Goal: Find contact information: Find contact information

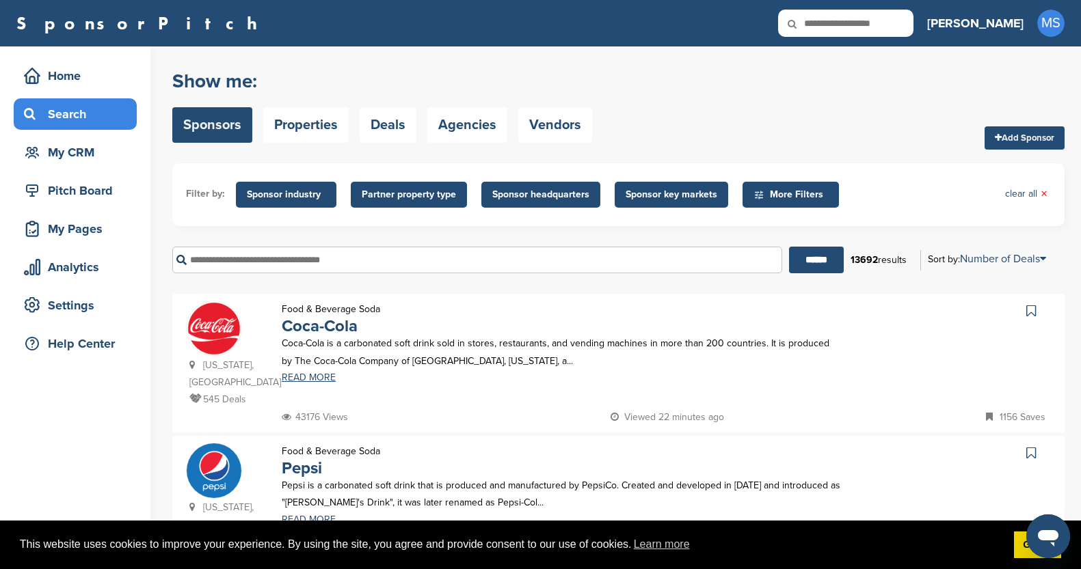
click at [83, 156] on div "My CRM" at bounding box center [79, 152] width 116 height 25
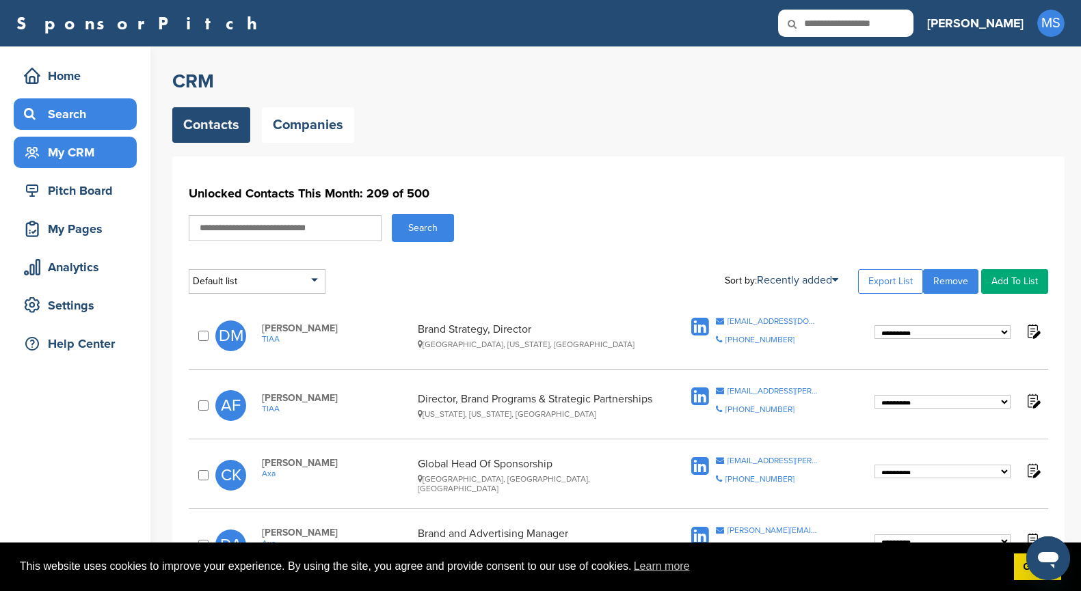
click at [84, 109] on div "Search" at bounding box center [79, 114] width 116 height 25
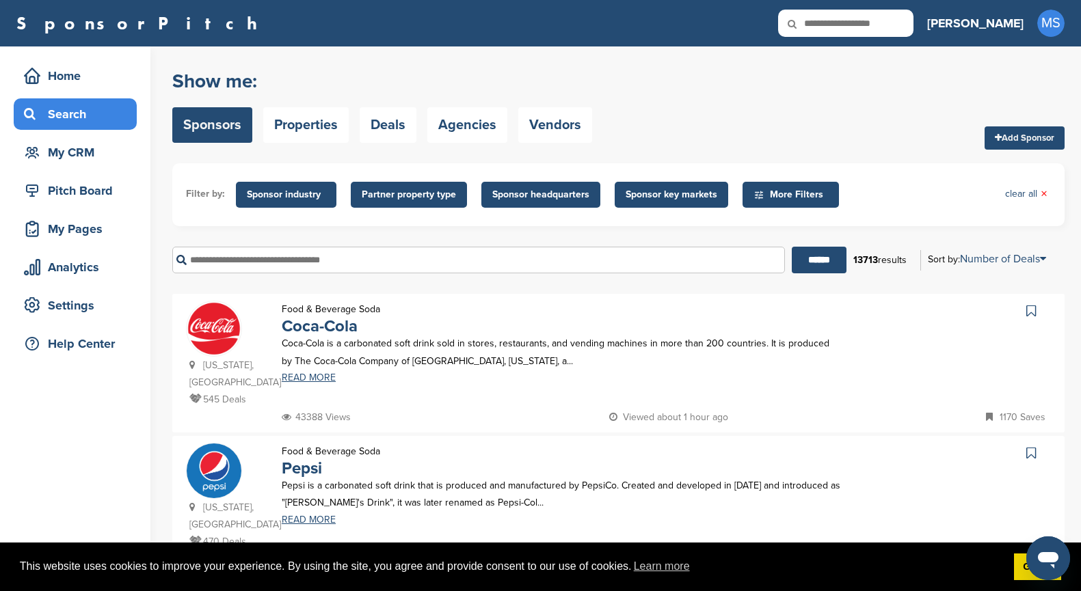
click at [287, 189] on span "Sponsor industry" at bounding box center [286, 194] width 79 height 15
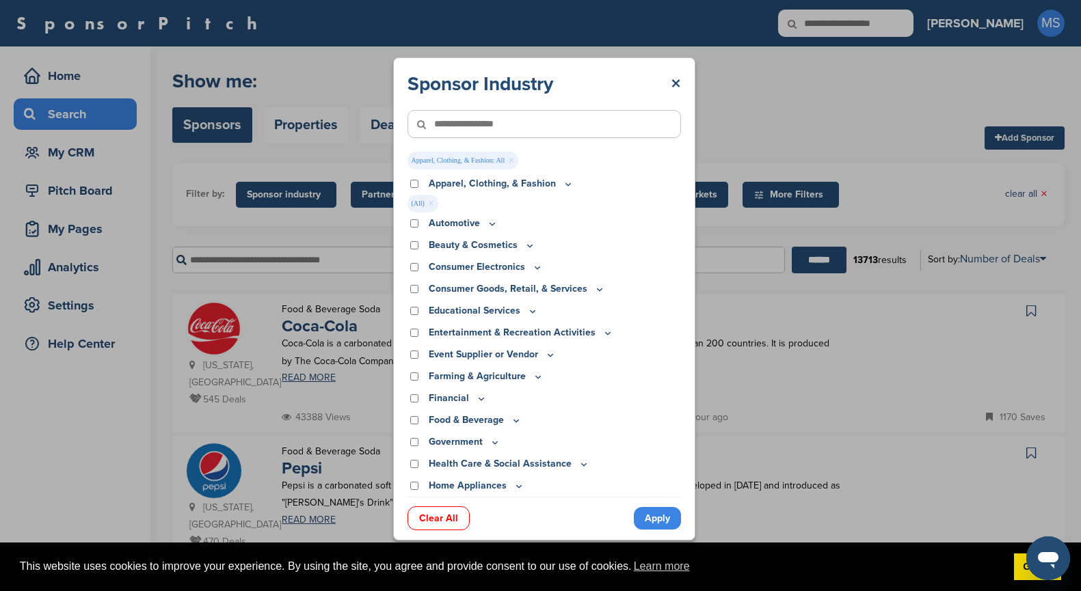
click at [648, 513] on link "Apply" at bounding box center [657, 518] width 47 height 23
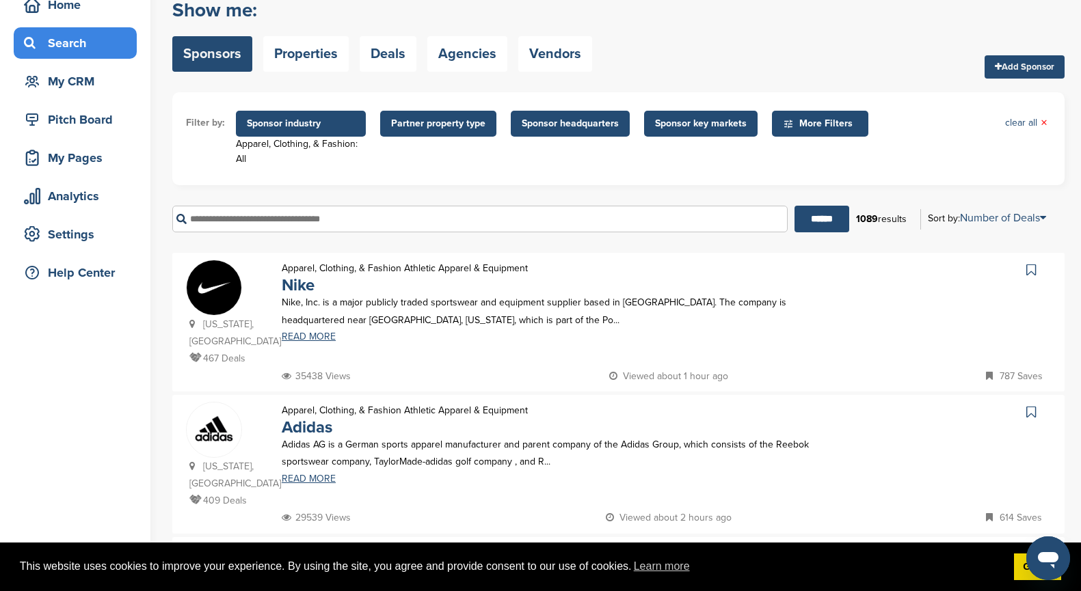
scroll to position [71, 0]
click at [301, 338] on link "READ MORE" at bounding box center [562, 337] width 560 height 10
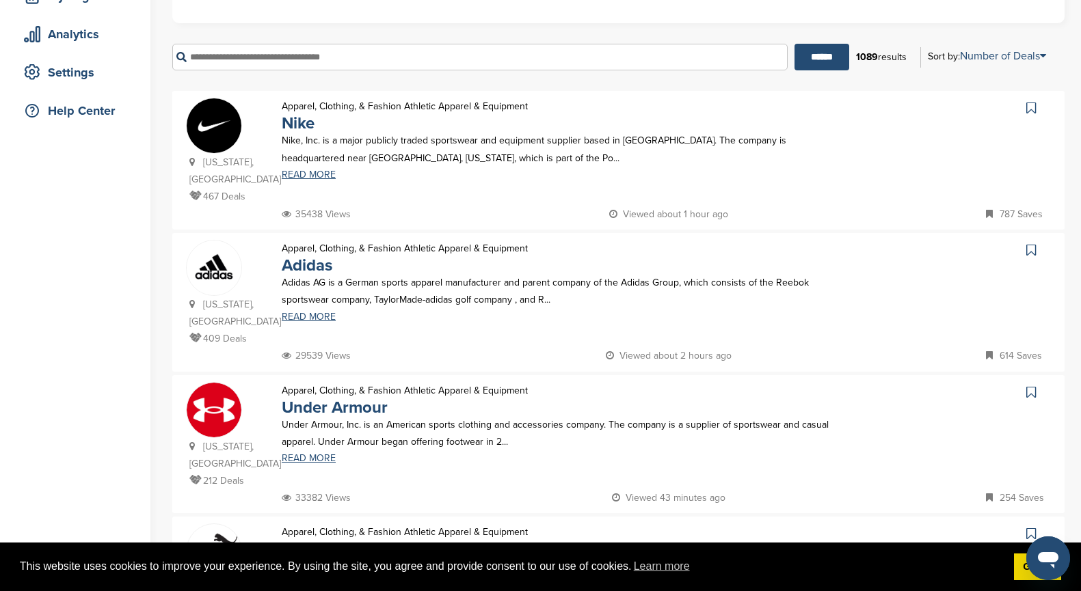
scroll to position [239, 0]
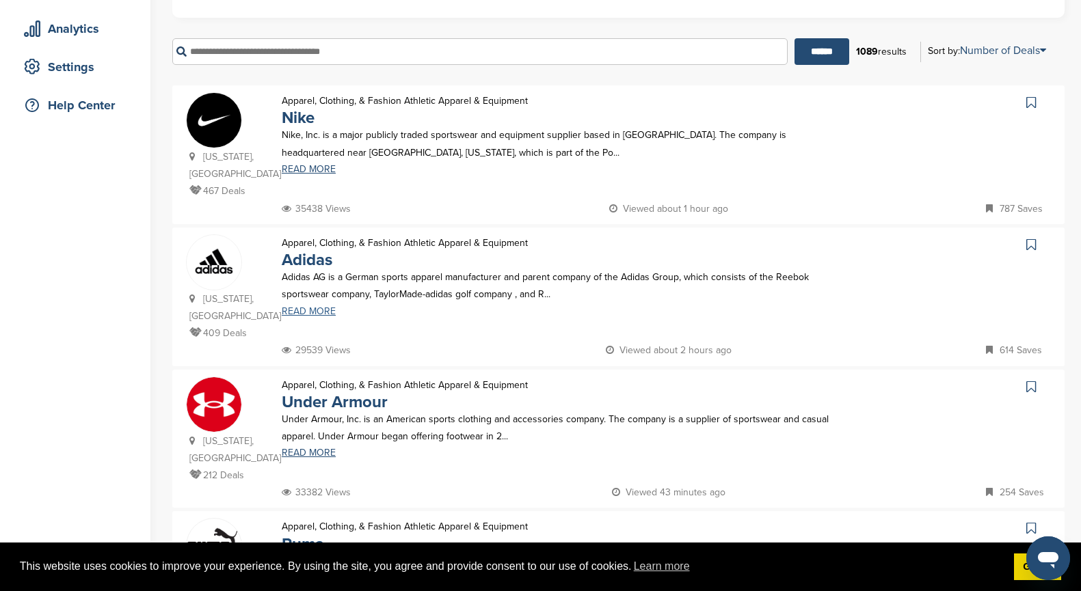
click at [303, 307] on link "READ MORE" at bounding box center [562, 312] width 560 height 10
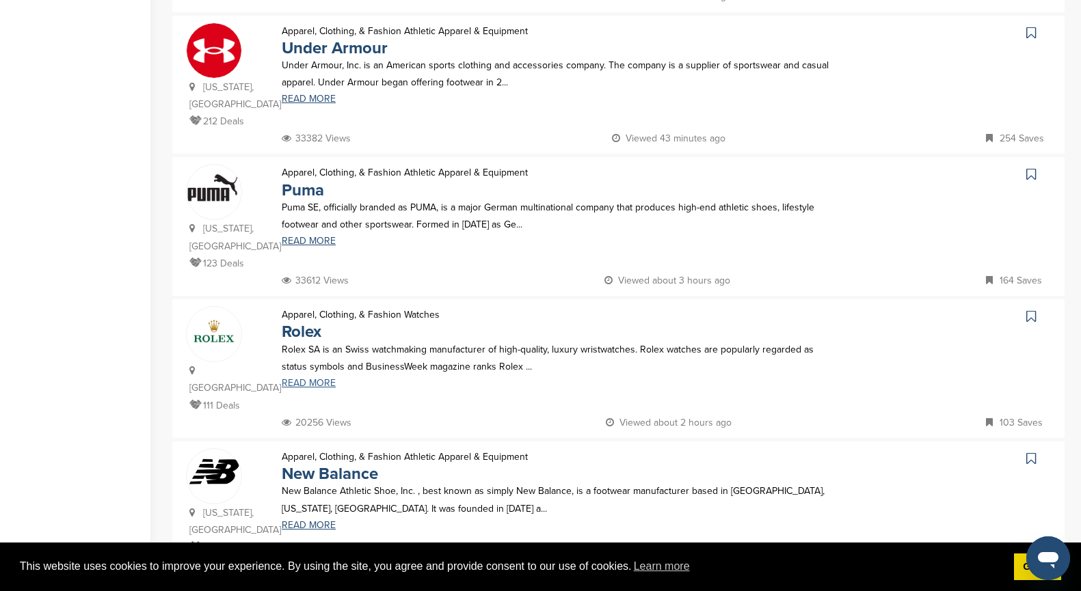
scroll to position [610, 0]
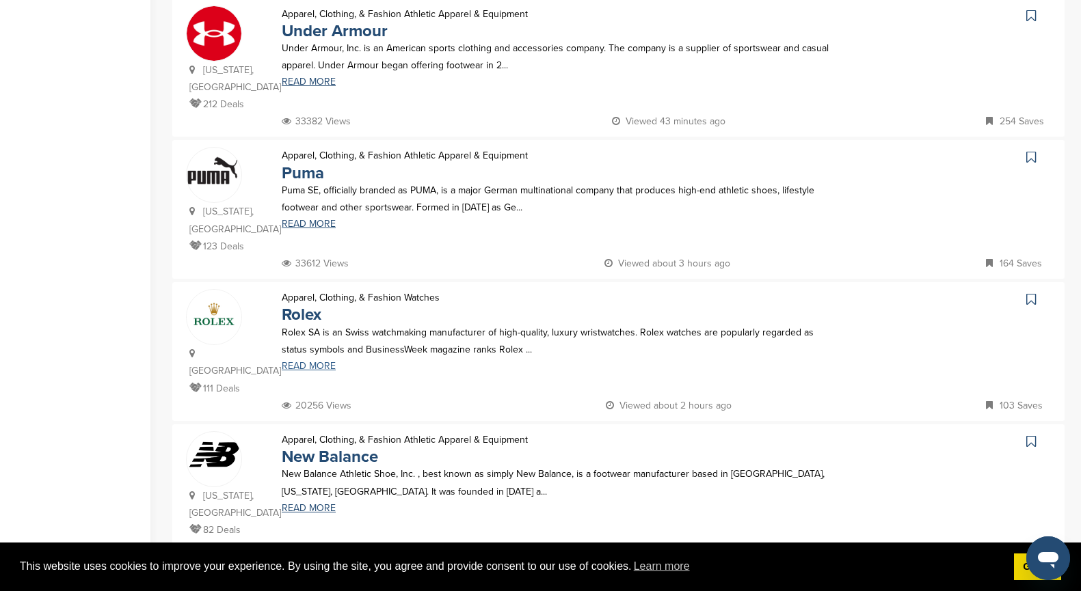
click at [292, 362] on link "READ MORE" at bounding box center [562, 367] width 560 height 10
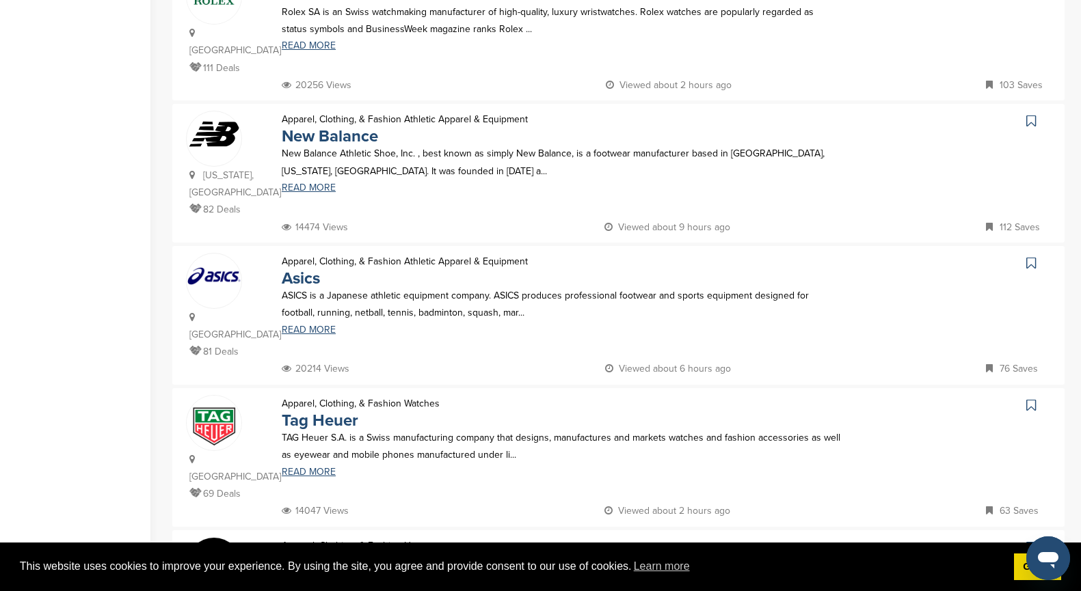
scroll to position [959, 0]
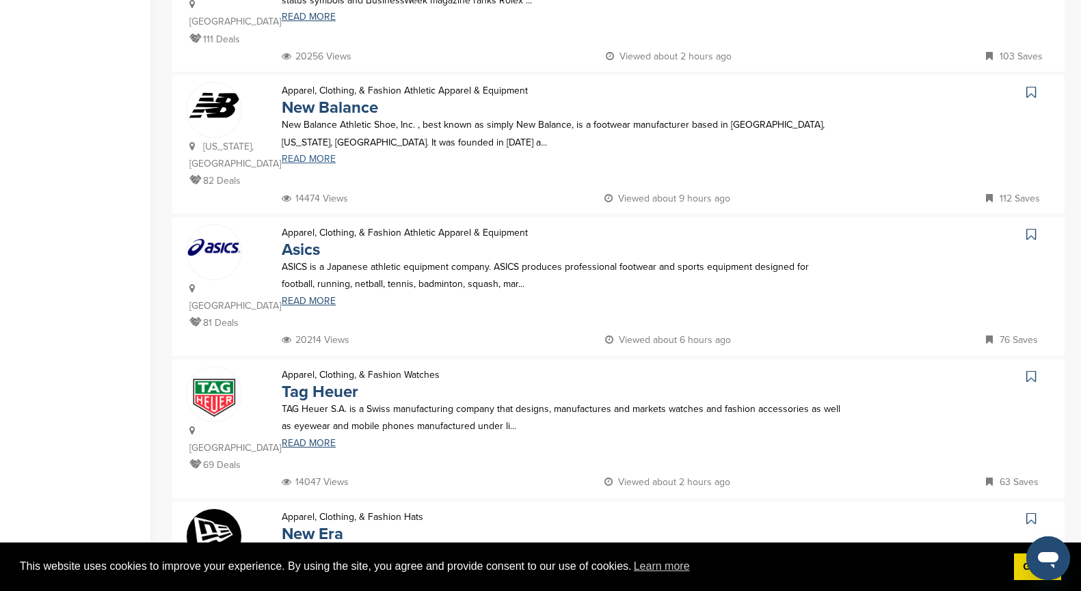
click at [308, 155] on link "READ MORE" at bounding box center [562, 160] width 560 height 10
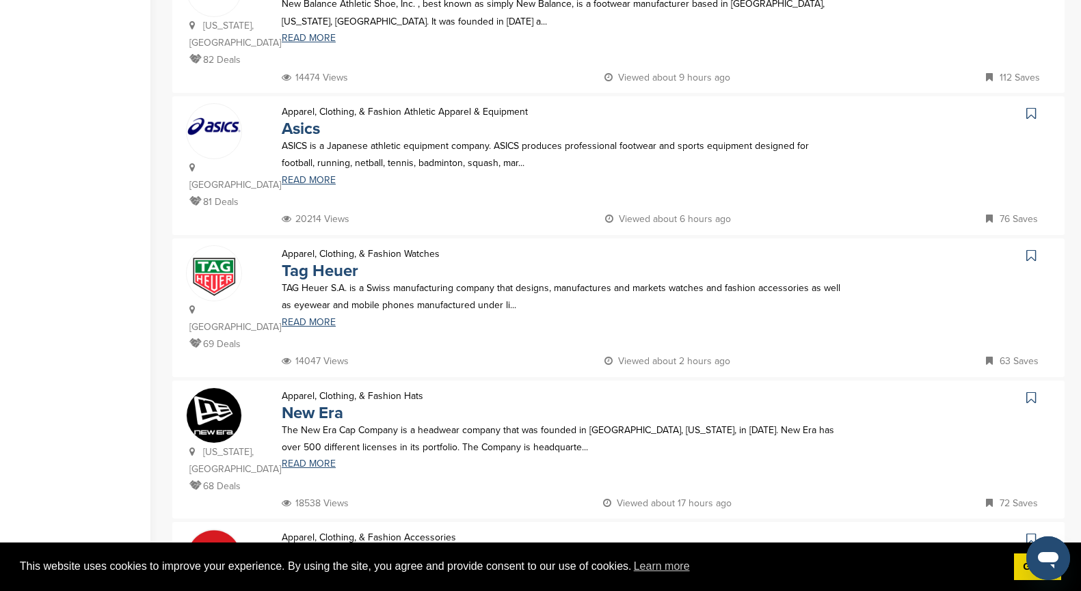
scroll to position [1107, 0]
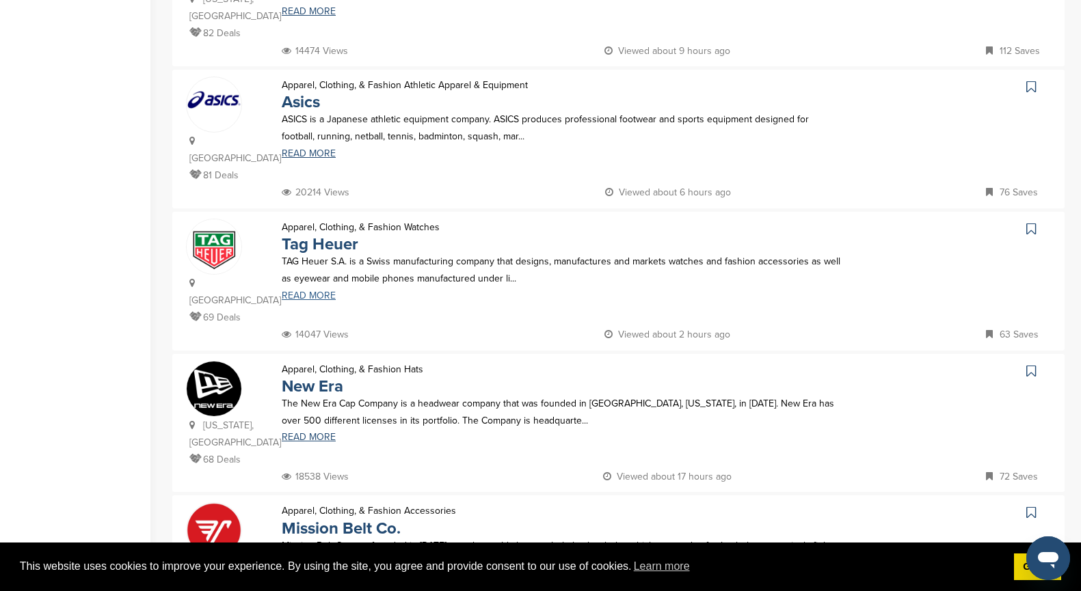
click at [317, 291] on link "READ MORE" at bounding box center [562, 296] width 560 height 10
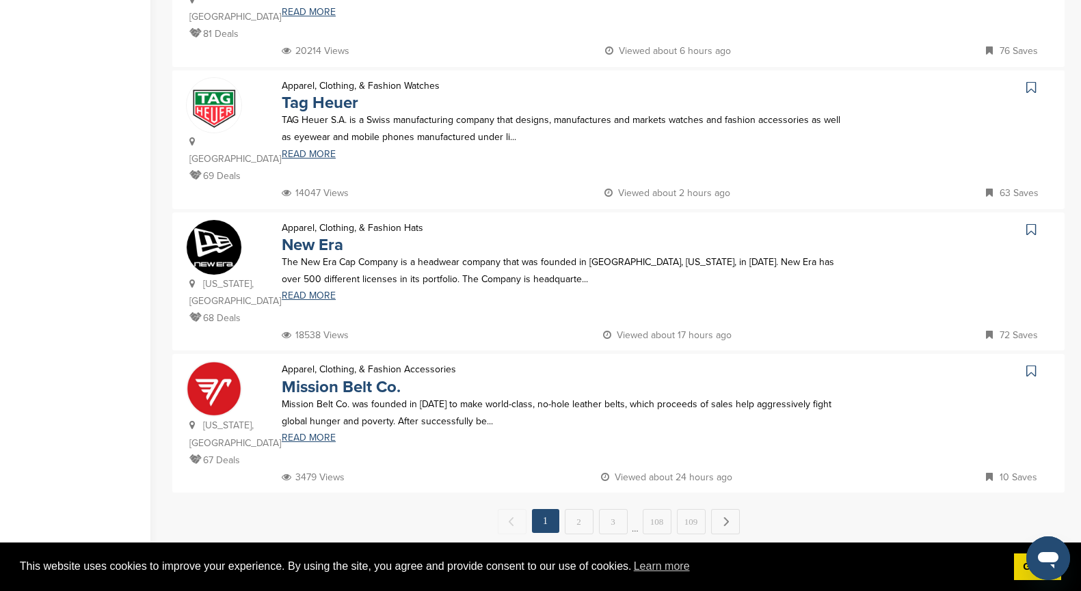
scroll to position [1248, 0]
click at [579, 510] on link "2" at bounding box center [579, 522] width 29 height 25
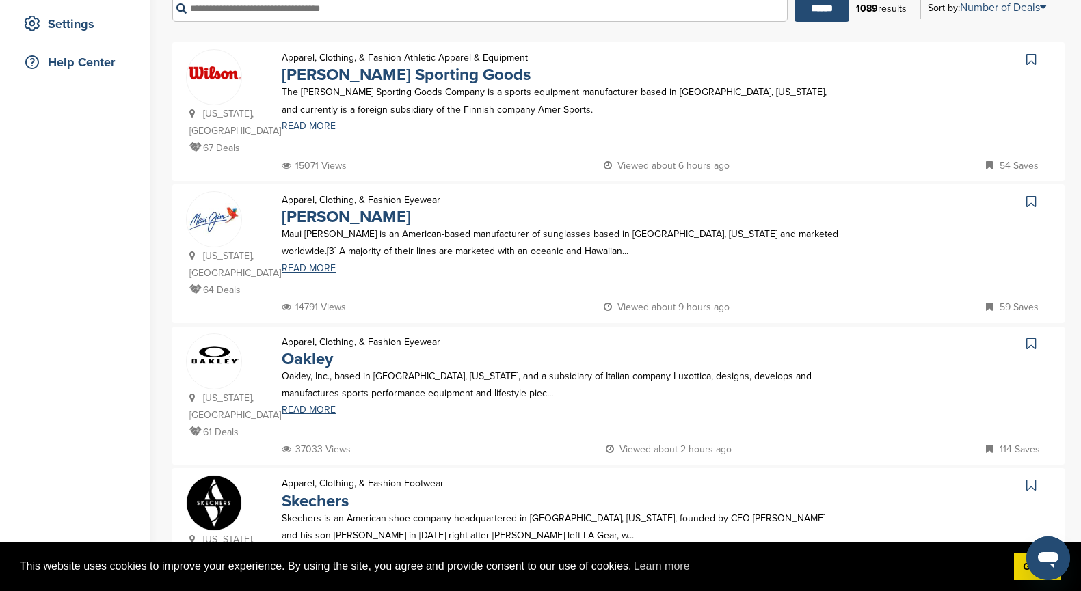
scroll to position [284, 0]
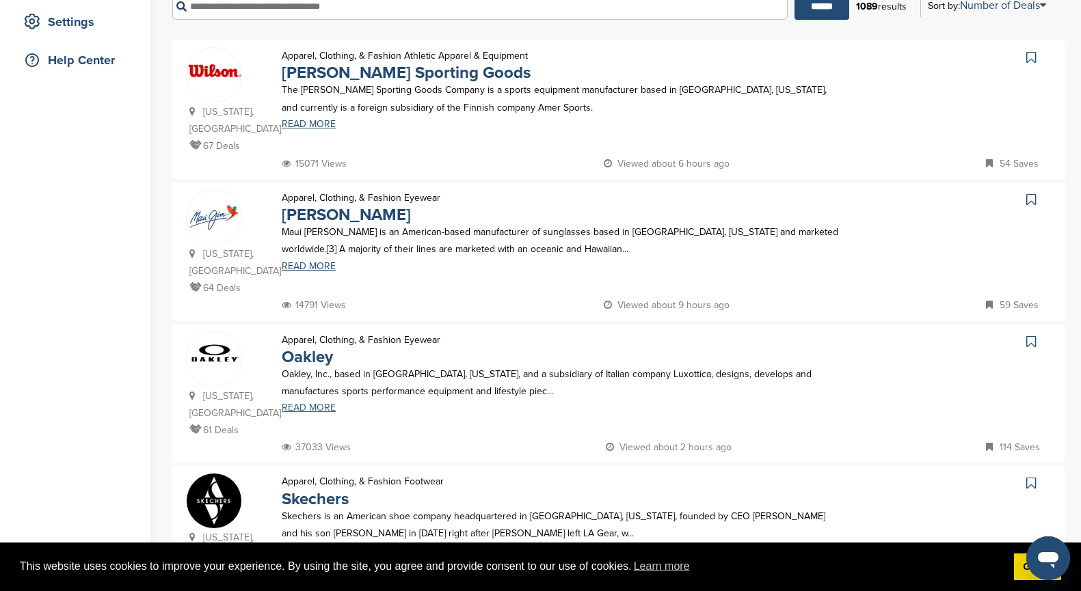
click at [295, 403] on link "READ MORE" at bounding box center [562, 408] width 560 height 10
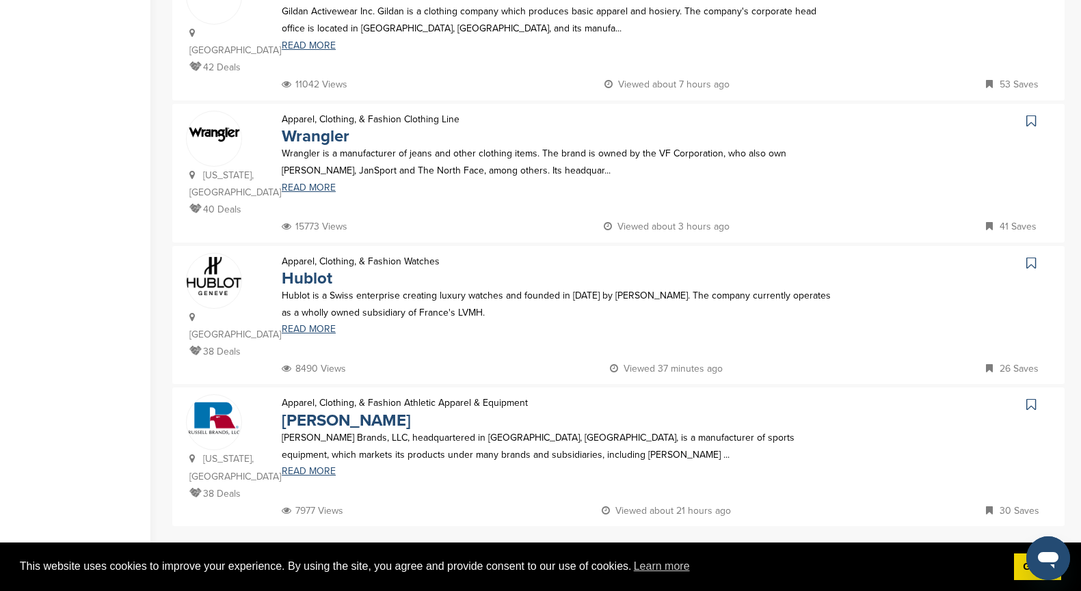
scroll to position [1212, 0]
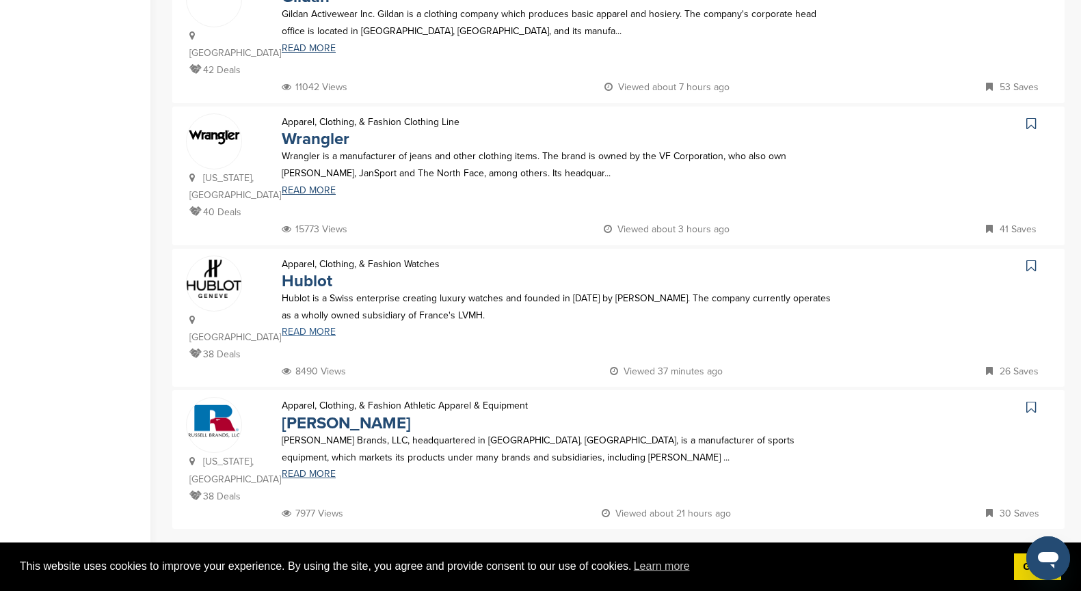
click at [300, 327] on link "READ MORE" at bounding box center [562, 332] width 560 height 10
click at [616, 546] on link "3" at bounding box center [613, 558] width 29 height 25
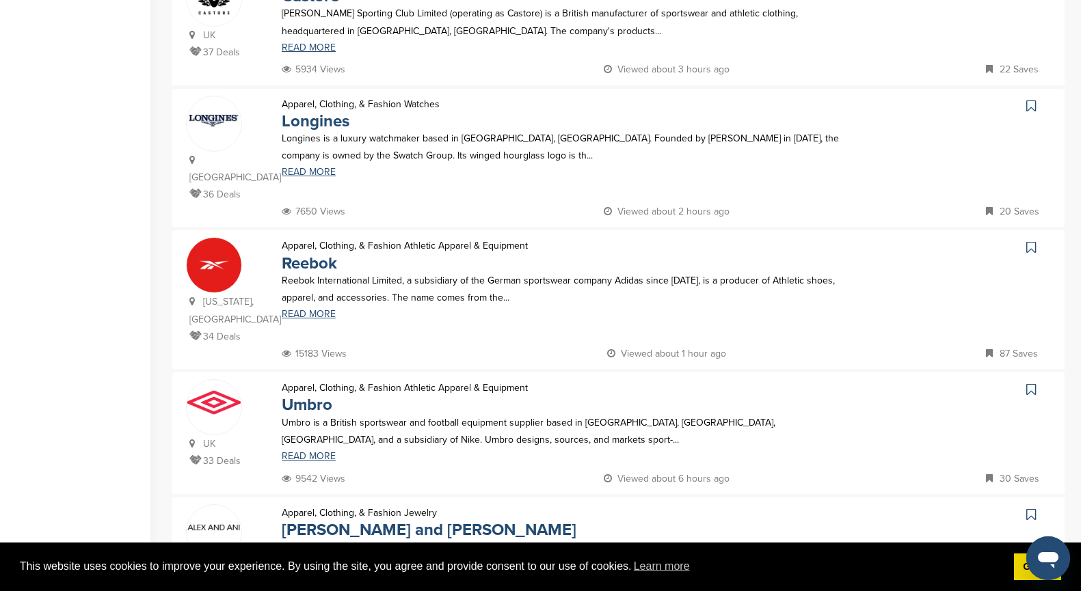
scroll to position [362, 0]
click at [302, 308] on link "READ MORE" at bounding box center [562, 313] width 560 height 10
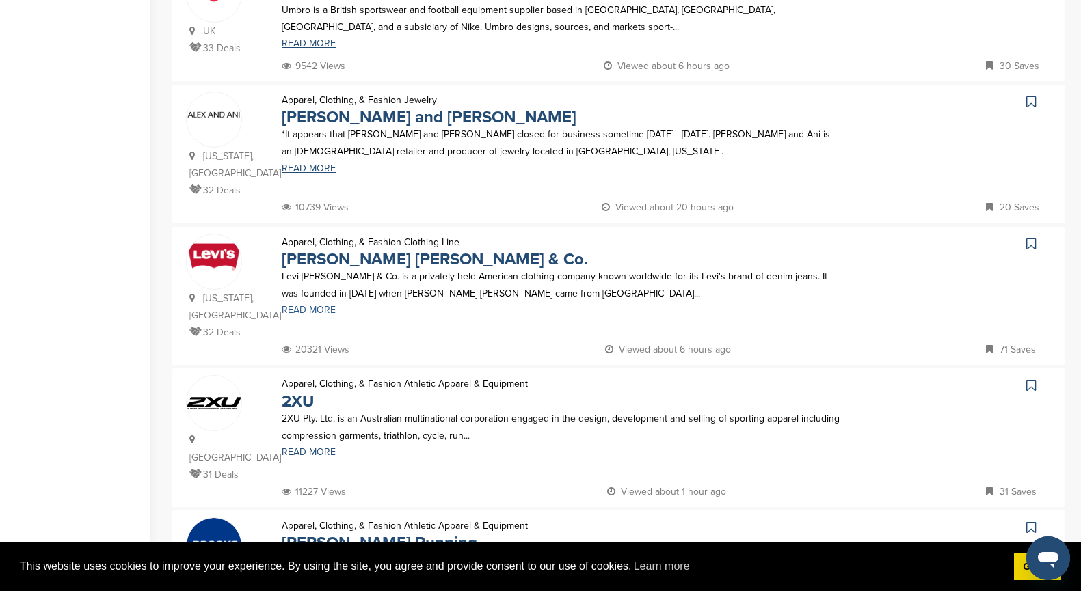
scroll to position [801, 0]
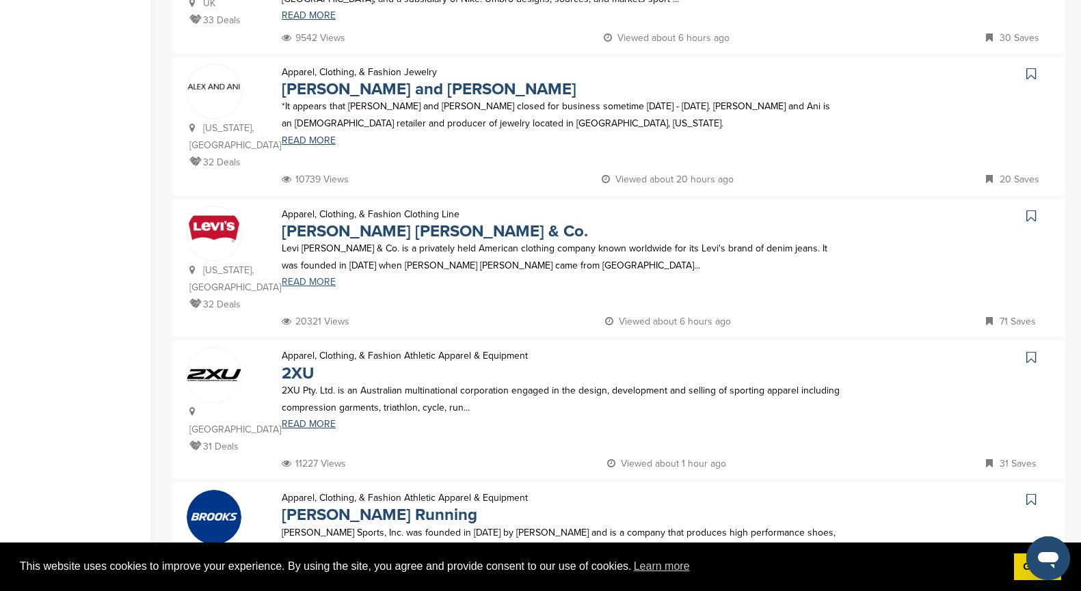
click at [301, 280] on link "READ MORE" at bounding box center [562, 283] width 560 height 10
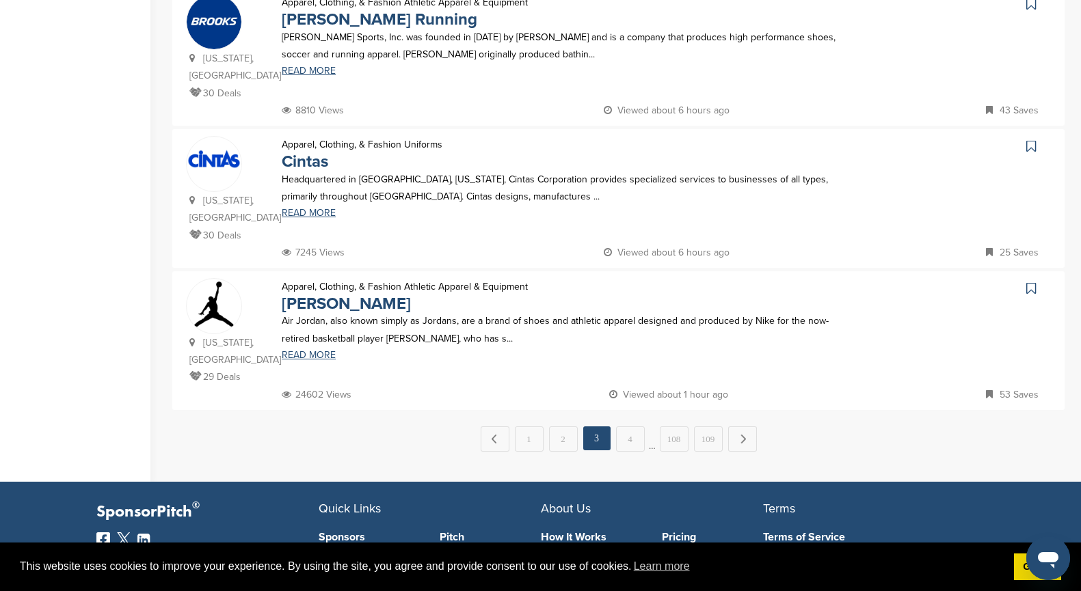
scroll to position [1296, 0]
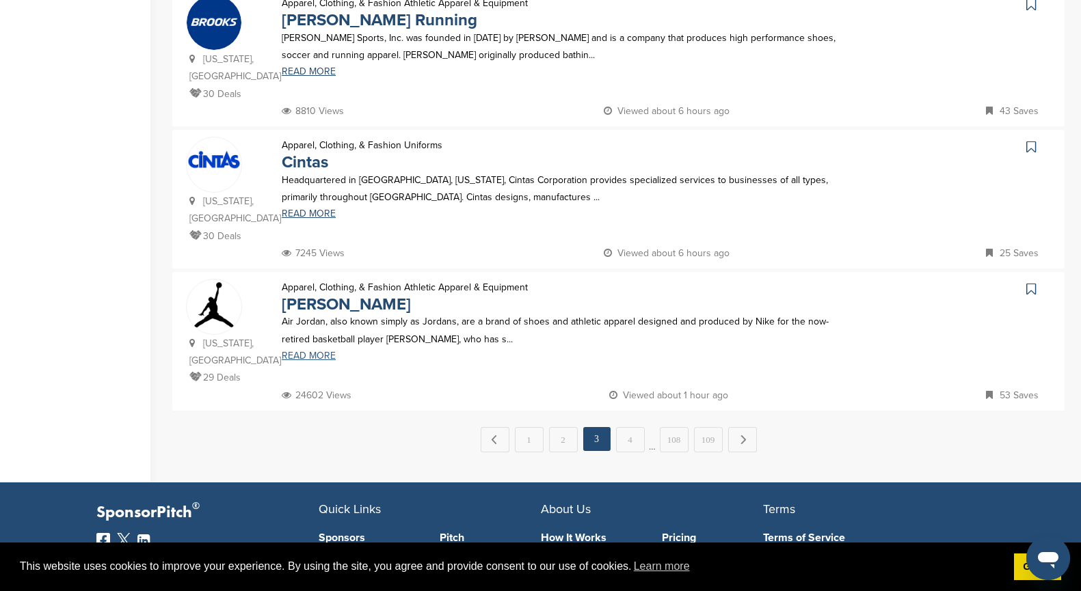
click at [313, 351] on link "READ MORE" at bounding box center [562, 356] width 560 height 10
click at [630, 427] on link "4" at bounding box center [630, 439] width 29 height 25
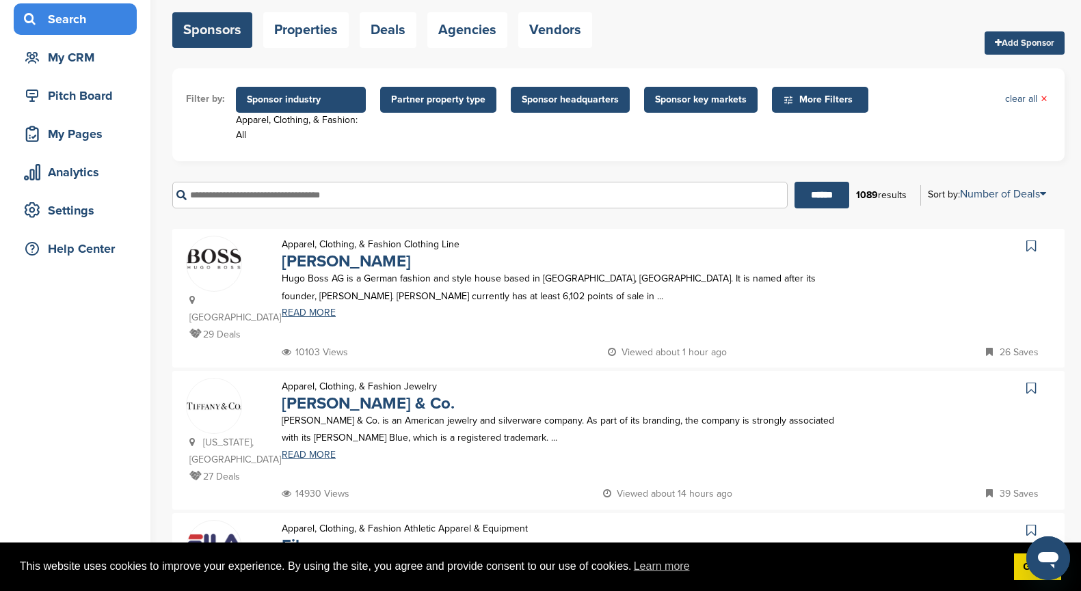
scroll to position [168, 0]
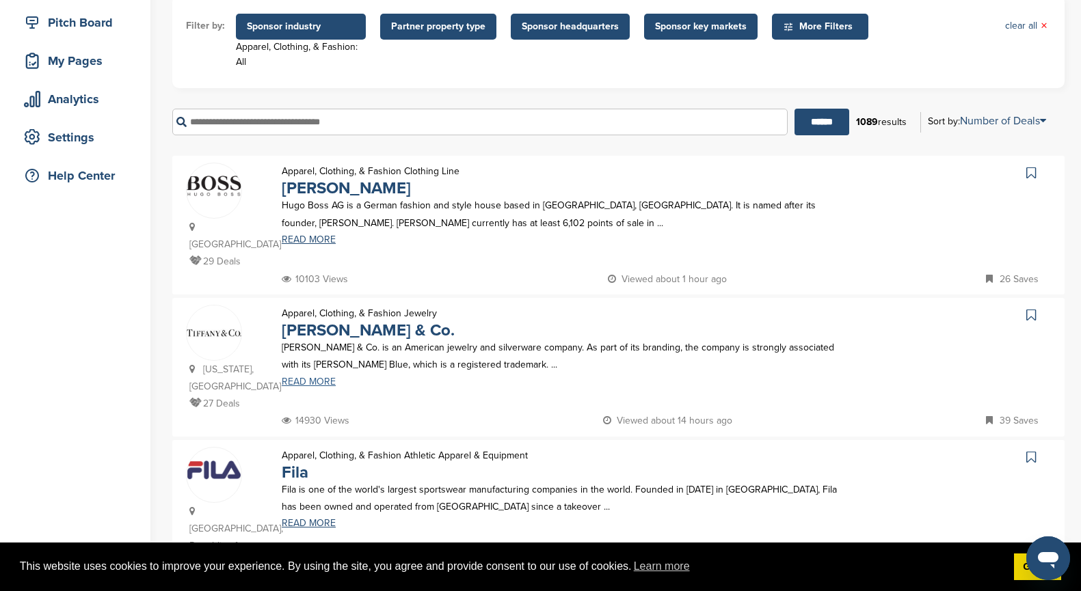
click at [317, 377] on link "READ MORE" at bounding box center [562, 382] width 560 height 10
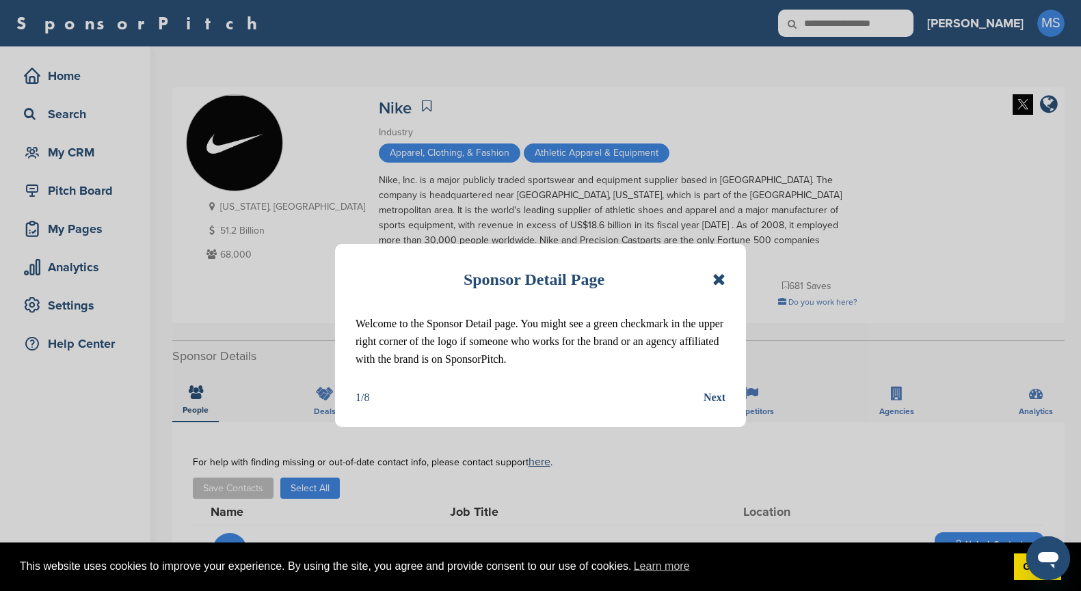
click at [717, 279] on icon at bounding box center [718, 279] width 13 height 16
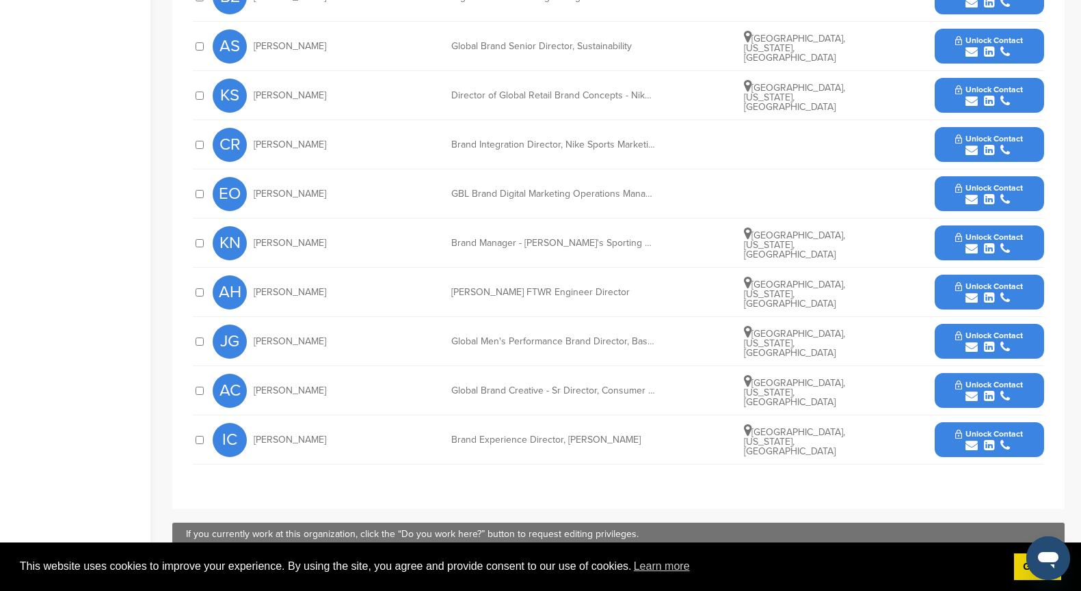
scroll to position [554, 0]
click at [984, 440] on icon "submit" at bounding box center [989, 445] width 10 height 12
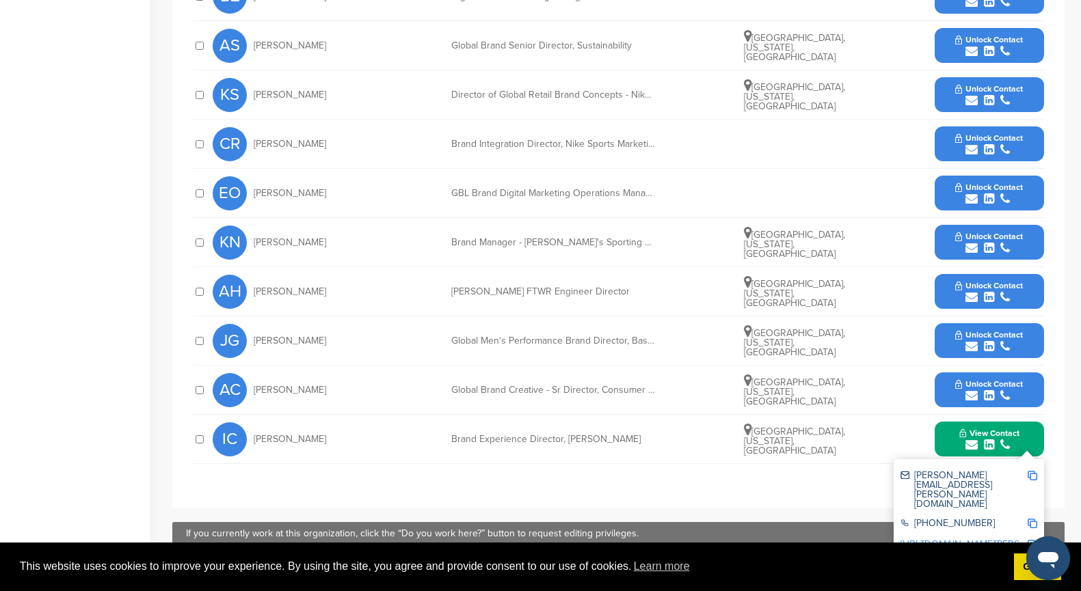
click at [967, 148] on icon "submit" at bounding box center [971, 150] width 12 height 12
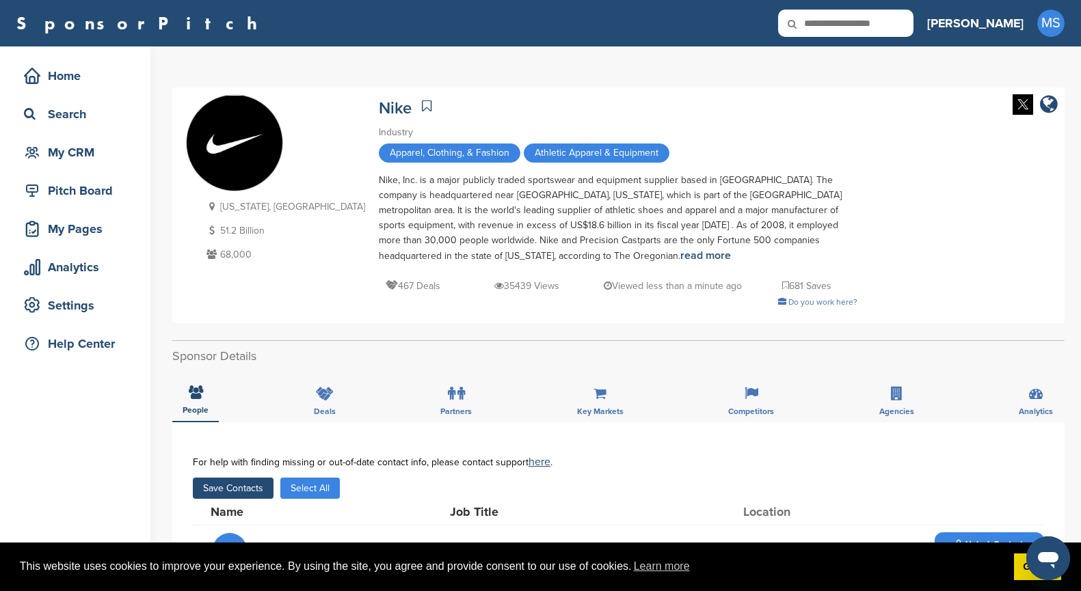
scroll to position [0, 0]
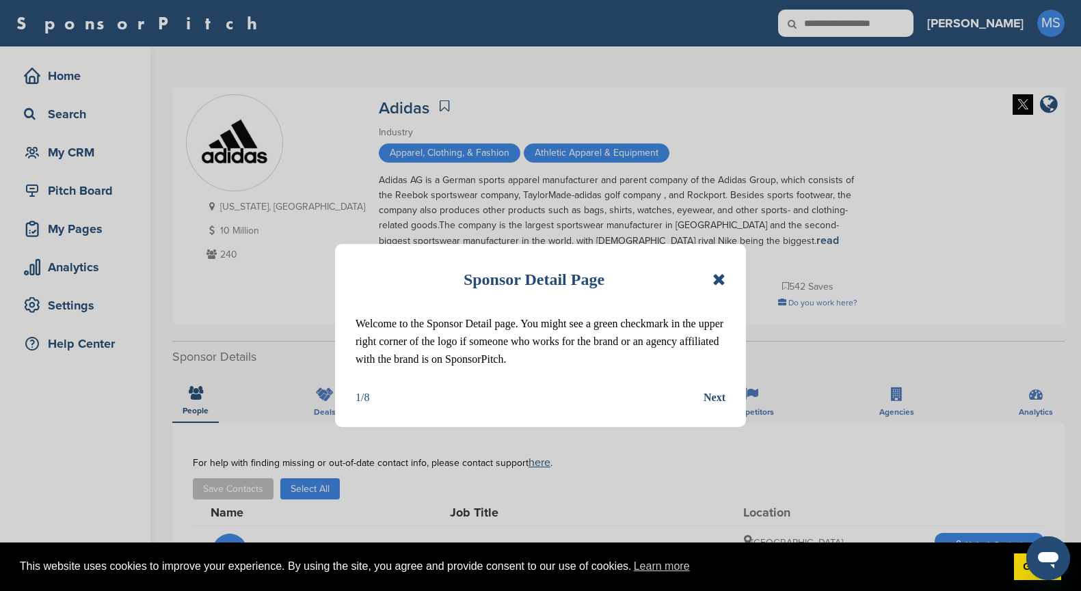
click at [721, 276] on icon at bounding box center [718, 279] width 13 height 16
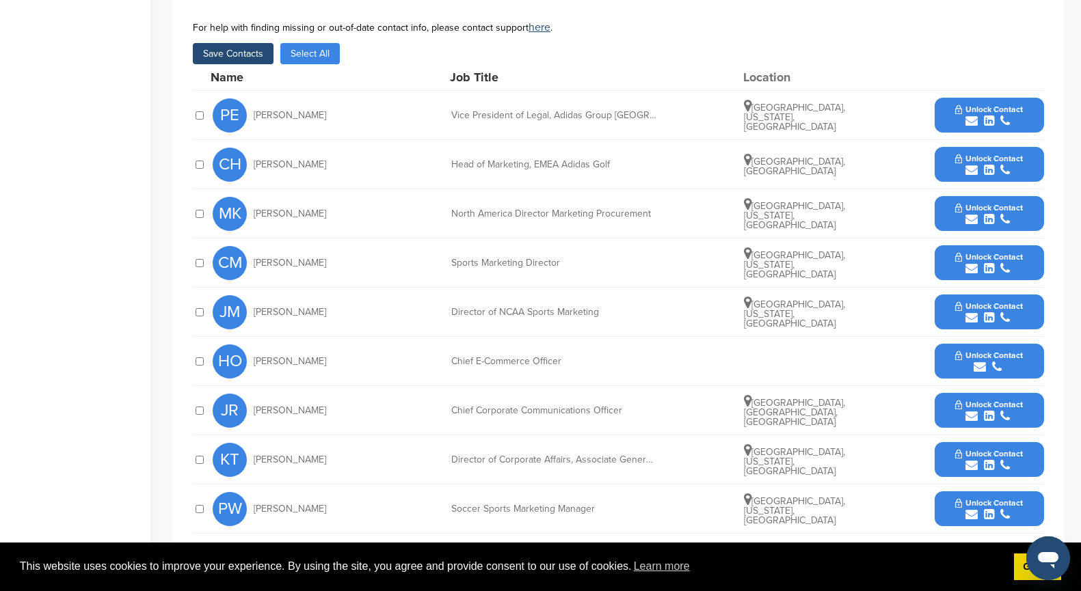
scroll to position [463, 0]
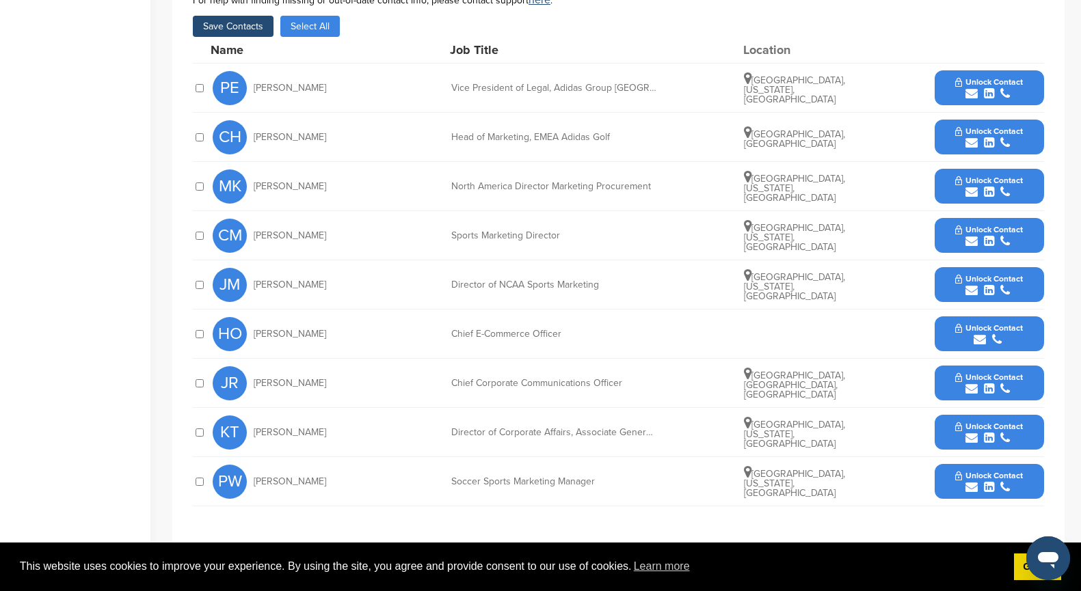
click at [995, 373] on span "Unlock Contact" at bounding box center [989, 378] width 68 height 10
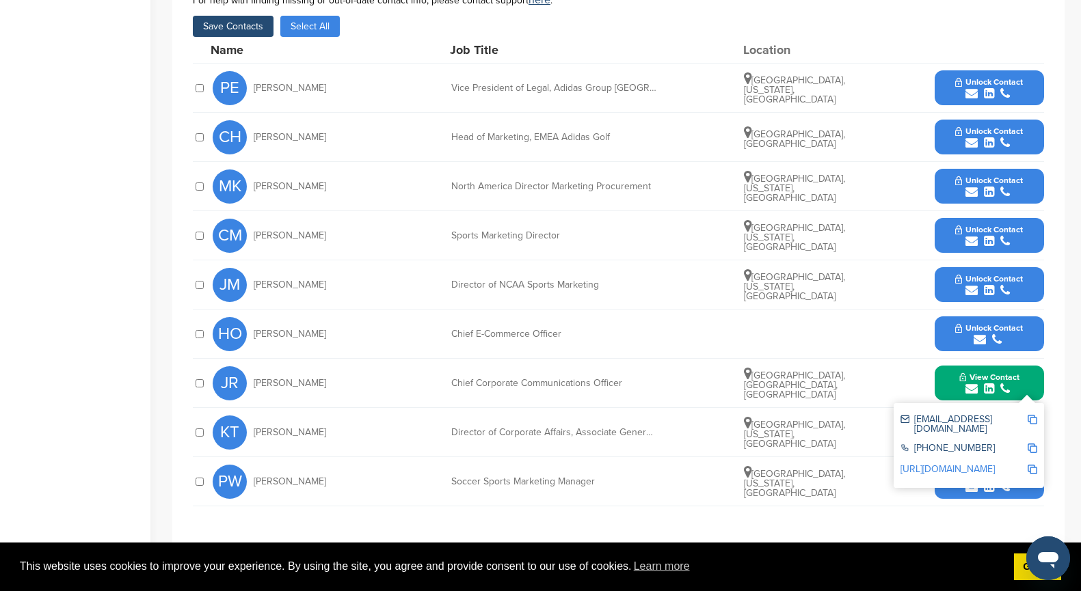
click at [989, 323] on span "Unlock Contact" at bounding box center [989, 328] width 68 height 10
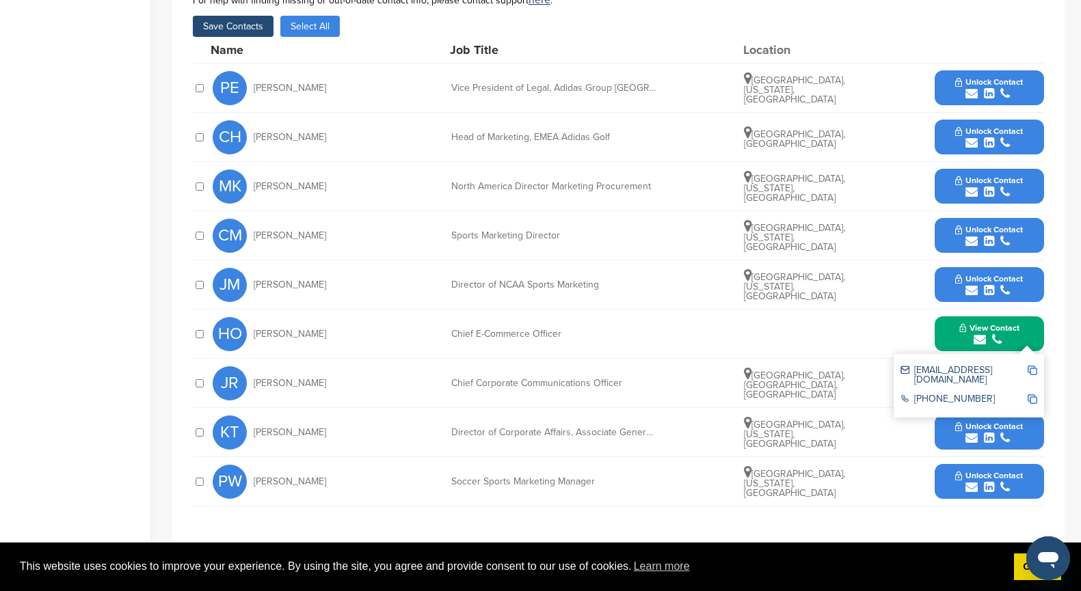
click at [971, 225] on span "Unlock Contact" at bounding box center [989, 230] width 68 height 10
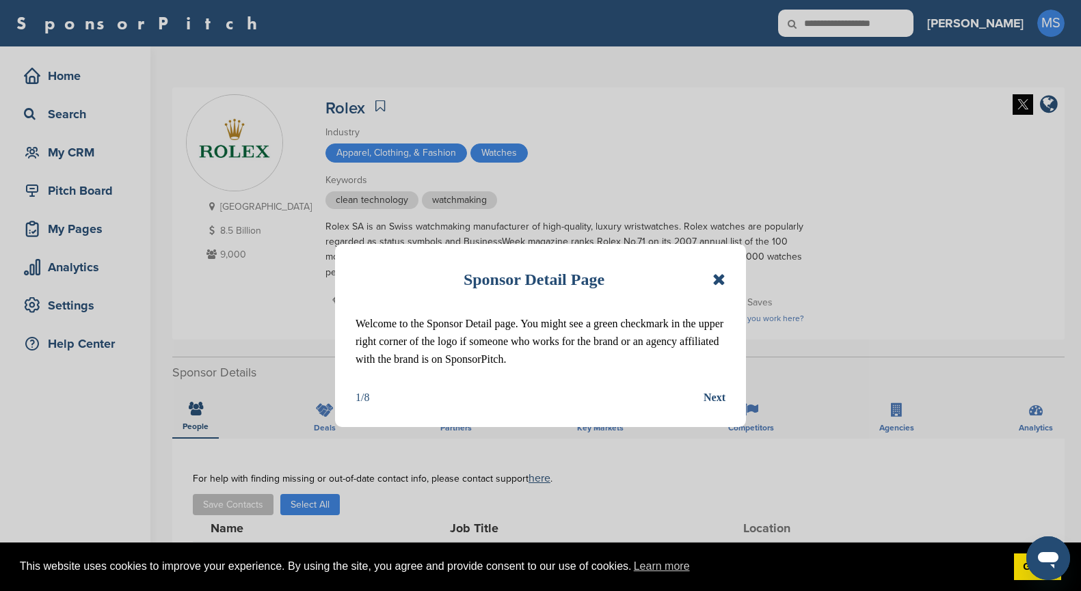
click at [723, 276] on icon at bounding box center [718, 279] width 13 height 16
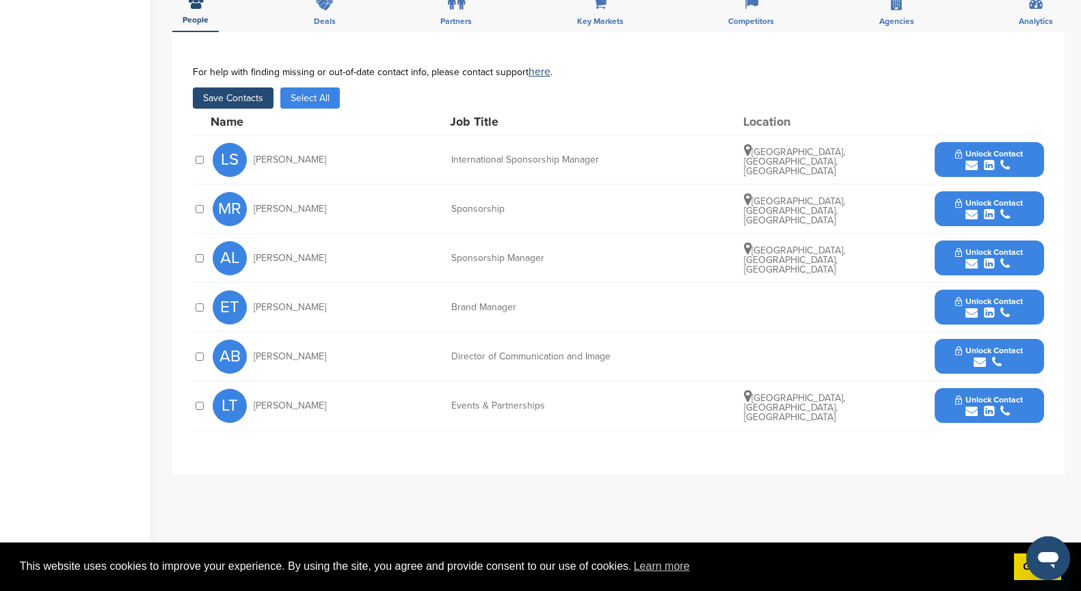
scroll to position [400, 0]
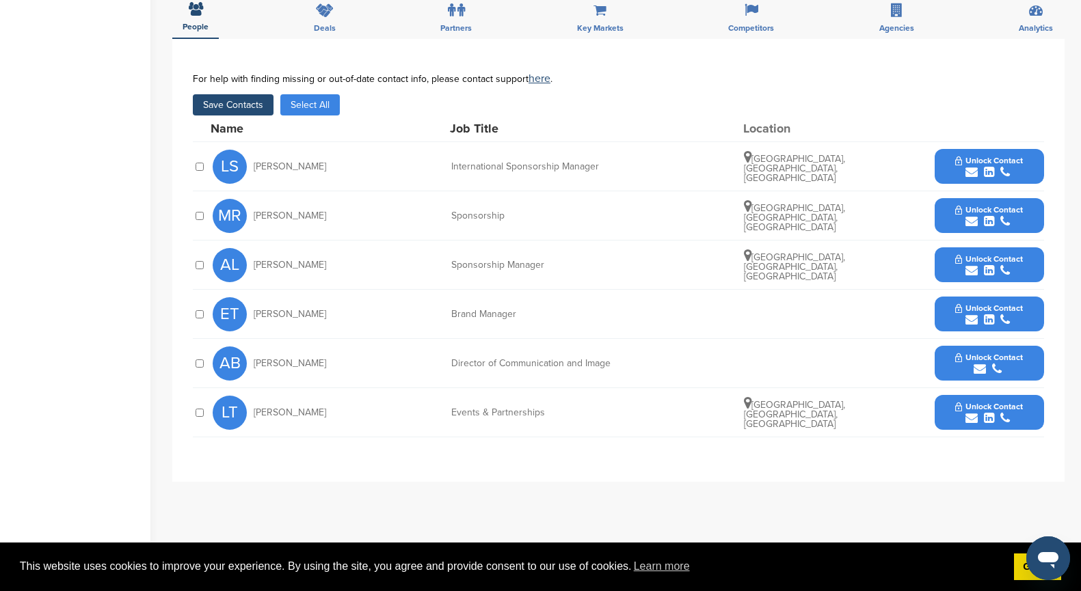
click at [964, 414] on div "submit" at bounding box center [989, 418] width 68 height 13
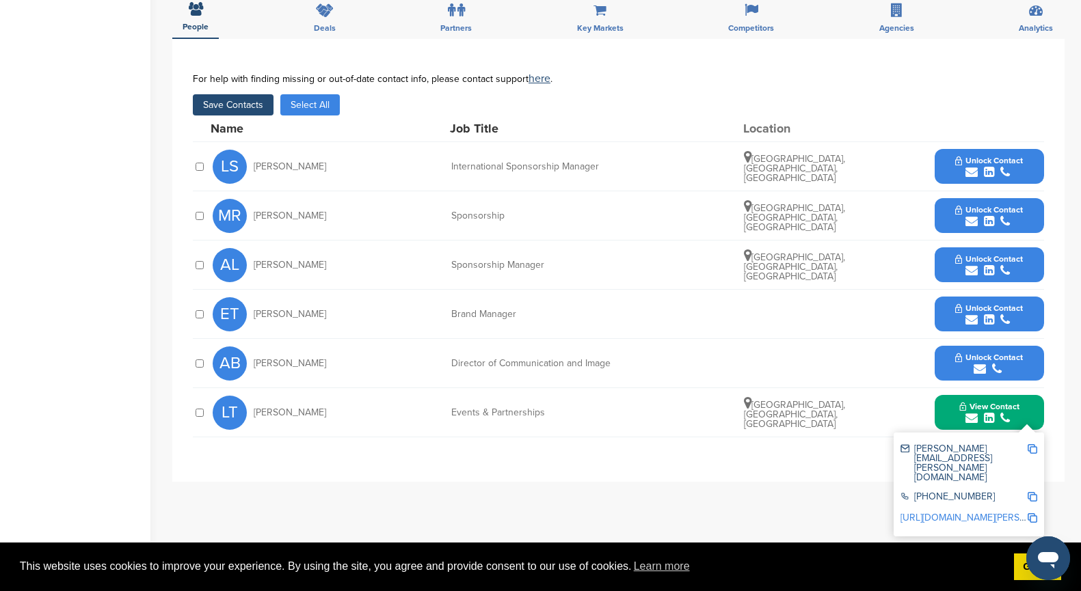
click at [976, 217] on icon "submit" at bounding box center [971, 221] width 12 height 12
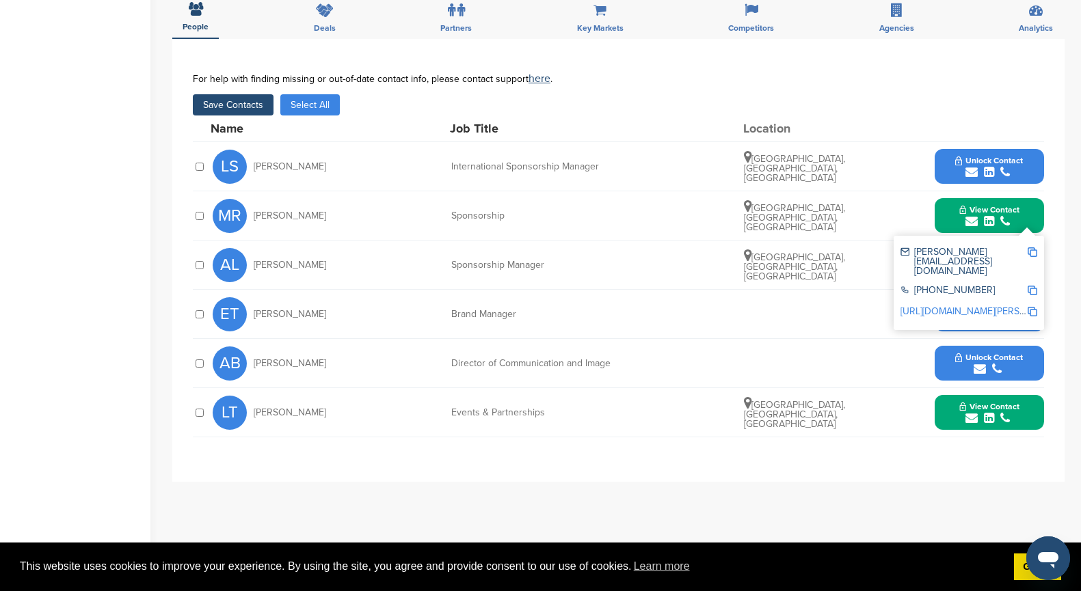
click at [984, 168] on icon "submit" at bounding box center [989, 172] width 10 height 12
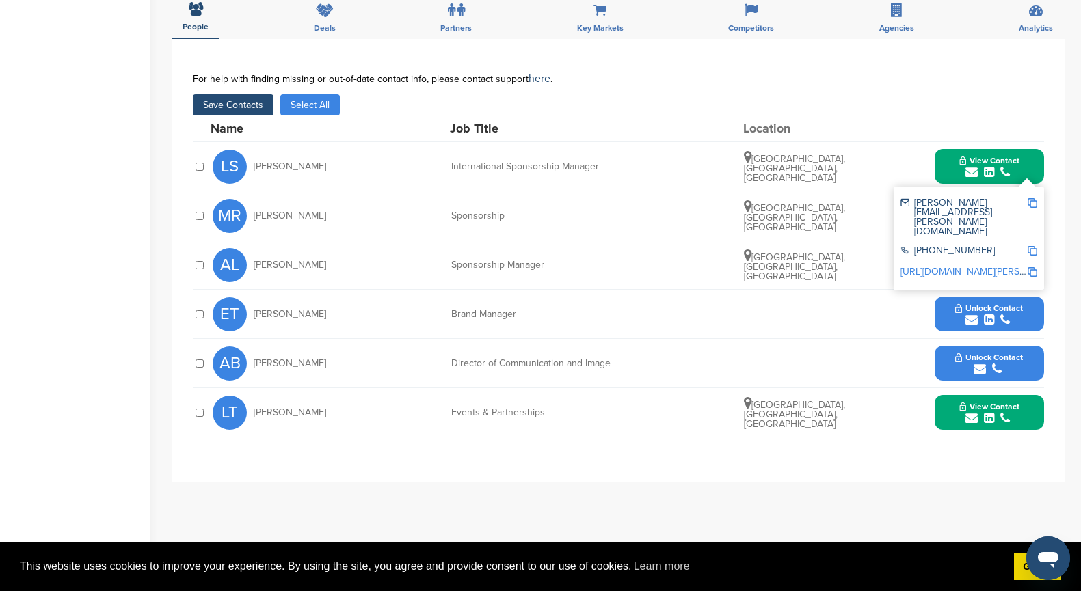
click at [956, 266] on link "http://www.linkedin.com/in/lionel-schurch-ba54b63" at bounding box center [983, 272] width 167 height 12
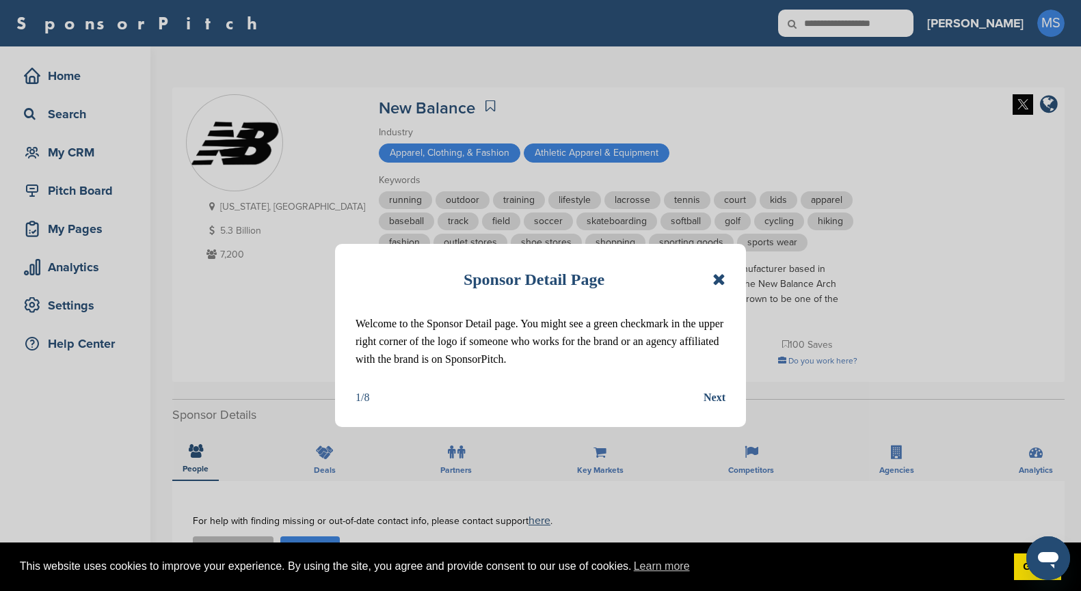
click at [720, 278] on icon at bounding box center [718, 279] width 13 height 16
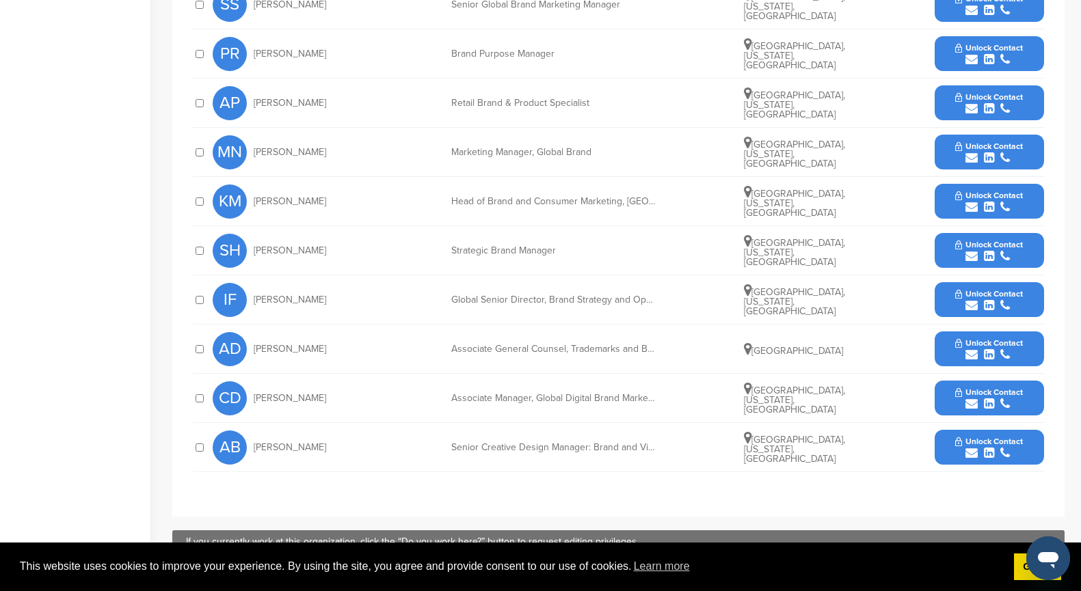
scroll to position [626, 0]
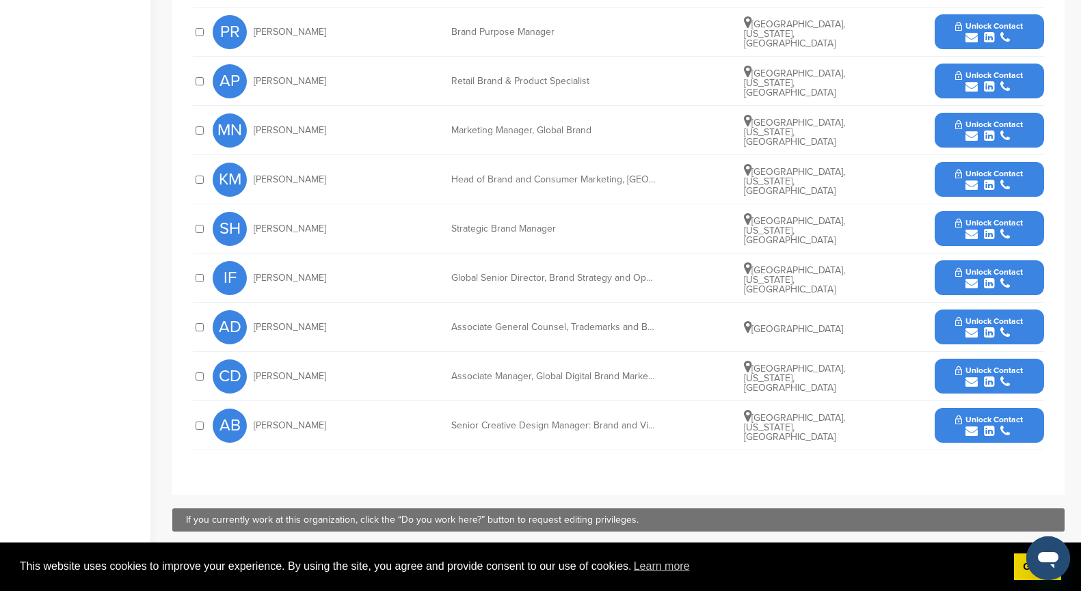
click at [967, 380] on icon "submit" at bounding box center [971, 382] width 12 height 12
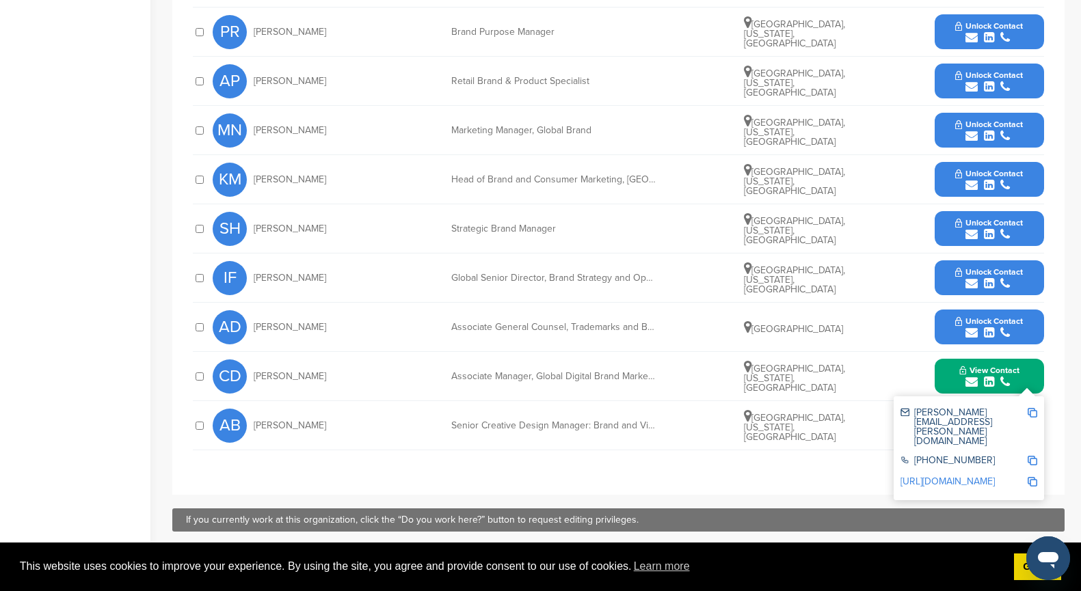
click at [1001, 40] on icon "submit" at bounding box center [1005, 37] width 10 height 12
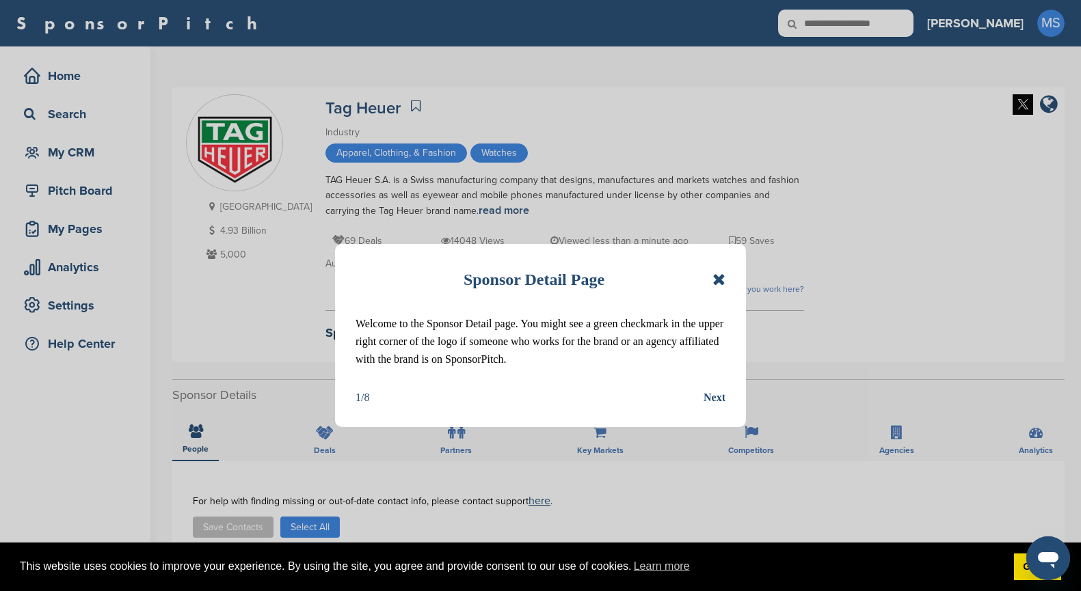
click at [718, 281] on icon at bounding box center [718, 279] width 13 height 16
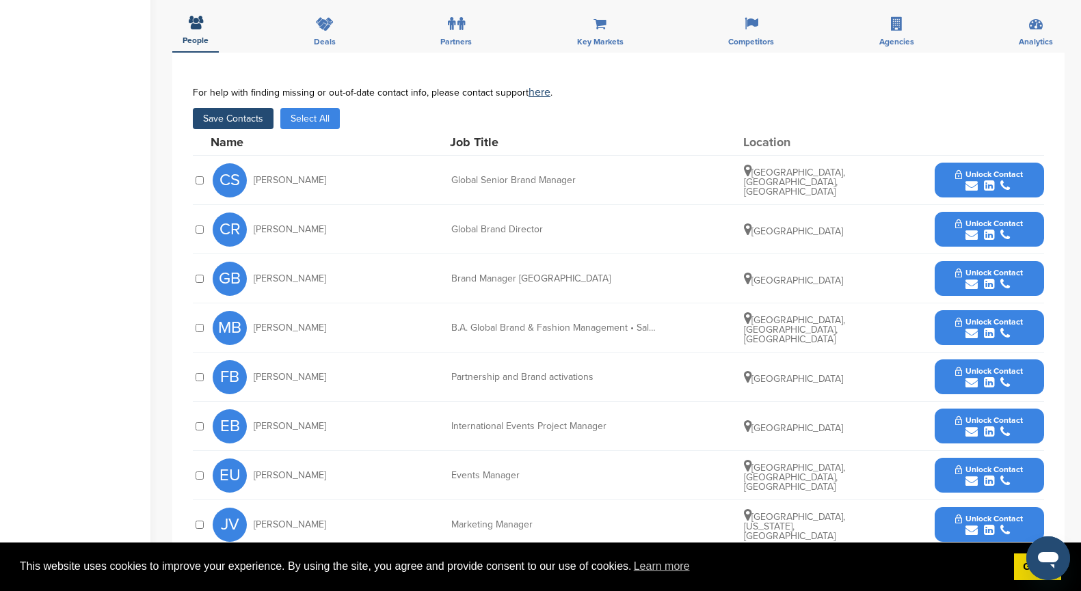
scroll to position [515, 0]
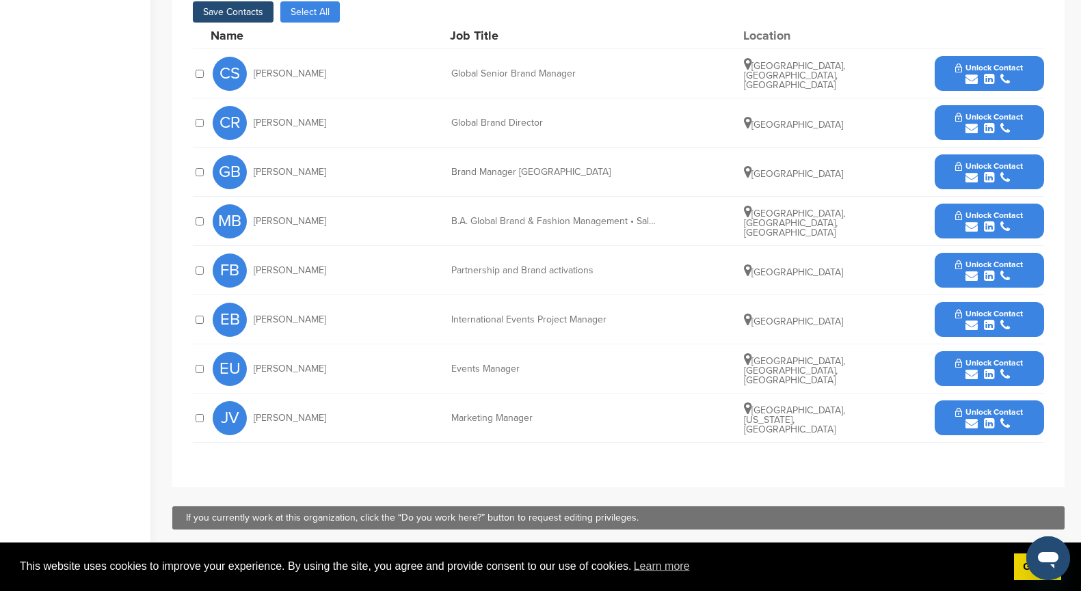
click at [980, 320] on div "submit" at bounding box center [989, 325] width 68 height 13
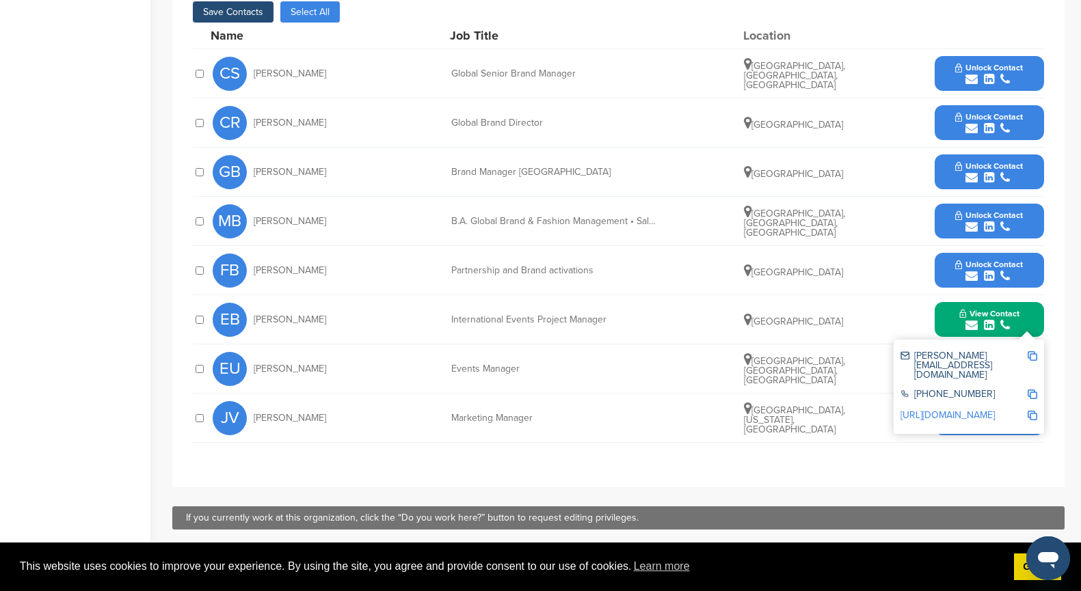
click at [981, 270] on div "submit" at bounding box center [989, 276] width 68 height 13
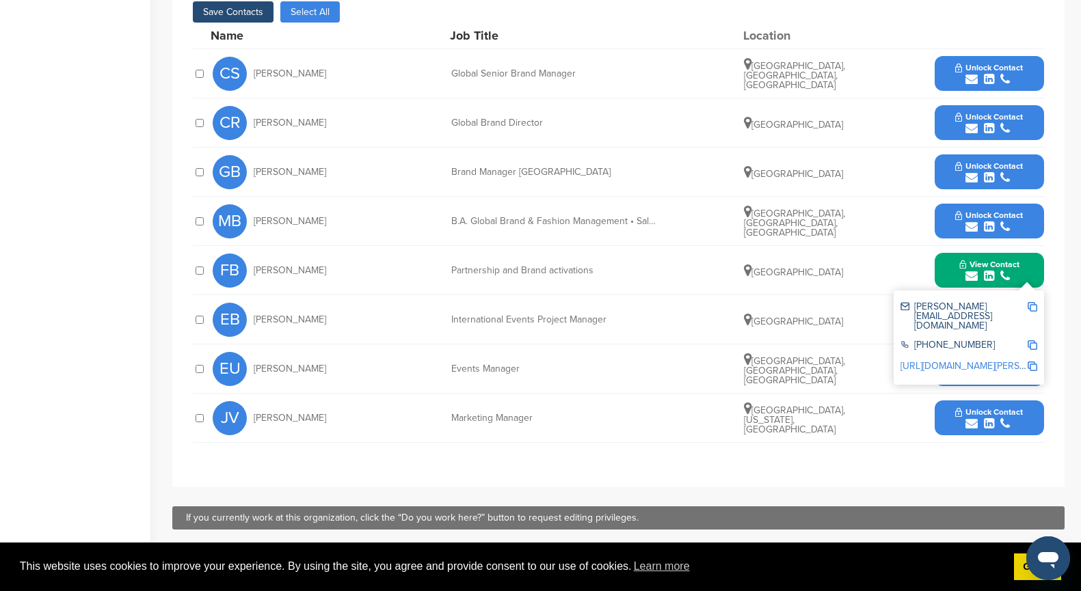
click at [988, 123] on icon "submit" at bounding box center [989, 128] width 10 height 12
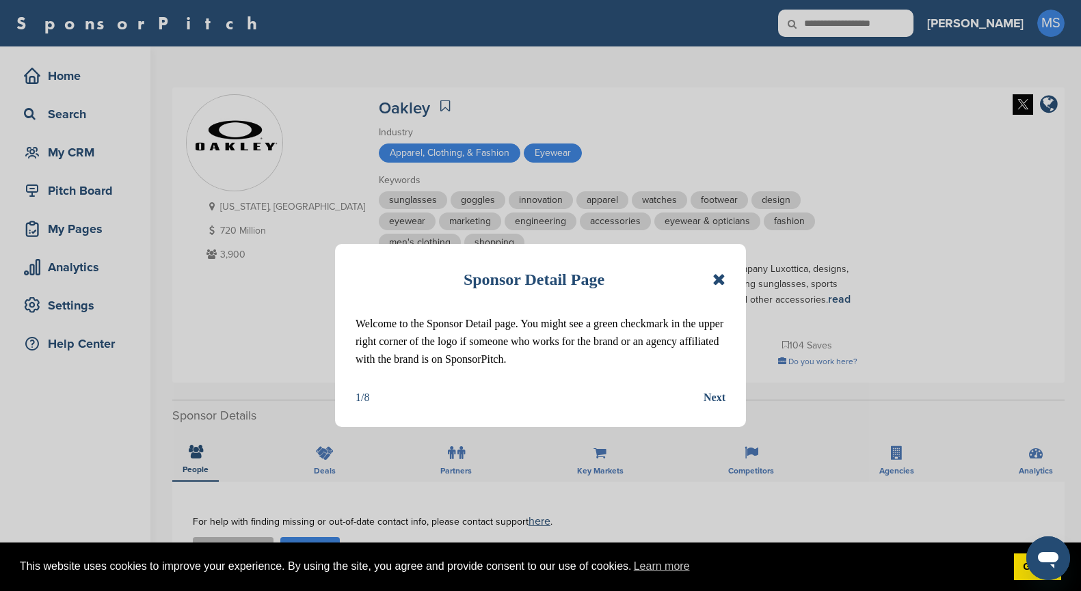
click at [719, 279] on icon at bounding box center [718, 279] width 13 height 16
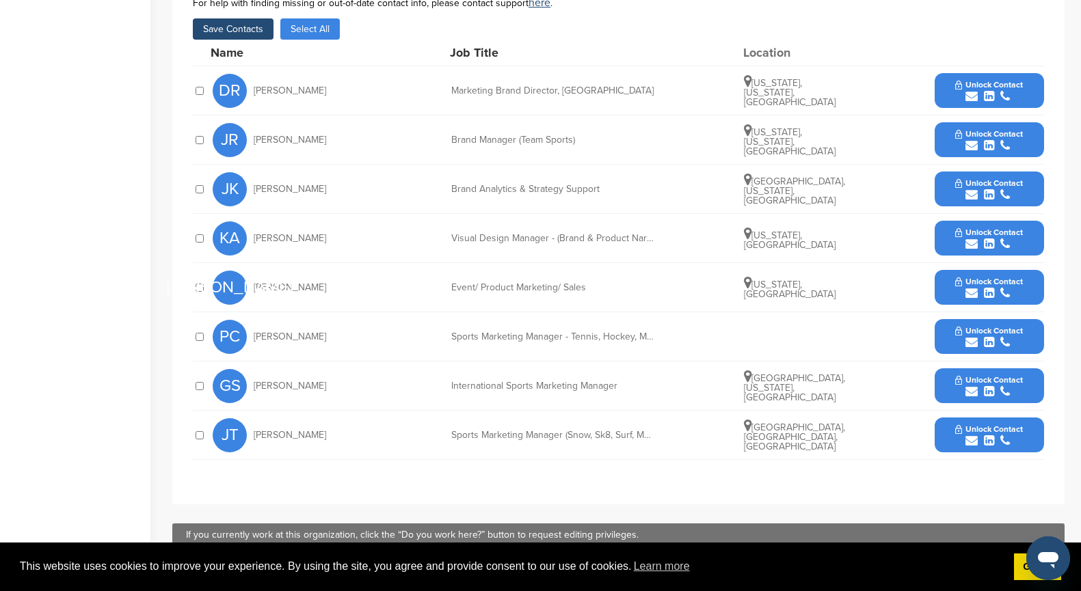
scroll to position [530, 0]
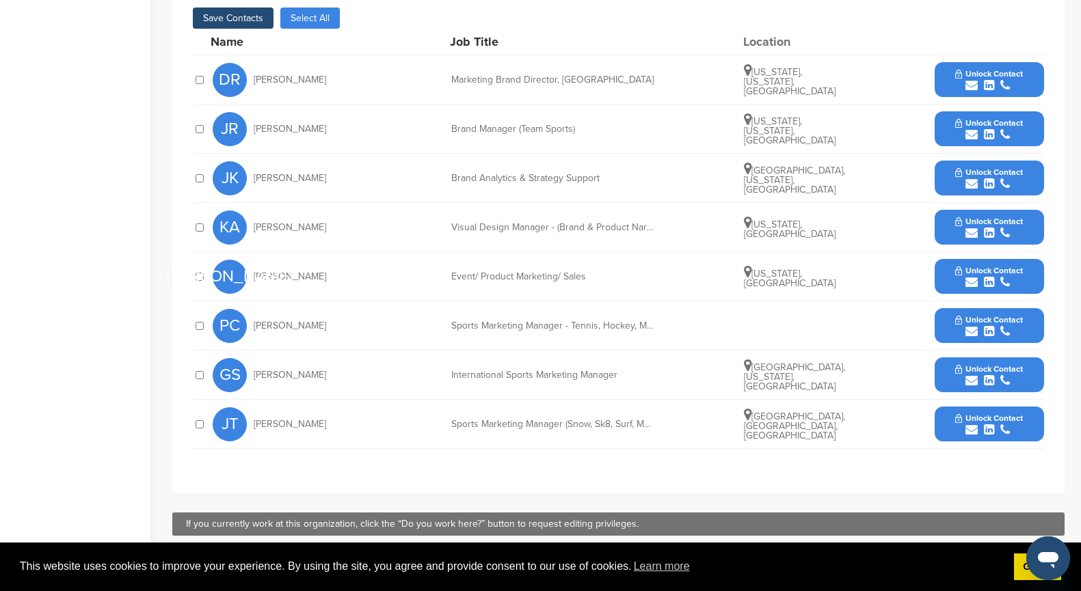
click at [954, 360] on button "Unlock Contact" at bounding box center [989, 375] width 100 height 41
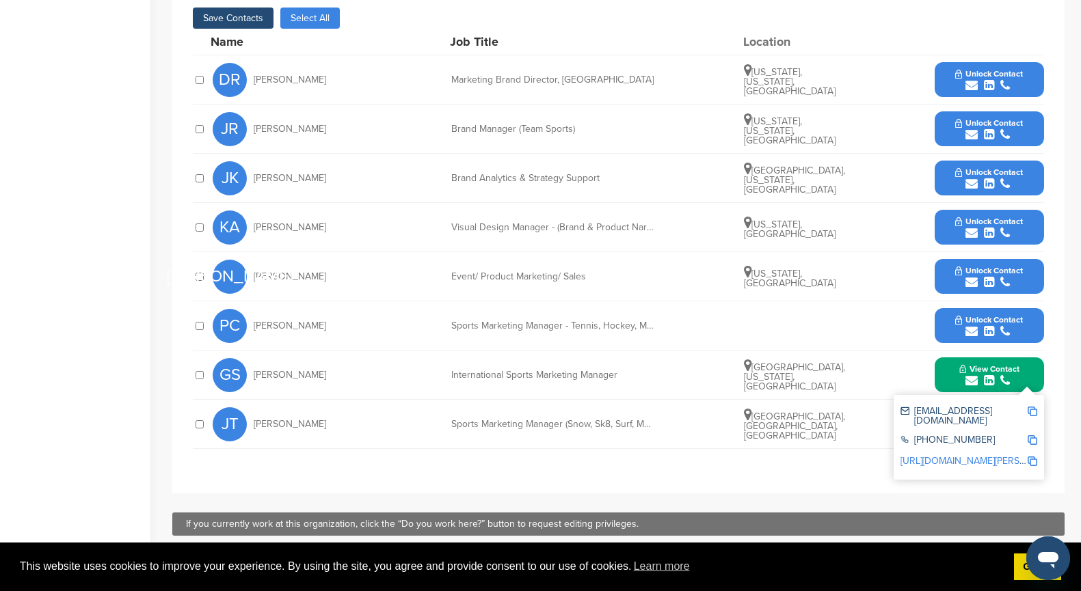
click at [983, 69] on span "Unlock Contact" at bounding box center [989, 74] width 68 height 10
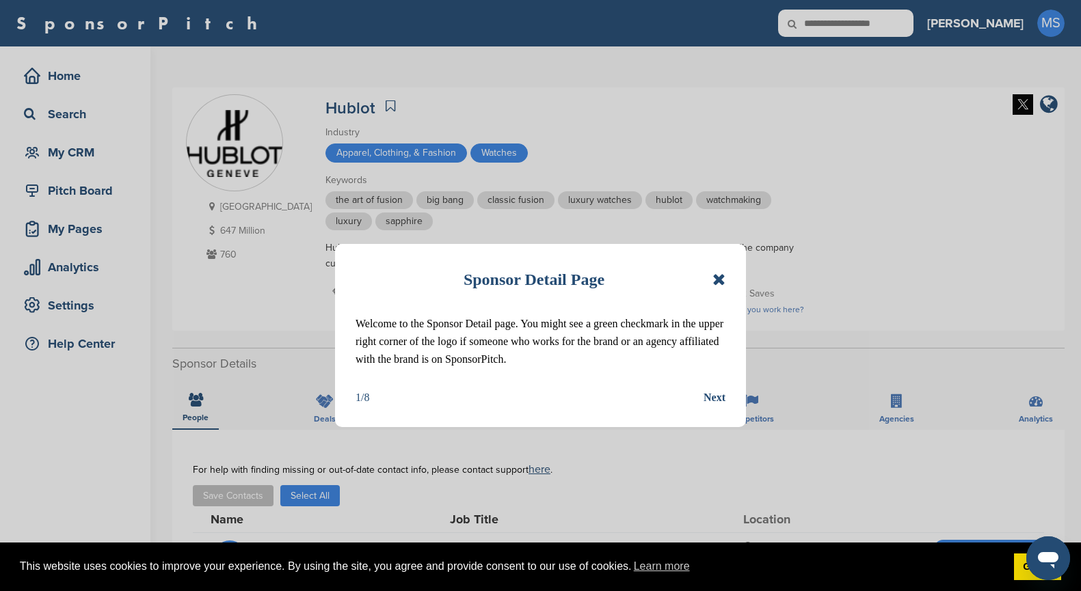
click at [722, 278] on icon at bounding box center [718, 279] width 13 height 16
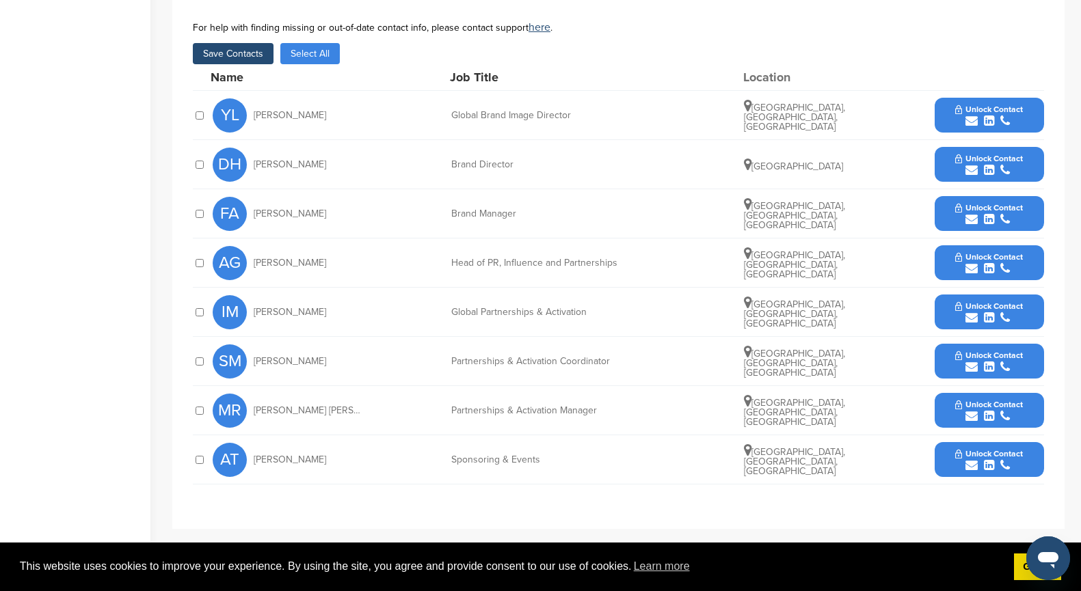
scroll to position [394, 0]
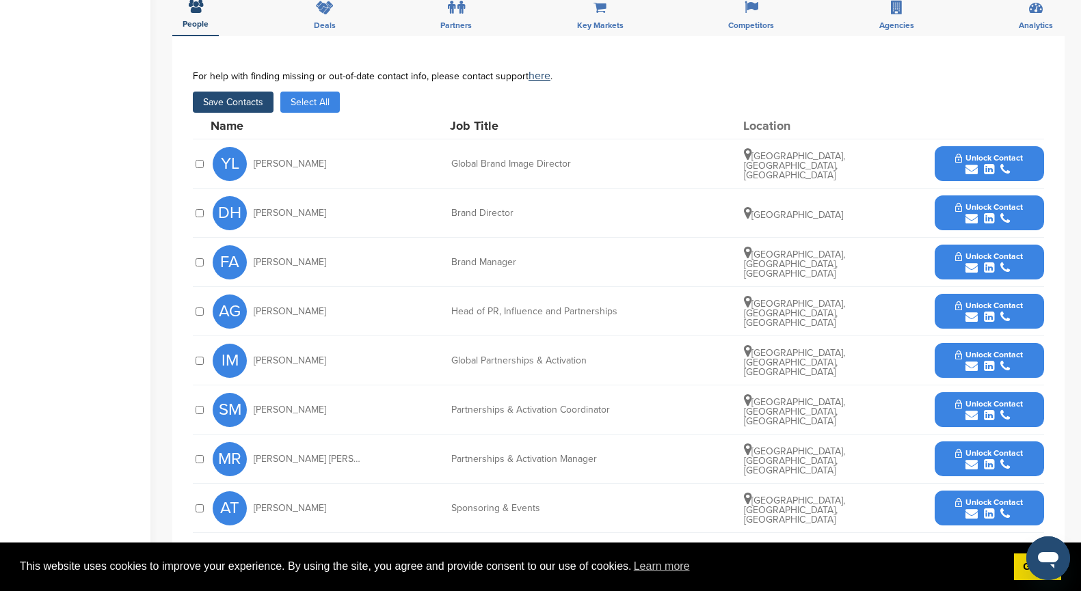
click at [1006, 353] on span "Unlock Contact" at bounding box center [989, 355] width 68 height 10
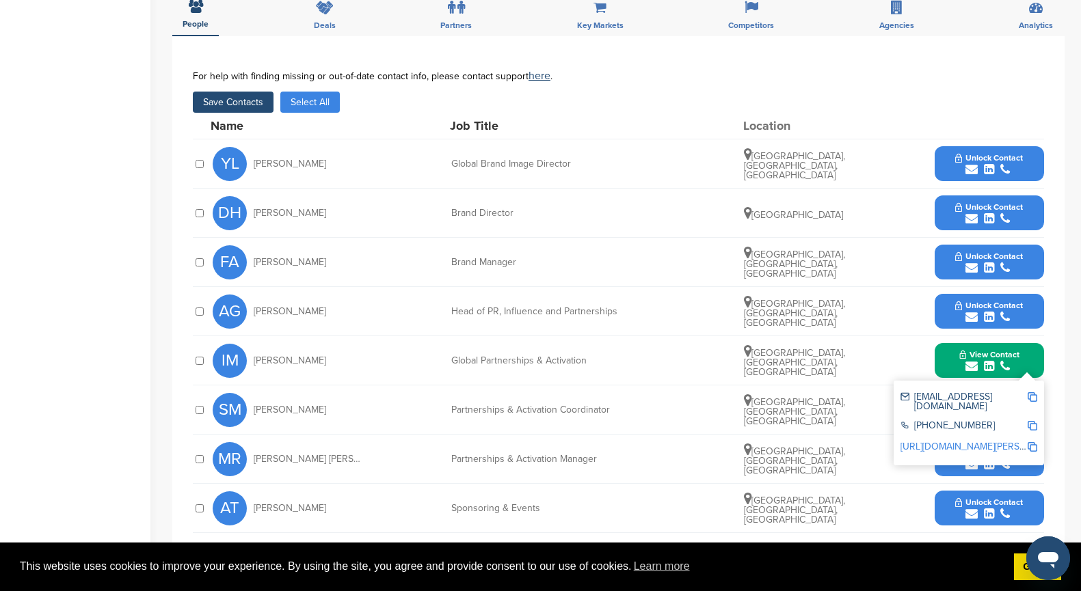
click at [1002, 304] on span "Unlock Contact" at bounding box center [989, 306] width 68 height 10
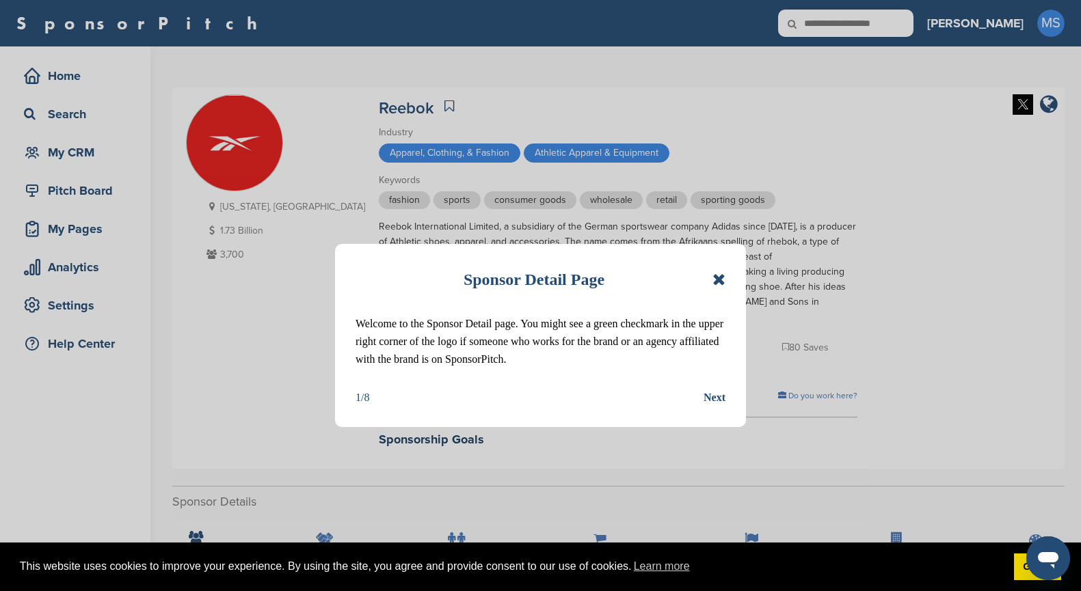
click at [717, 281] on icon at bounding box center [718, 279] width 13 height 16
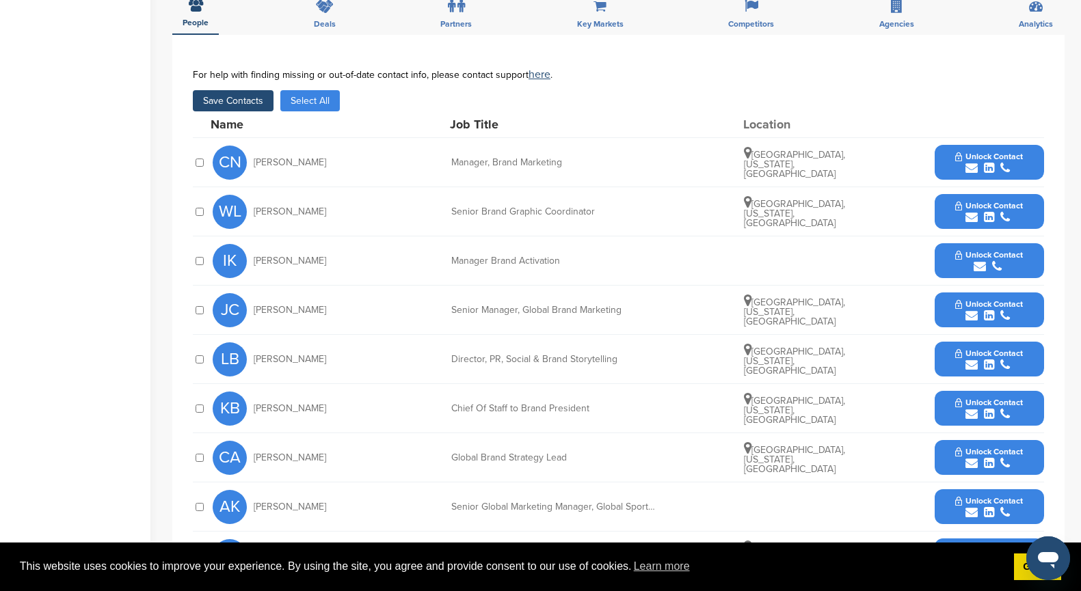
scroll to position [570, 0]
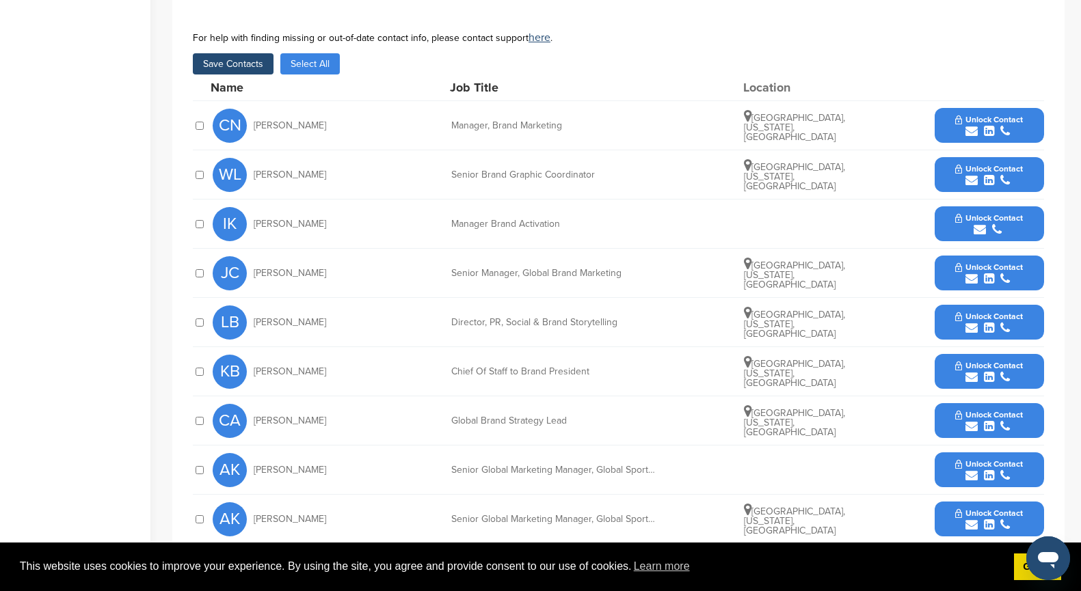
click at [971, 371] on icon "submit" at bounding box center [971, 377] width 12 height 12
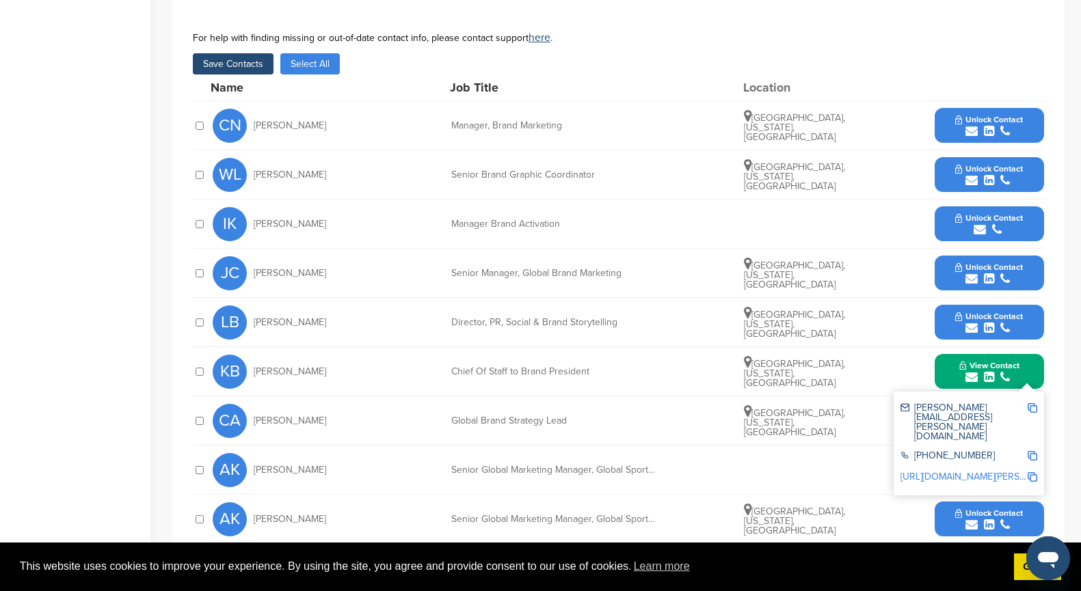
click at [971, 312] on span "Unlock Contact" at bounding box center [989, 317] width 68 height 10
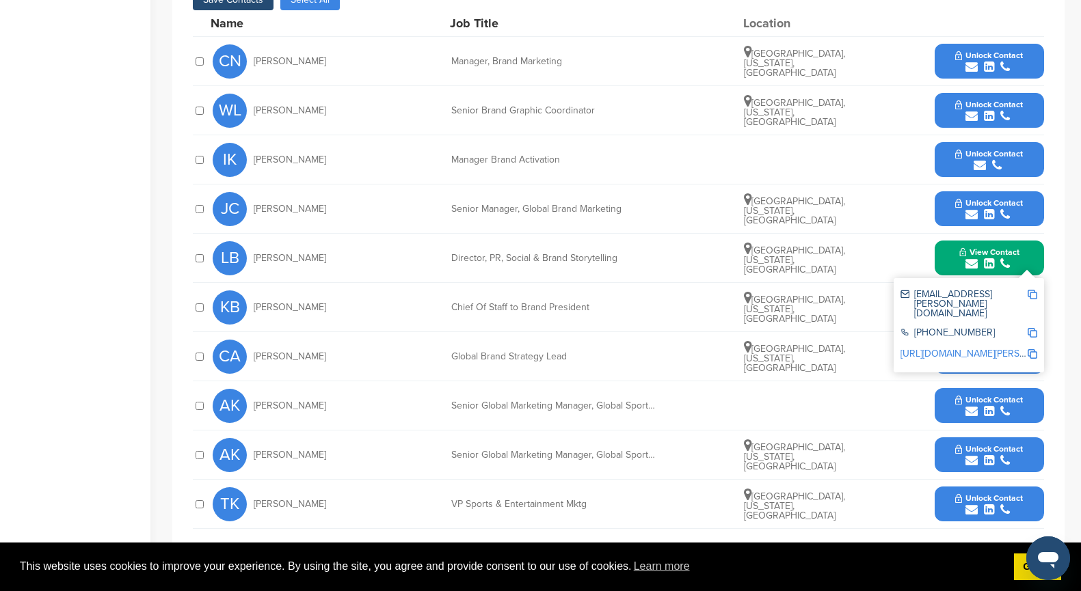
scroll to position [632, 0]
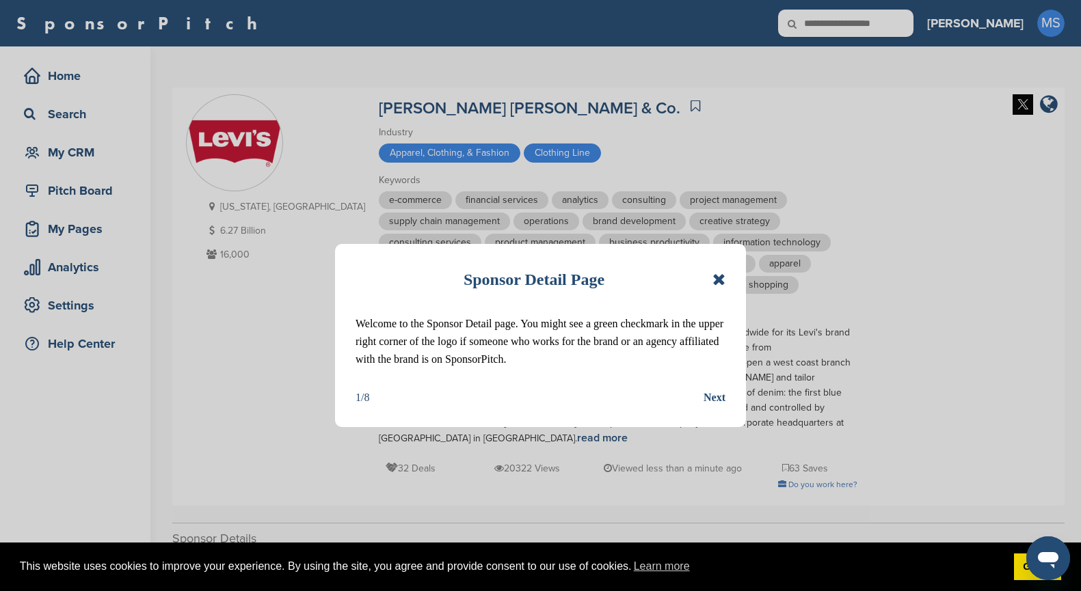
click at [718, 280] on icon at bounding box center [718, 279] width 13 height 16
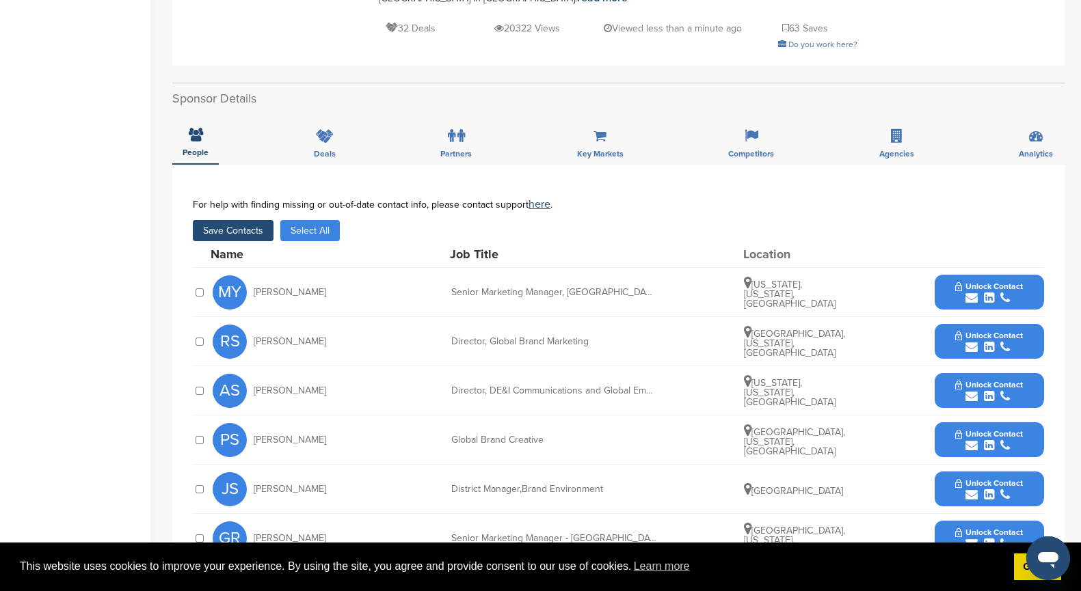
scroll to position [439, 0]
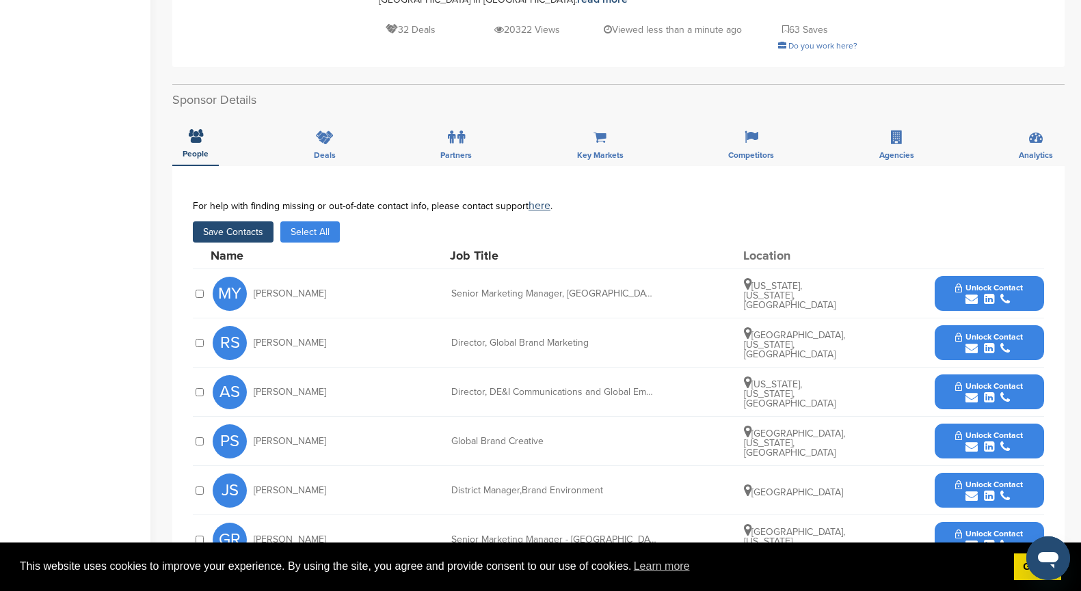
click at [974, 343] on icon "submit" at bounding box center [971, 349] width 12 height 12
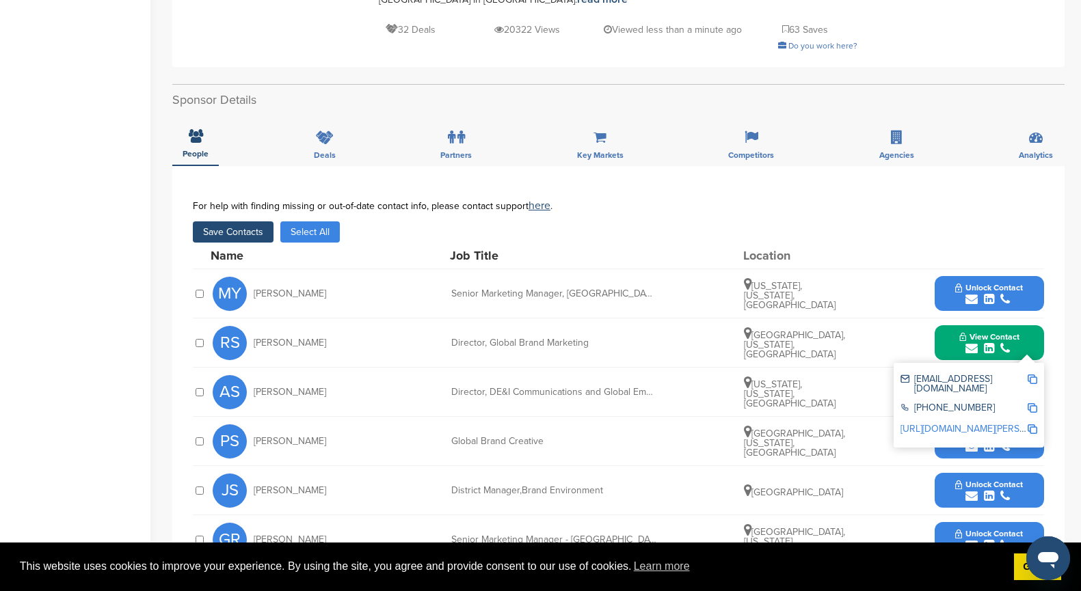
click at [978, 293] on div "submit" at bounding box center [989, 299] width 68 height 13
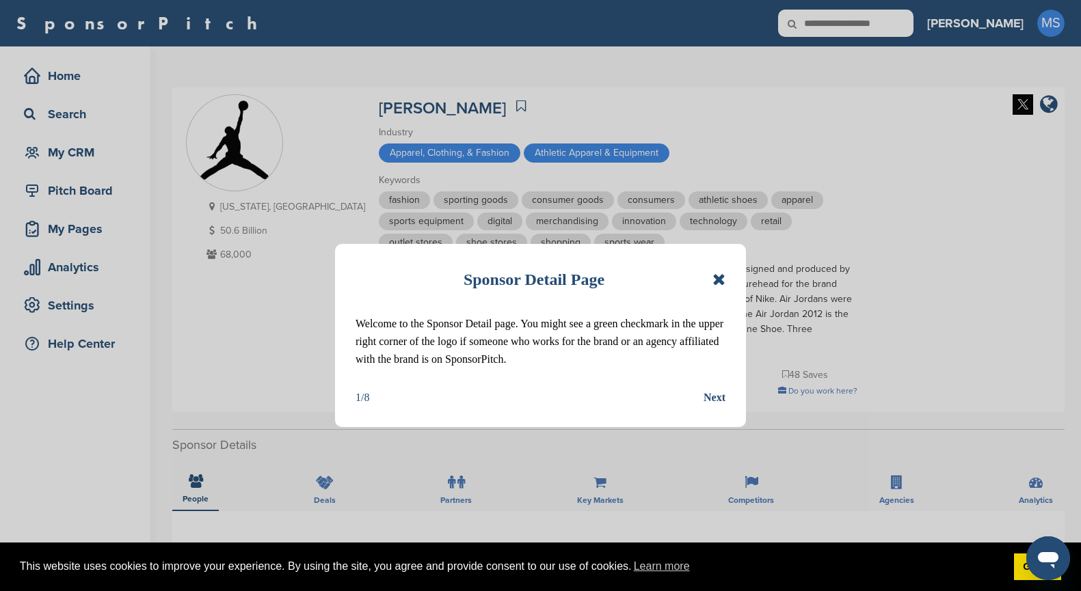
click at [717, 281] on icon at bounding box center [718, 279] width 13 height 16
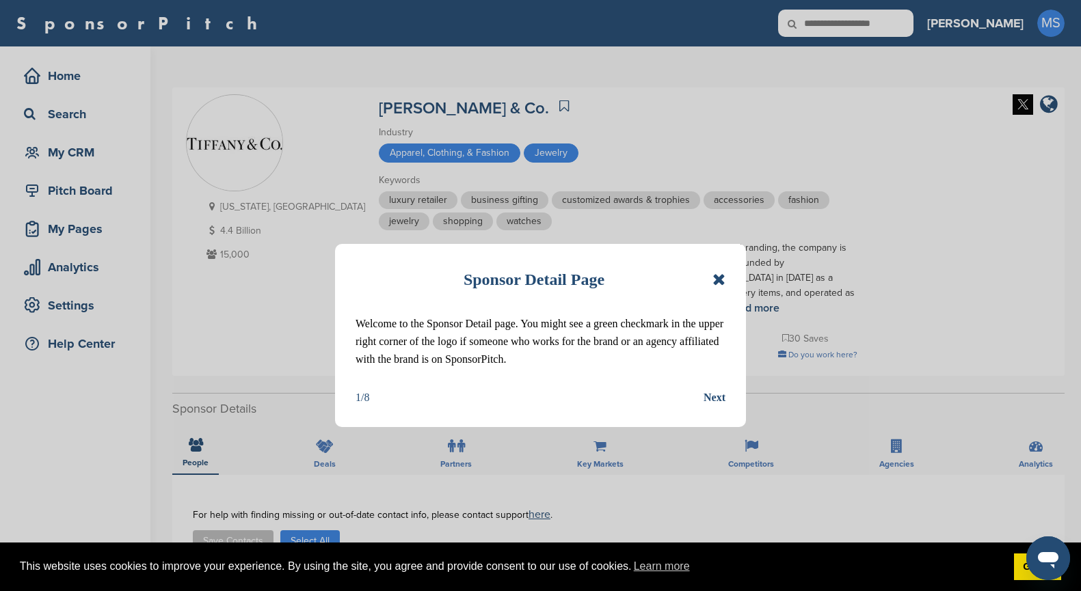
click at [717, 279] on icon at bounding box center [718, 279] width 13 height 16
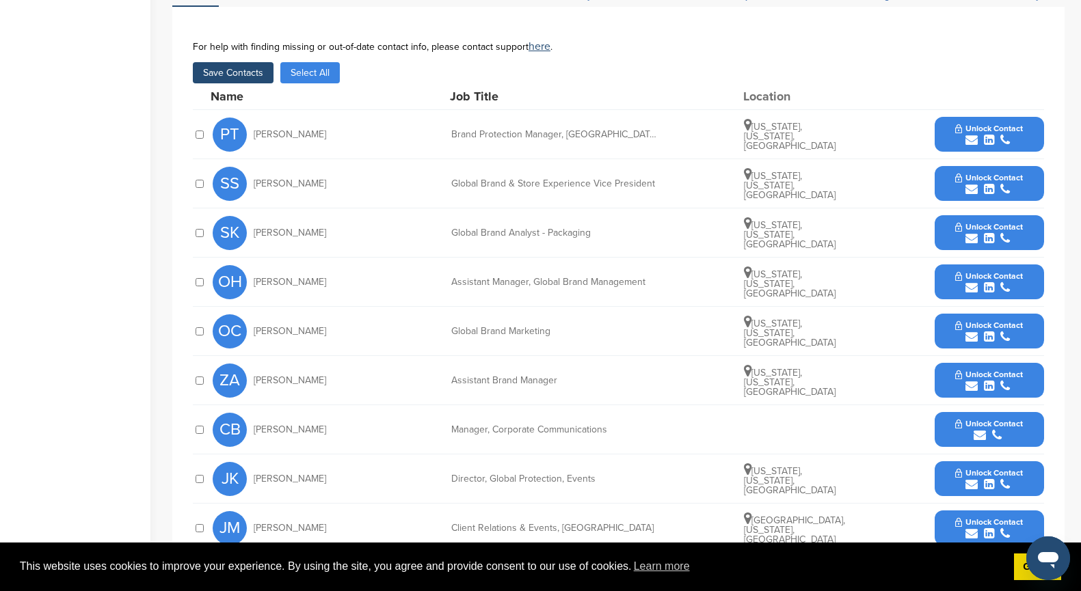
scroll to position [466, 0]
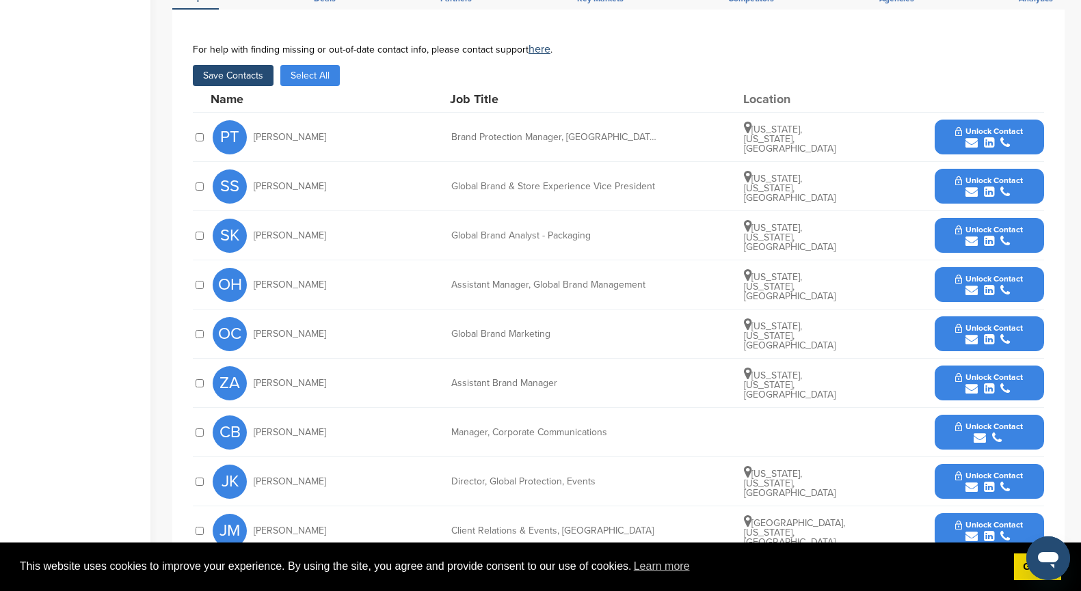
click at [982, 126] on span "Unlock Contact" at bounding box center [989, 131] width 68 height 10
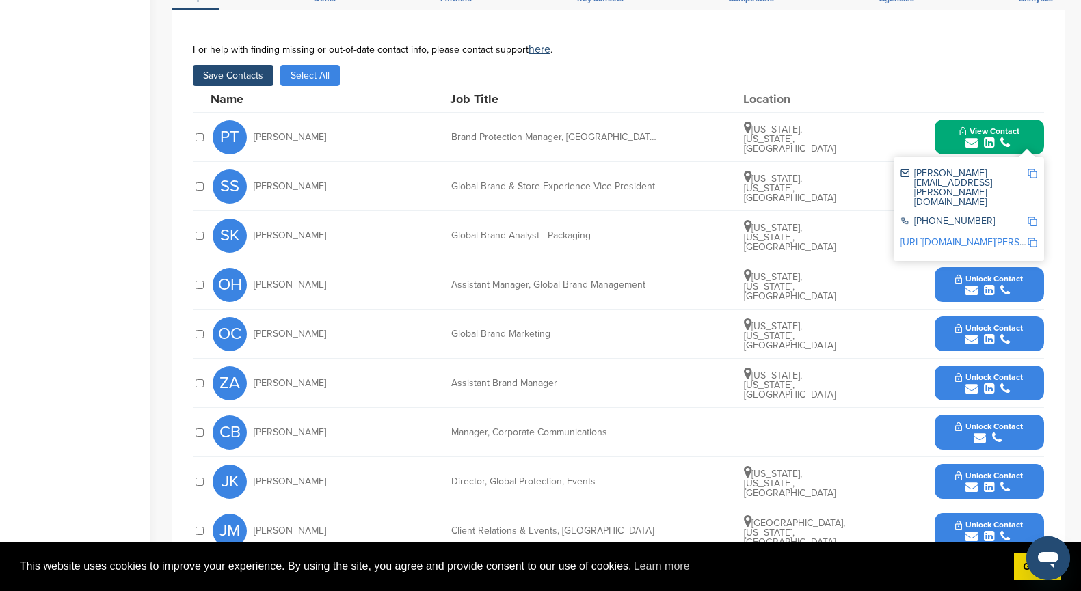
click at [907, 131] on div "PT [PERSON_NAME] Brand Protection Manager, [GEOGRAPHIC_DATA] [US_STATE], [US_ST…" at bounding box center [628, 137] width 831 height 49
click at [1029, 117] on button "View Contact" at bounding box center [989, 137] width 93 height 41
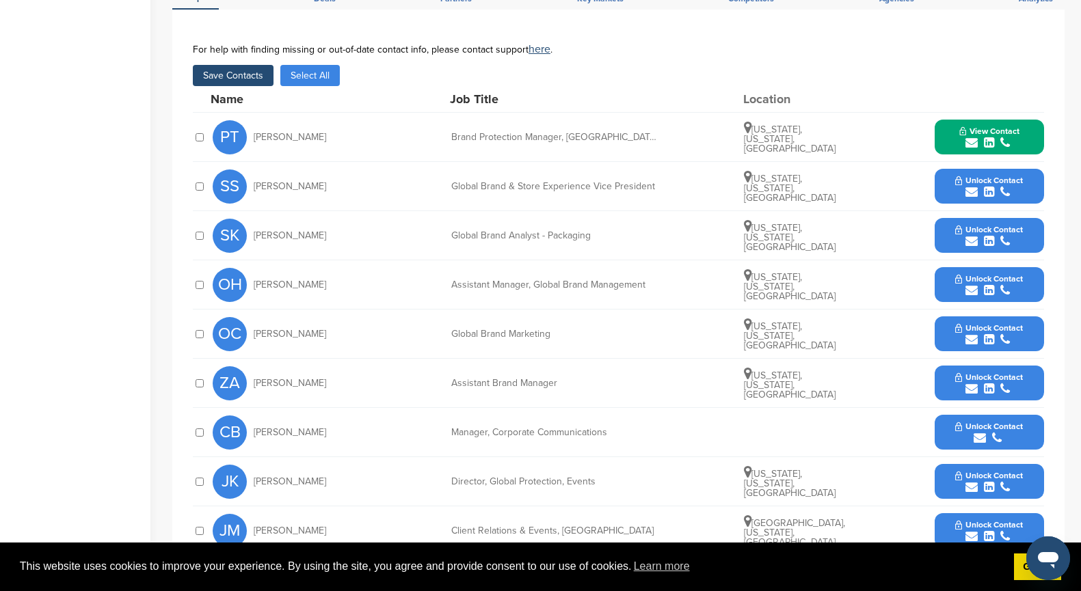
click at [1010, 176] on span "Unlock Contact" at bounding box center [989, 181] width 68 height 10
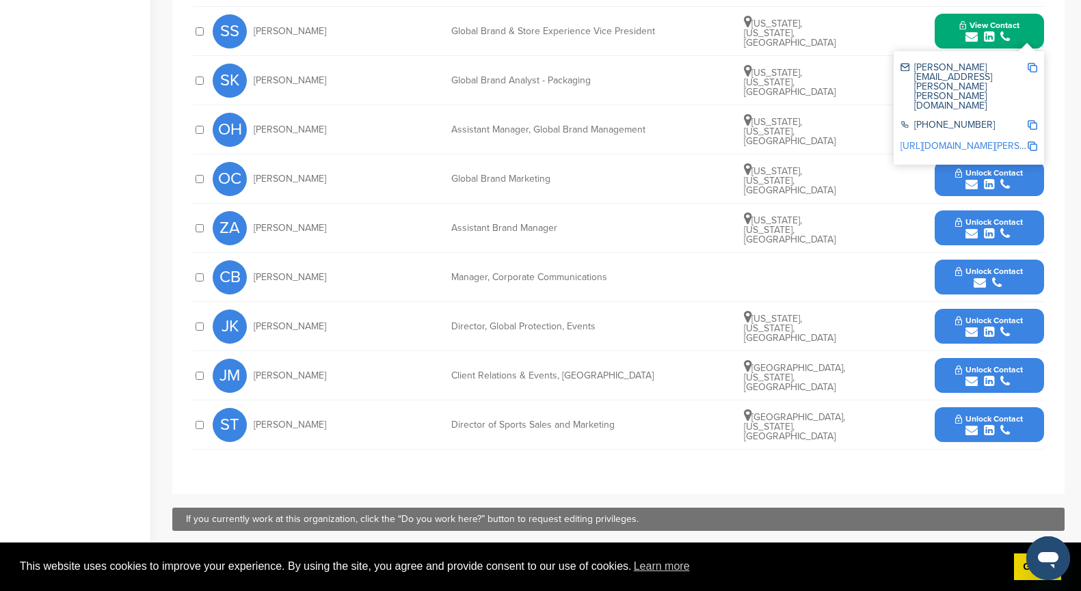
scroll to position [620, 0]
click at [975, 327] on icon "submit" at bounding box center [971, 333] width 12 height 12
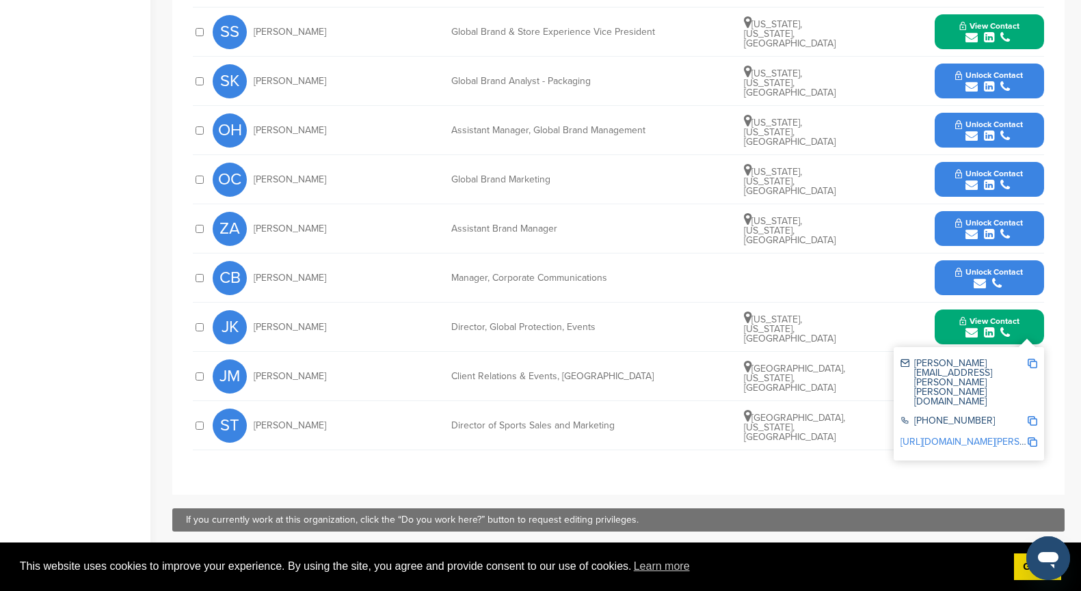
click at [863, 446] on div "**********" at bounding box center [618, 175] width 892 height 640
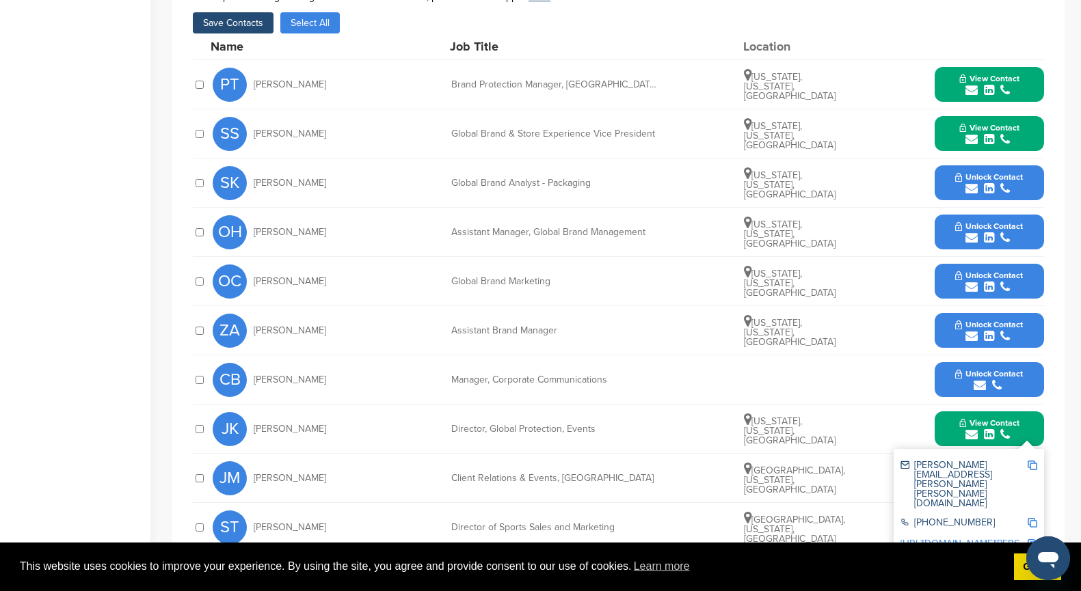
scroll to position [515, 0]
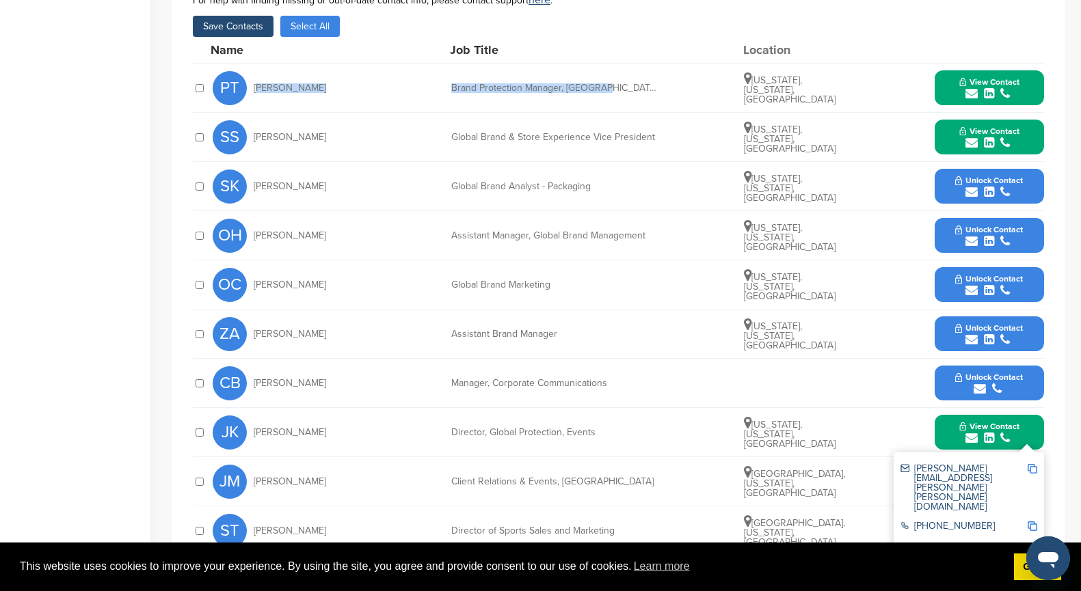
drag, startPoint x: 253, startPoint y: 71, endPoint x: 667, endPoint y: 79, distance: 414.4
click at [667, 79] on div "PT Pilar Toro Brand Protection Manager, Americas New York, New York, United Sta…" at bounding box center [628, 88] width 831 height 49
copy div "Pilar Toro Brand Protection Manager, Americas"
click at [972, 88] on icon "submit" at bounding box center [971, 94] width 12 height 12
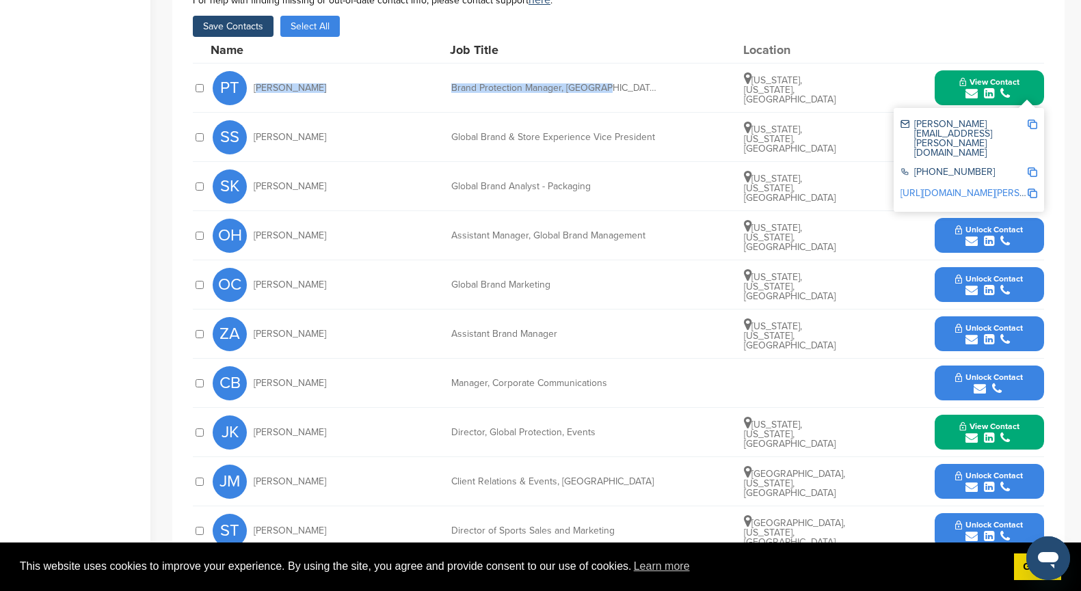
click at [1032, 120] on img at bounding box center [1033, 125] width 10 height 10
copy div "Pilar Toro Brand Protection Manager, Americas"
click at [976, 422] on span "View Contact" at bounding box center [989, 427] width 60 height 10
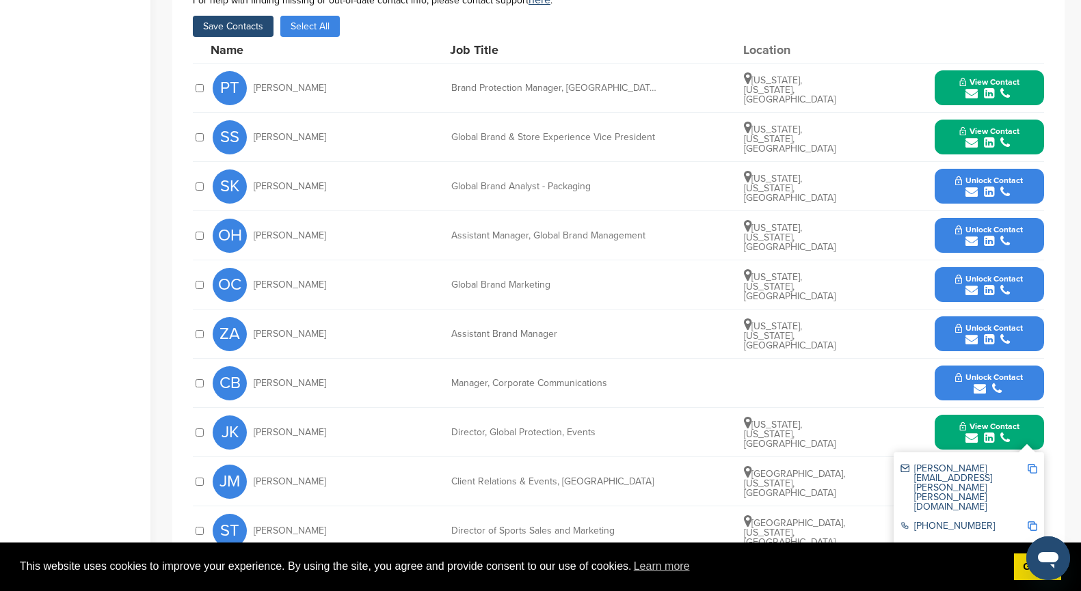
click at [1032, 464] on img at bounding box center [1033, 469] width 10 height 10
click at [950, 541] on link "http://www.linkedin.com/in/jason-keller-cfi-5ba77552" at bounding box center [983, 547] width 167 height 12
click at [982, 126] on span "View Contact" at bounding box center [989, 131] width 60 height 10
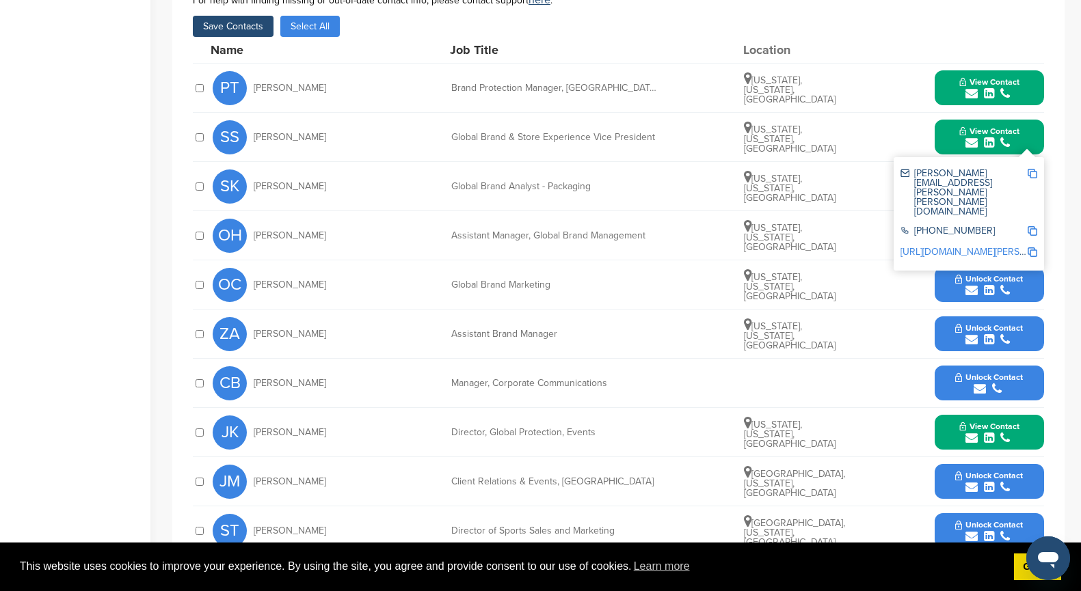
click at [1034, 169] on img at bounding box center [1033, 174] width 10 height 10
click at [952, 246] on link "http://www.linkedin.com/in/silvia-schwarzer-2678a6247" at bounding box center [983, 252] width 167 height 12
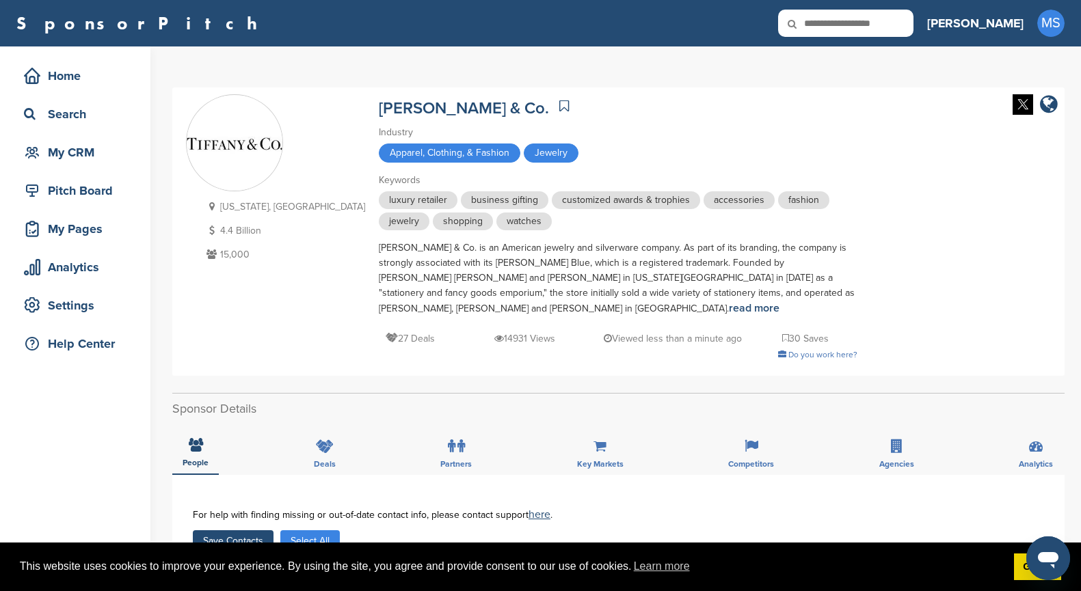
scroll to position [0, 0]
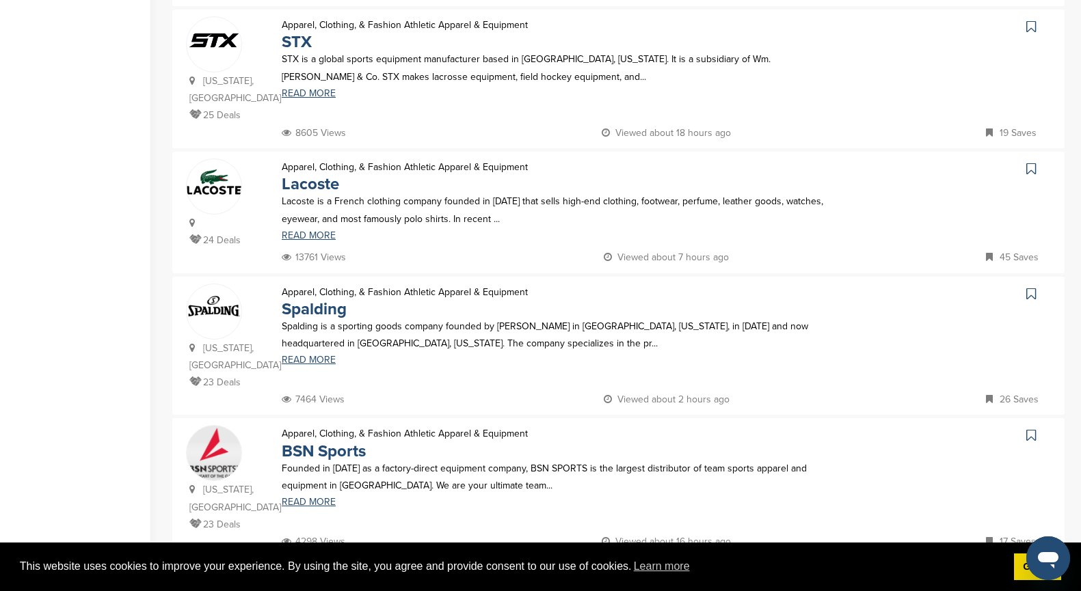
scroll to position [1202, 0]
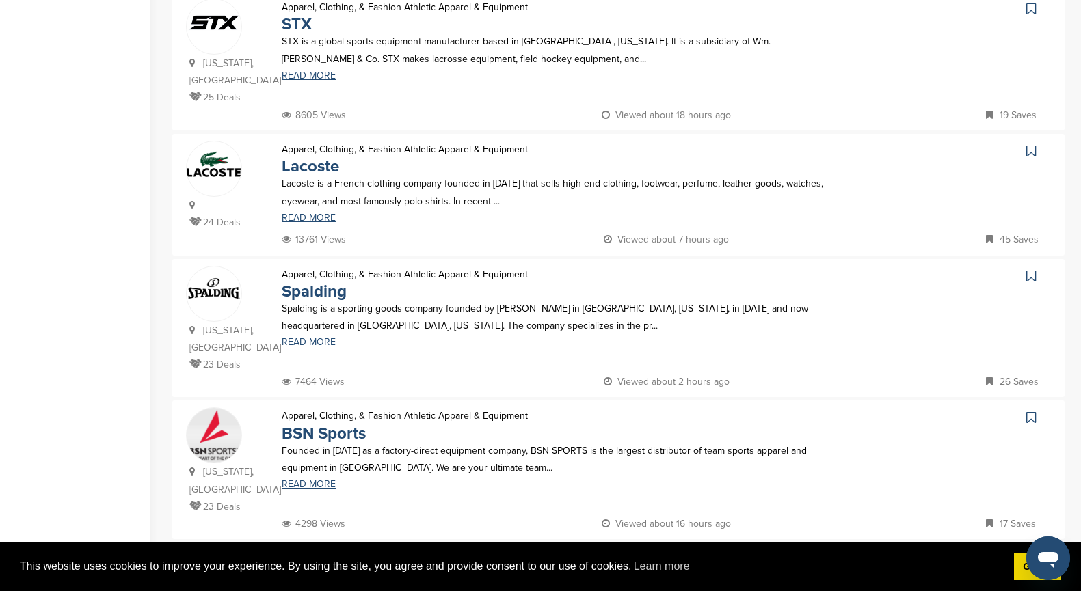
click at [649, 556] on link "5" at bounding box center [647, 568] width 29 height 25
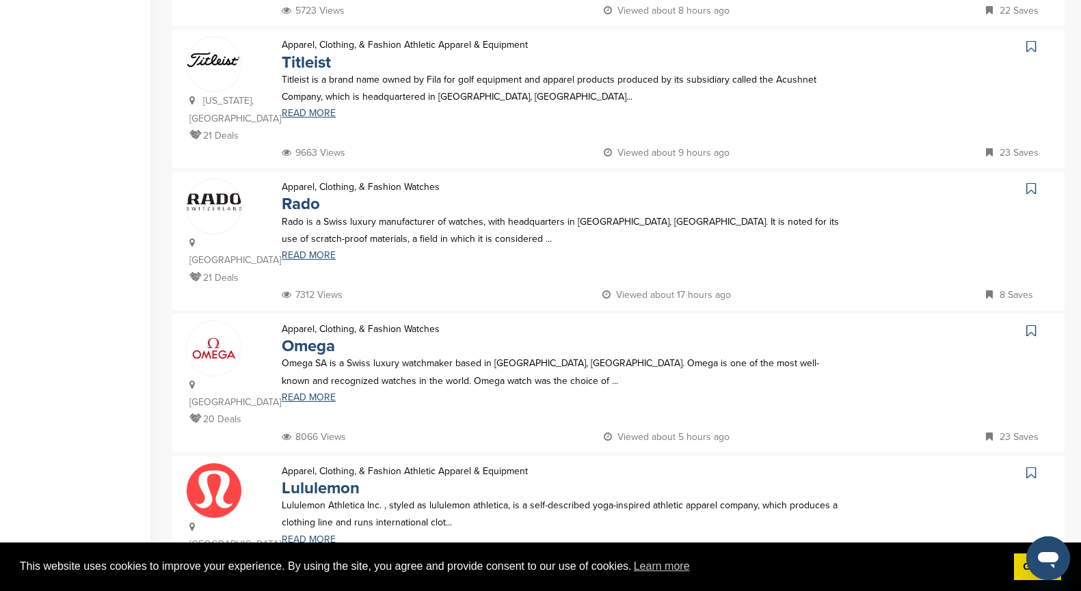
scroll to position [807, 0]
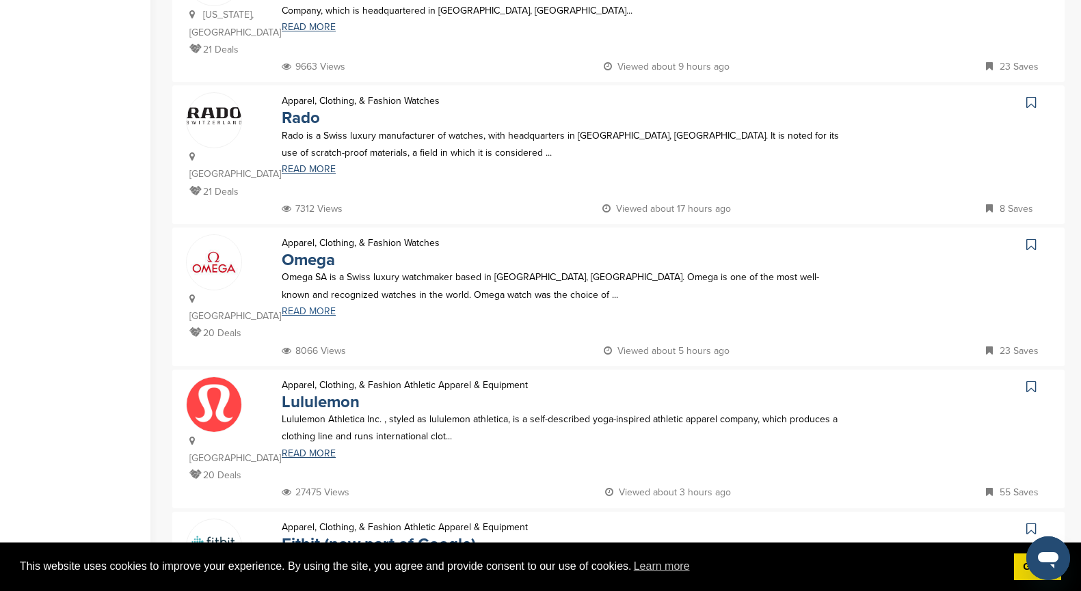
click at [299, 307] on link "READ MORE" at bounding box center [562, 312] width 560 height 10
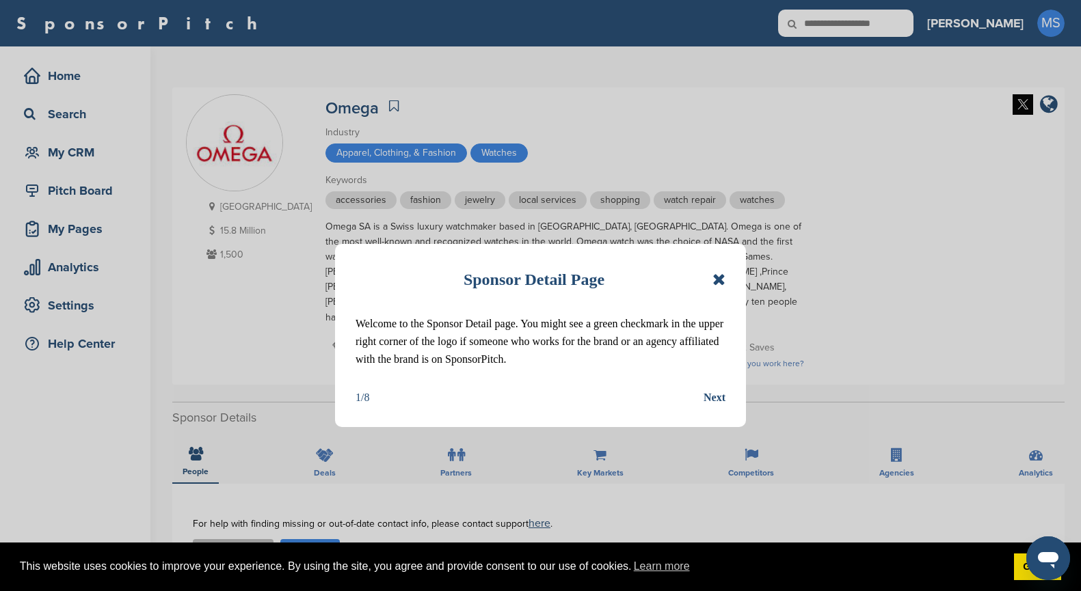
click at [718, 270] on div "Sponsor Detail Page" at bounding box center [540, 280] width 370 height 30
click at [717, 278] on icon at bounding box center [718, 279] width 13 height 16
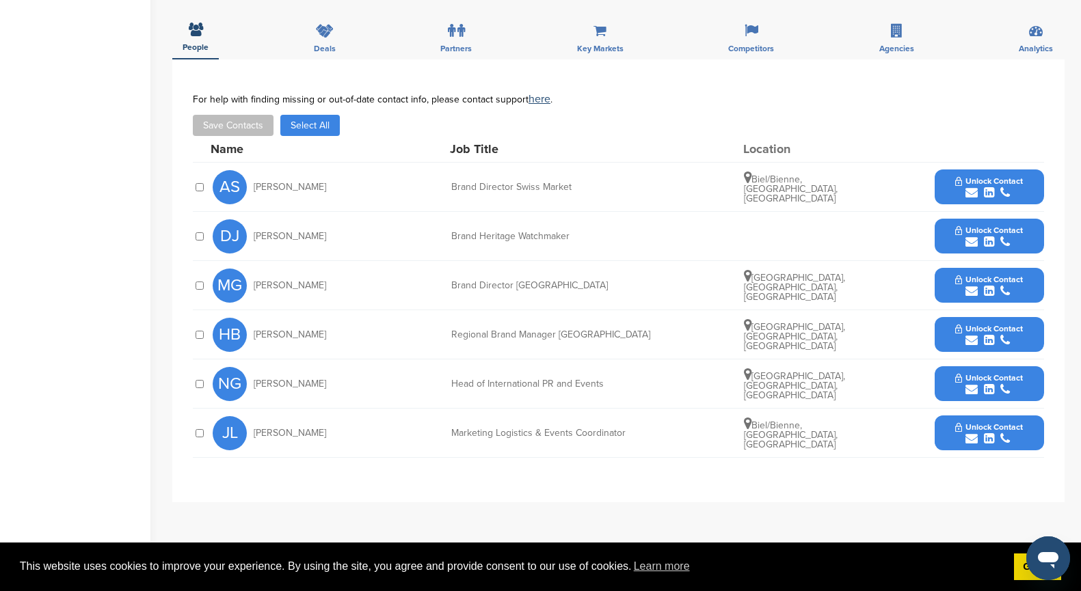
scroll to position [429, 0]
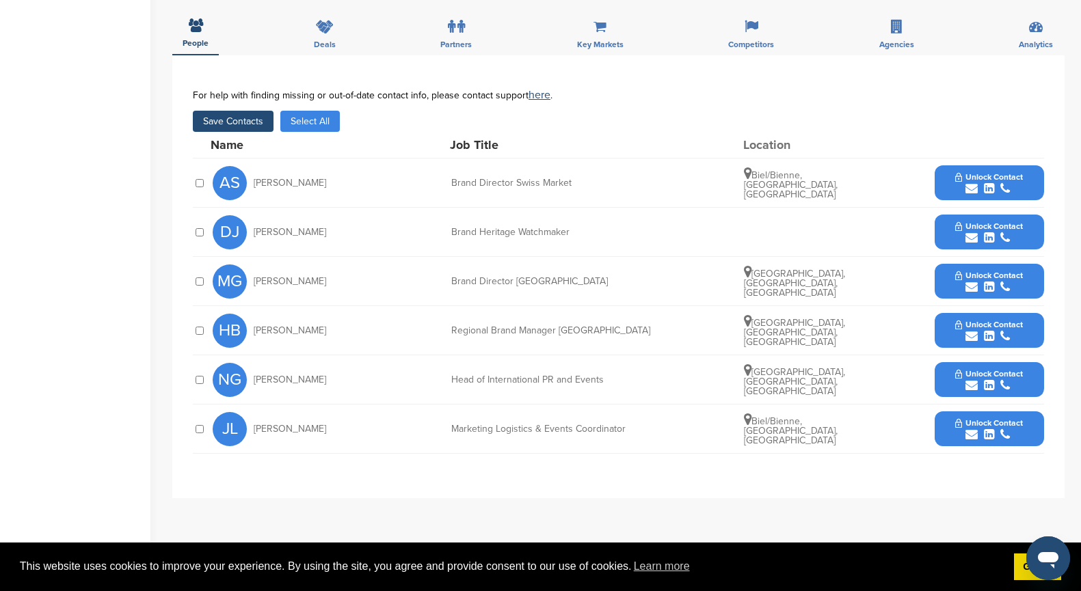
click at [991, 379] on icon "submit" at bounding box center [989, 385] width 10 height 12
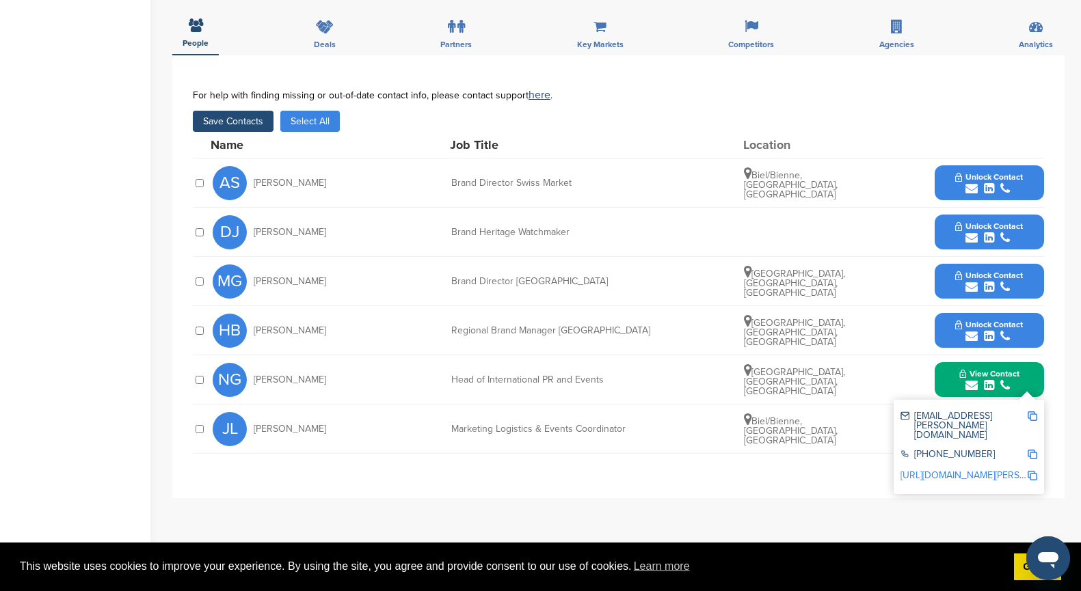
click at [923, 470] on link "http://www.linkedin.com/in/natacha-graber-1004634" at bounding box center [983, 476] width 167 height 12
click at [936, 470] on link "http://www.linkedin.com/in/natacha-graber-1004634" at bounding box center [983, 476] width 167 height 12
click at [902, 370] on div "NG Natacha Graber Head of International PR and Events Basel, Basel-Stadt, Switz…" at bounding box center [628, 379] width 831 height 49
click at [954, 366] on button "View Contact" at bounding box center [989, 380] width 93 height 41
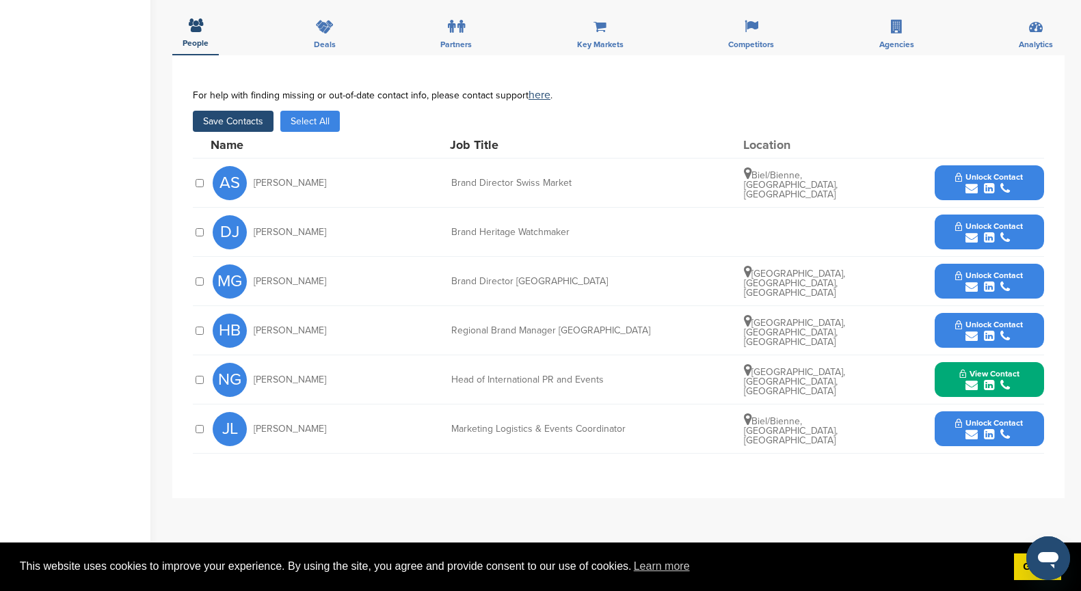
click at [952, 416] on button "Unlock Contact" at bounding box center [989, 429] width 100 height 41
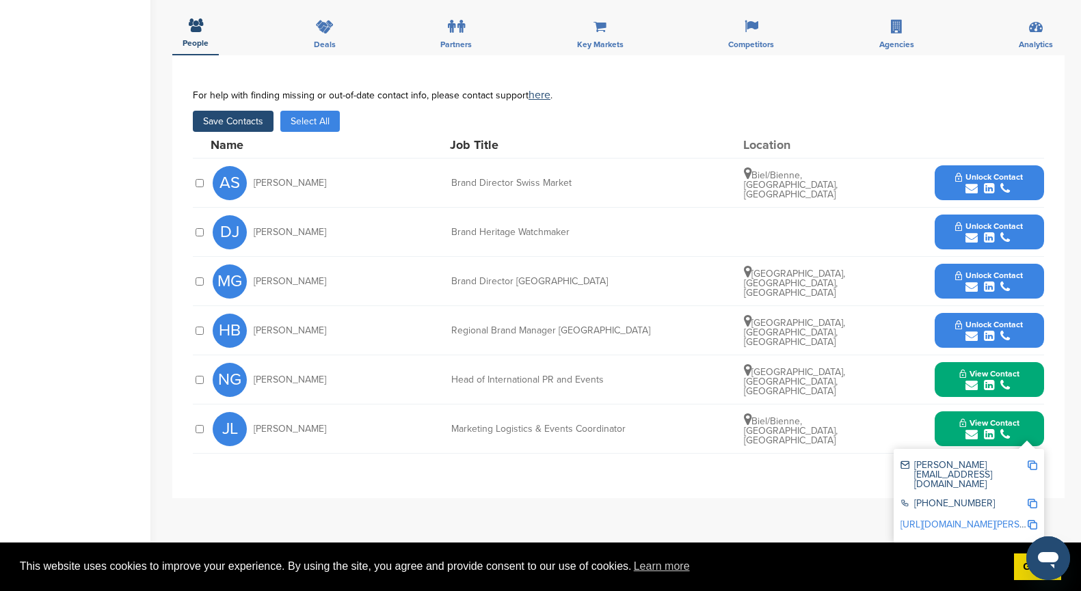
click at [936, 519] on link "http://www.linkedin.com/in/jordi-lopez-1121a2234" at bounding box center [983, 525] width 167 height 12
click at [975, 222] on span "Unlock Contact" at bounding box center [989, 227] width 68 height 10
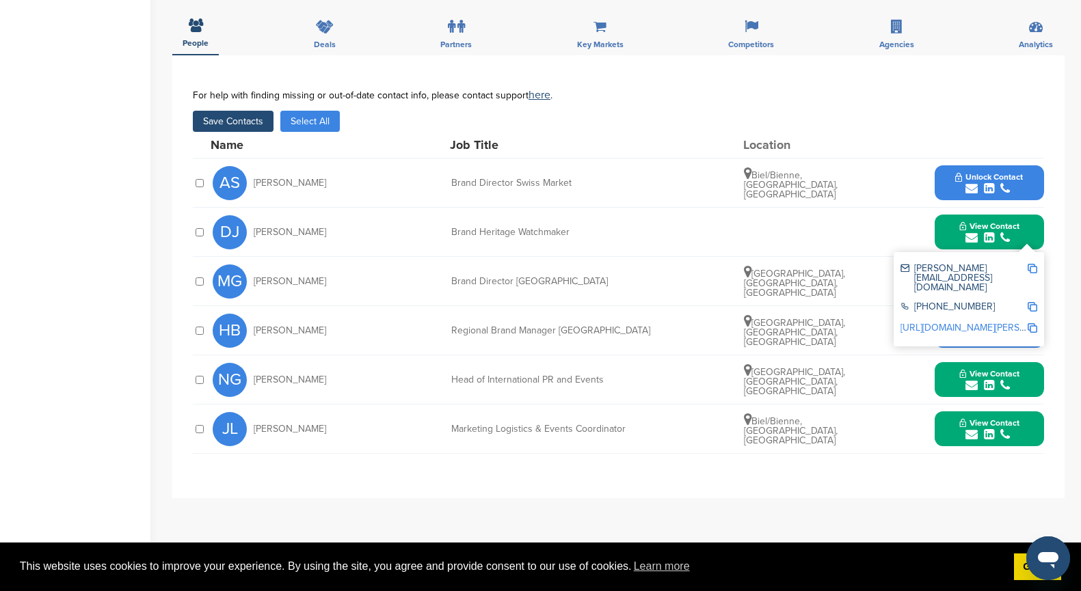
click at [933, 322] on link "http://www.linkedin.com/in/david-julmy-131aa1226" at bounding box center [983, 328] width 167 height 12
click at [997, 172] on span "Unlock Contact" at bounding box center [989, 177] width 68 height 10
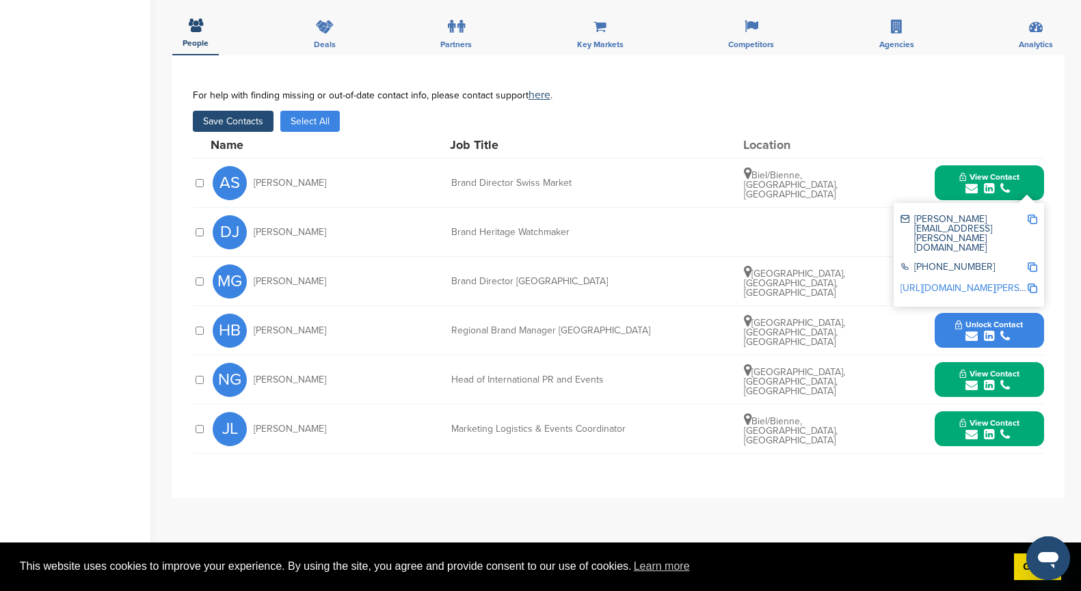
click at [950, 282] on link "http://www.linkedin.com/in/antoine-schott-6895b155" at bounding box center [983, 288] width 167 height 12
click at [1032, 215] on img at bounding box center [1033, 220] width 10 height 10
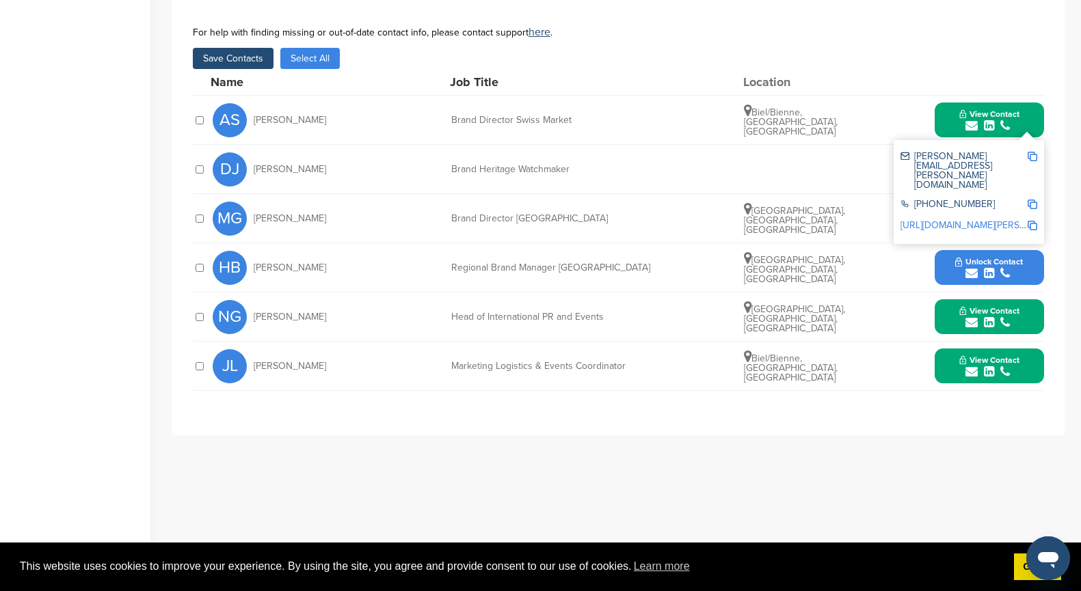
scroll to position [502, 0]
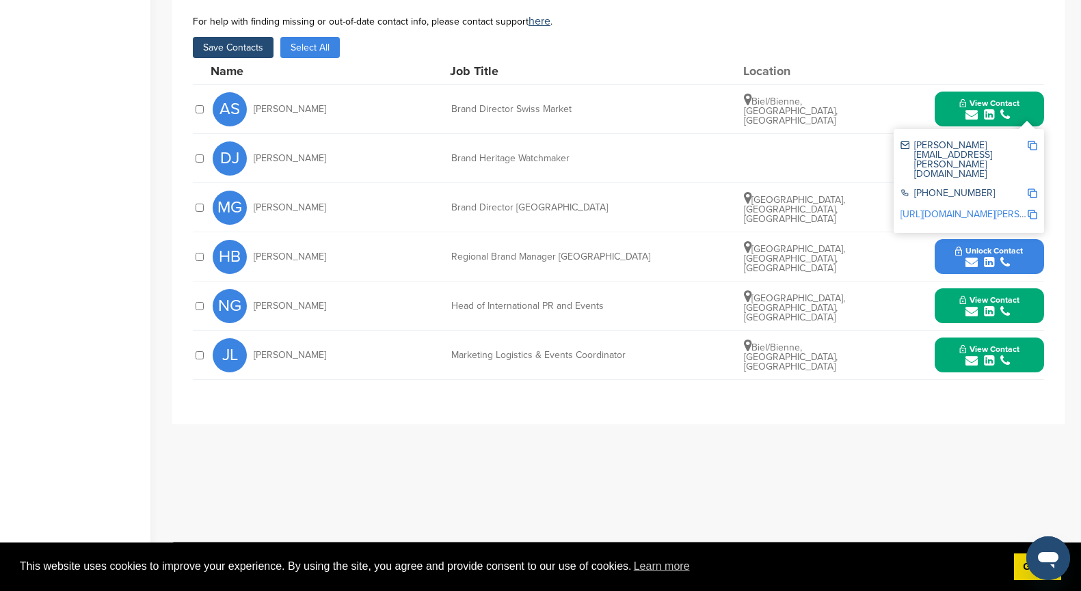
click at [758, 135] on div "DJ David Julmy Brand Heritage Watchmaker View Contact david.julmy@omegawatches.…" at bounding box center [628, 158] width 831 height 49
click at [1026, 94] on button "View Contact" at bounding box center [989, 109] width 93 height 41
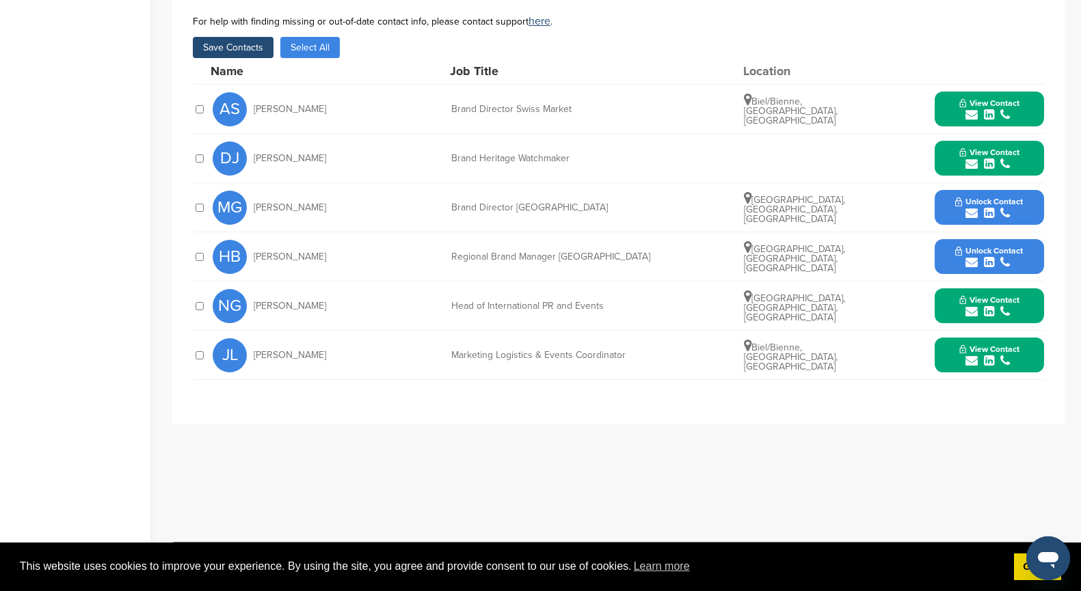
click at [1025, 142] on button "View Contact" at bounding box center [989, 158] width 93 height 41
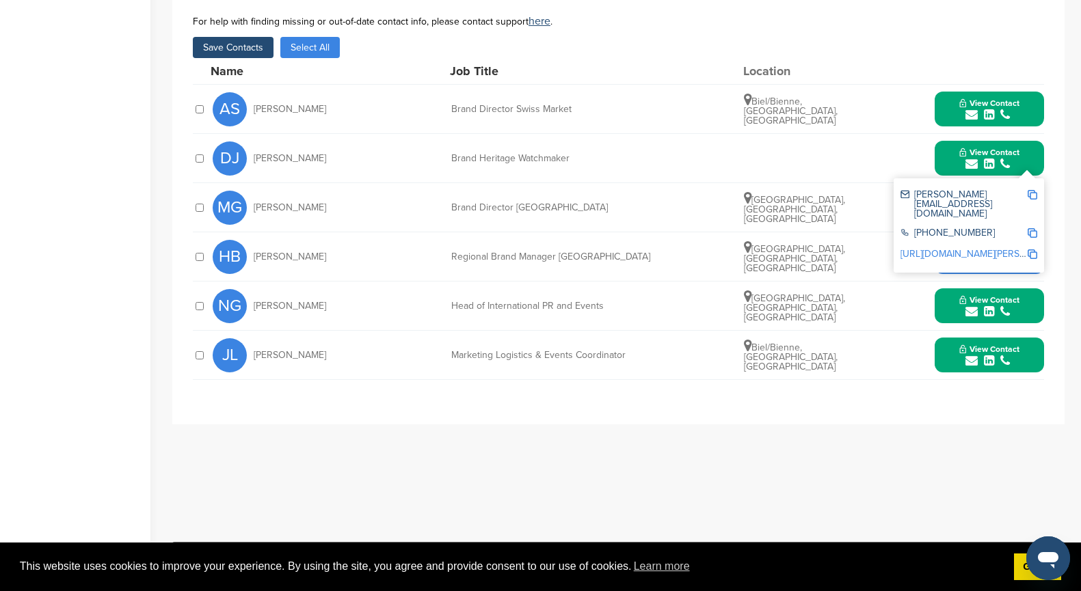
click at [1031, 190] on img at bounding box center [1033, 195] width 10 height 10
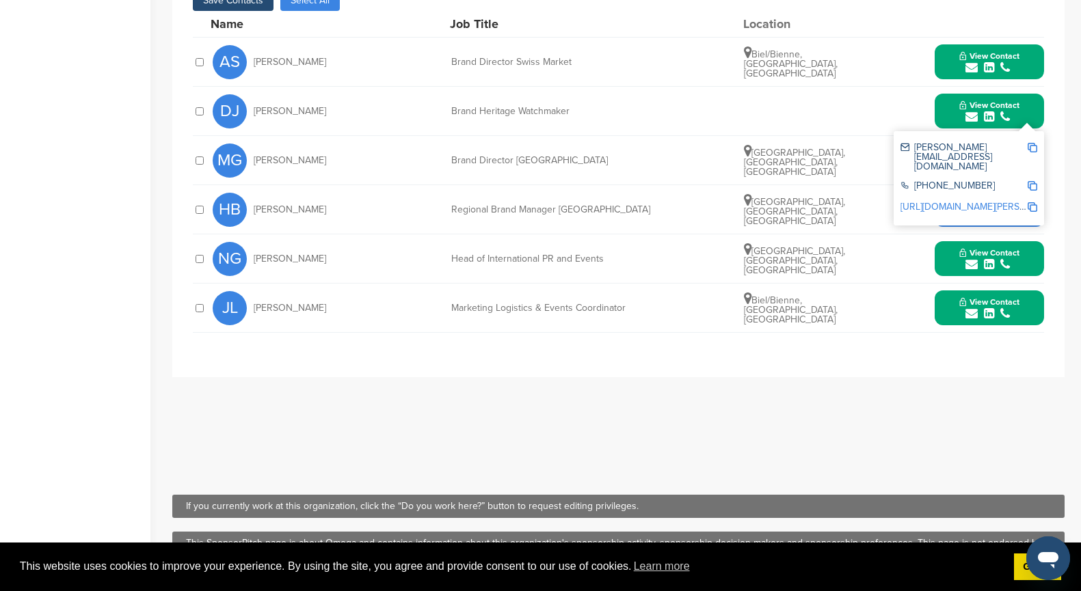
scroll to position [552, 0]
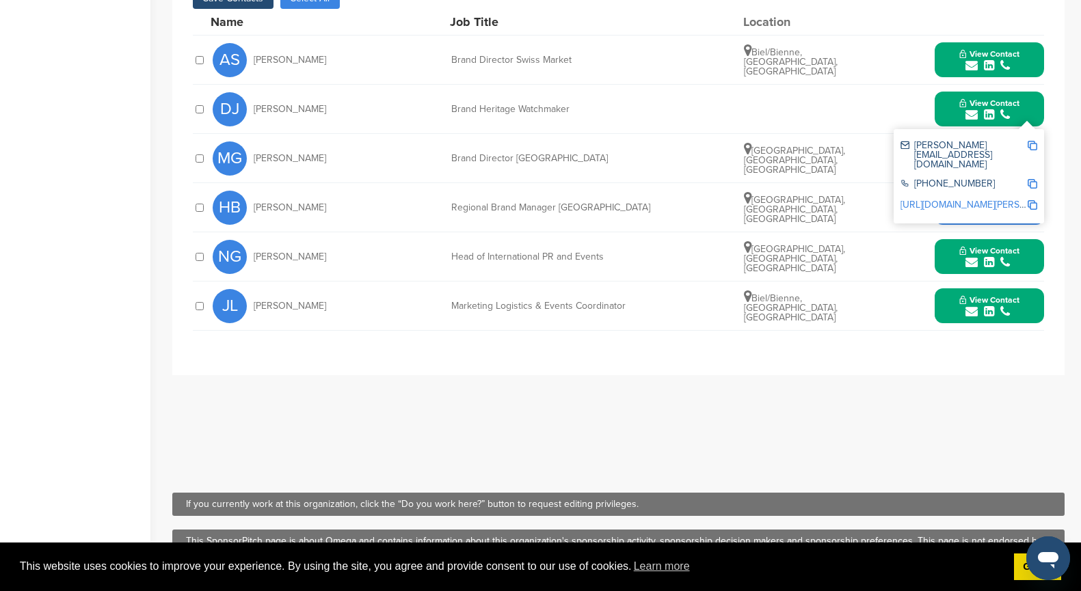
click at [963, 256] on div "submit" at bounding box center [989, 262] width 60 height 13
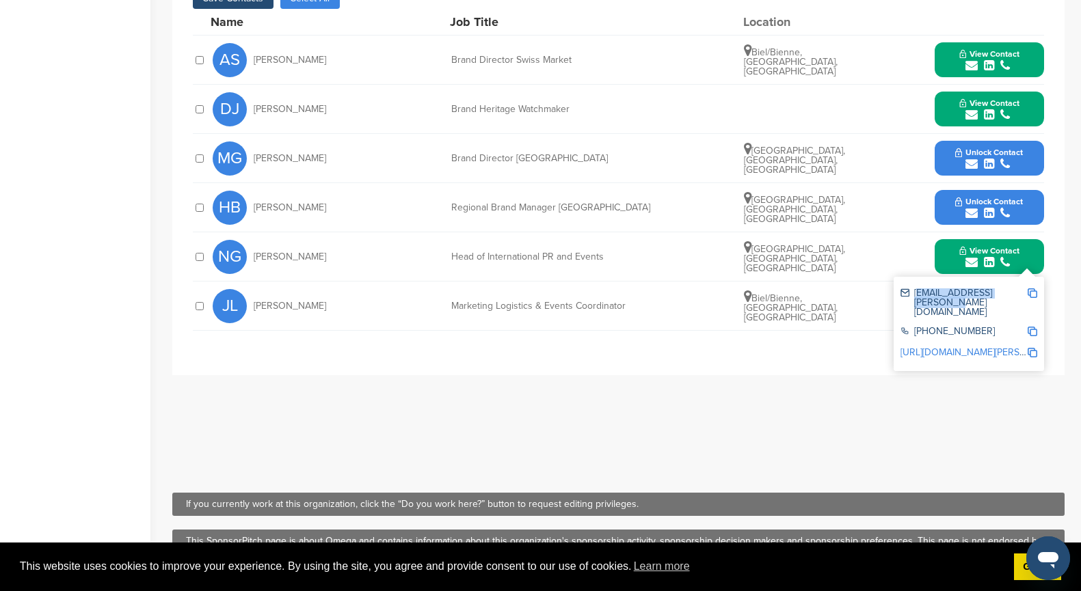
drag, startPoint x: 915, startPoint y: 280, endPoint x: 982, endPoint y: 286, distance: 67.3
click at [982, 286] on div "natacha.graber@omega.ch" at bounding box center [968, 303] width 137 height 38
click at [885, 232] on div "NG Natacha Graber Head of International PR and Events Basel, Basel-Stadt, Switz…" at bounding box center [628, 256] width 831 height 49
click at [1034, 289] on img at bounding box center [1033, 294] width 10 height 10
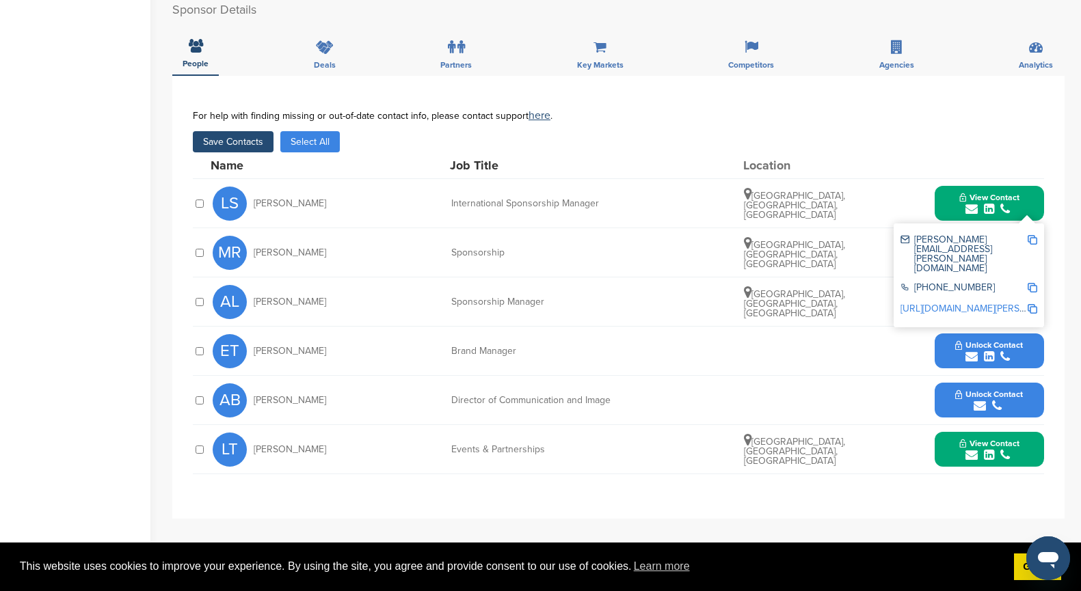
scroll to position [373, 0]
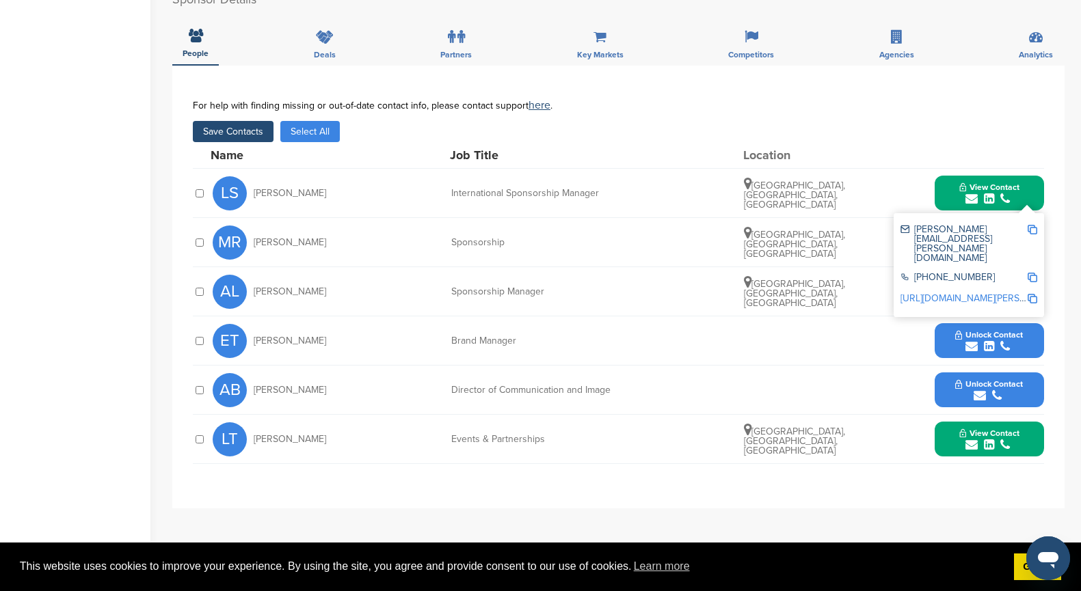
click at [1034, 229] on img at bounding box center [1033, 230] width 10 height 10
click at [963, 293] on link "[URL][DOMAIN_NAME][PERSON_NAME]" at bounding box center [983, 299] width 167 height 12
click at [977, 429] on span "View Contact" at bounding box center [989, 434] width 60 height 10
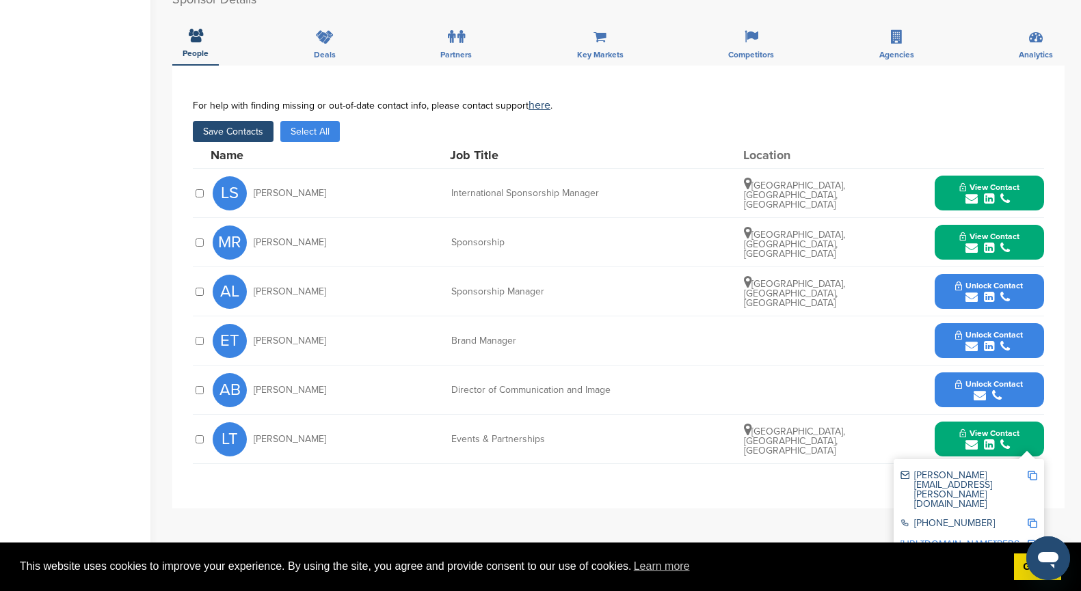
click at [1034, 477] on img at bounding box center [1033, 476] width 10 height 10
click at [917, 539] on link "[URL][DOMAIN_NAME][PERSON_NAME]" at bounding box center [983, 545] width 167 height 12
click at [950, 239] on button "View Contact" at bounding box center [989, 242] width 93 height 41
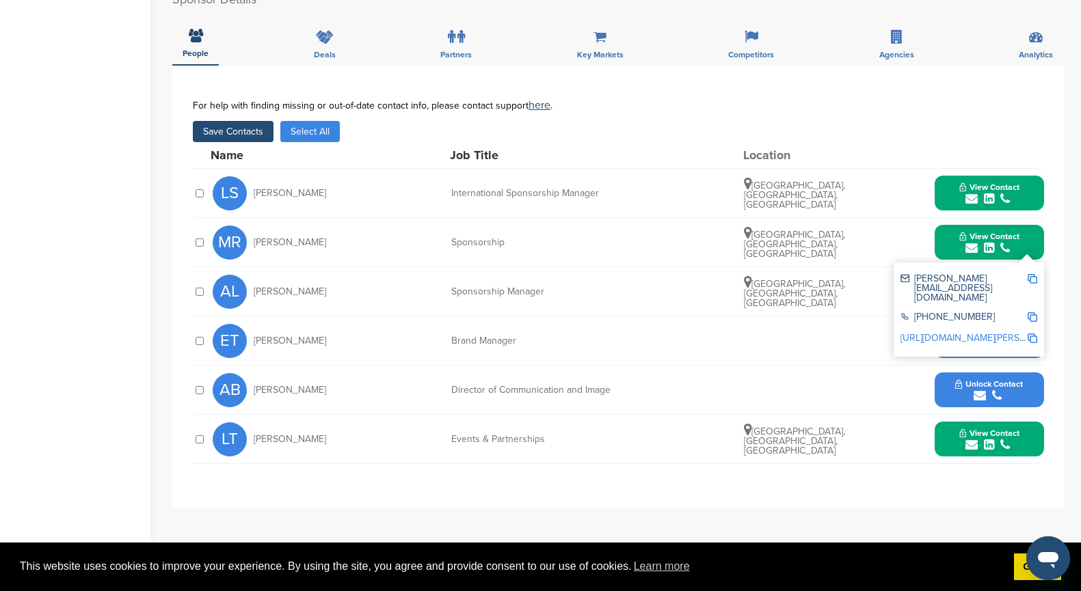
click at [1034, 279] on img at bounding box center [1033, 279] width 10 height 10
click at [924, 332] on link "[URL][DOMAIN_NAME][PERSON_NAME]" at bounding box center [983, 338] width 167 height 12
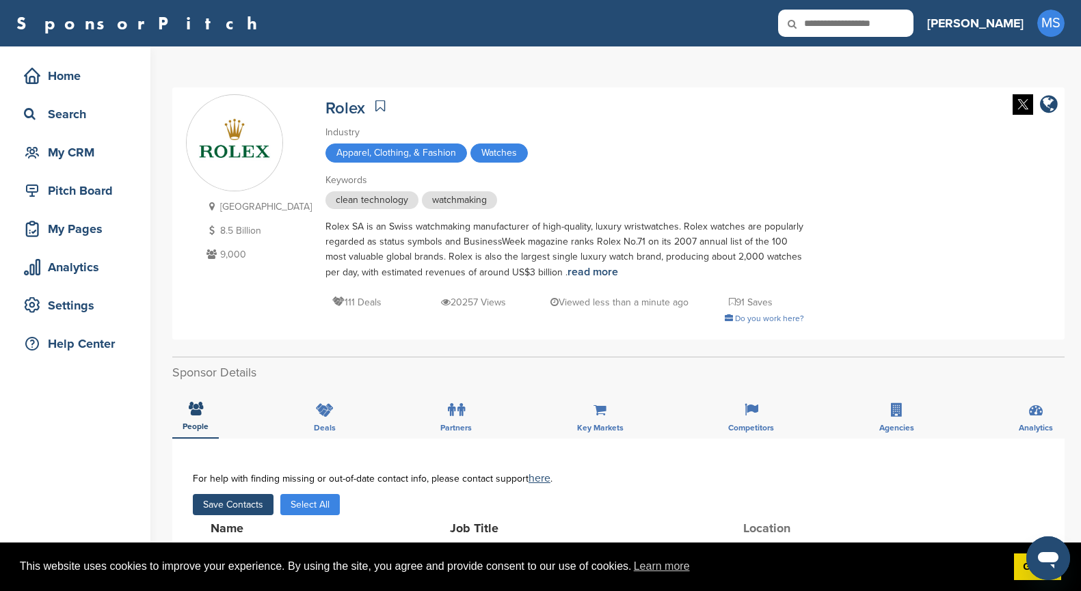
scroll to position [0, 0]
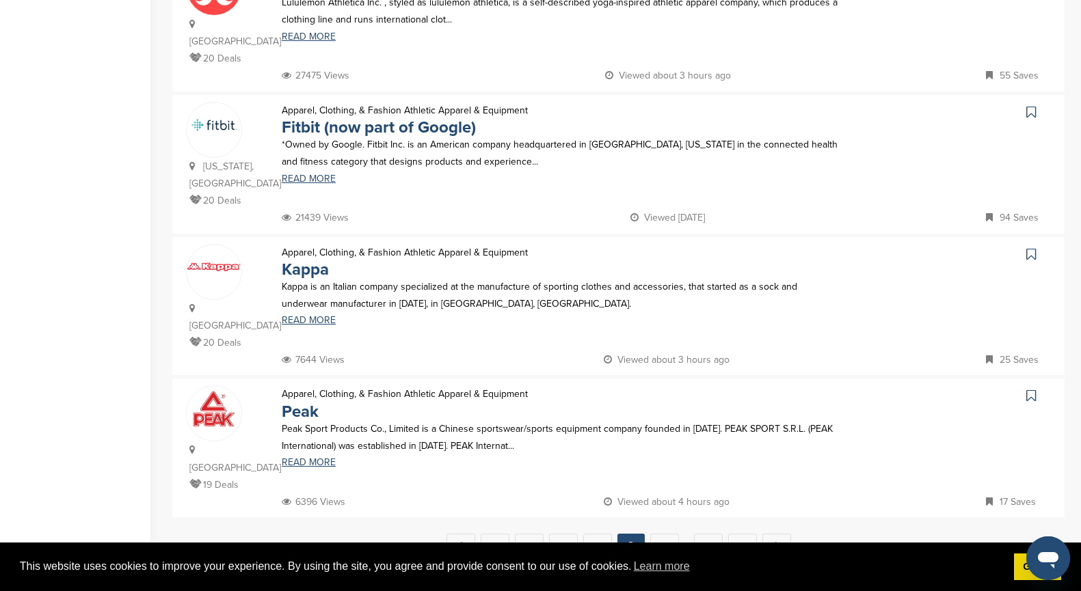
scroll to position [1224, 0]
click at [662, 534] on link "6" at bounding box center [664, 546] width 29 height 25
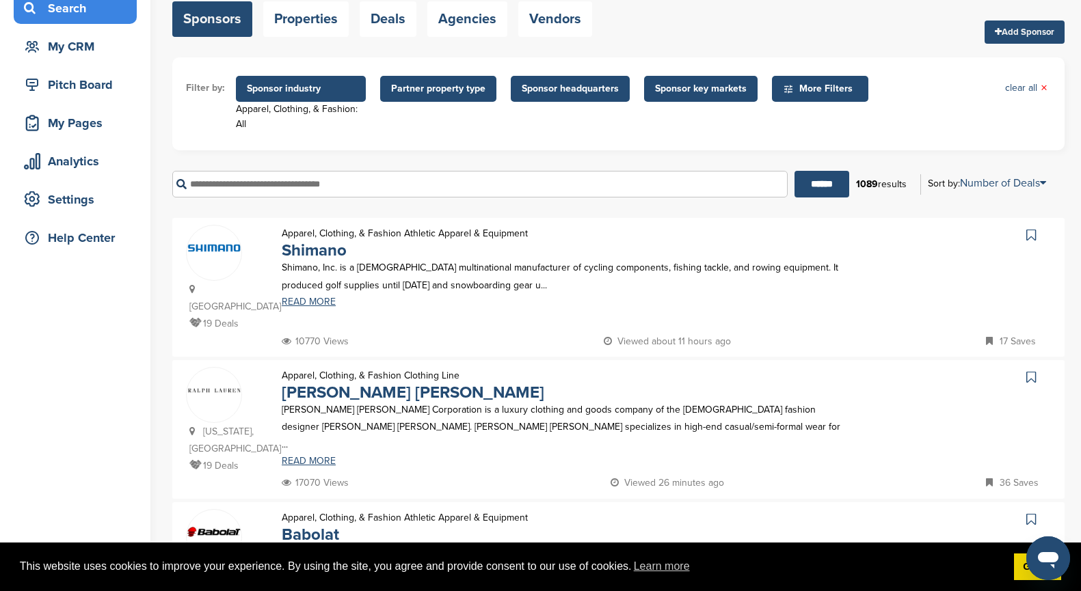
scroll to position [159, 0]
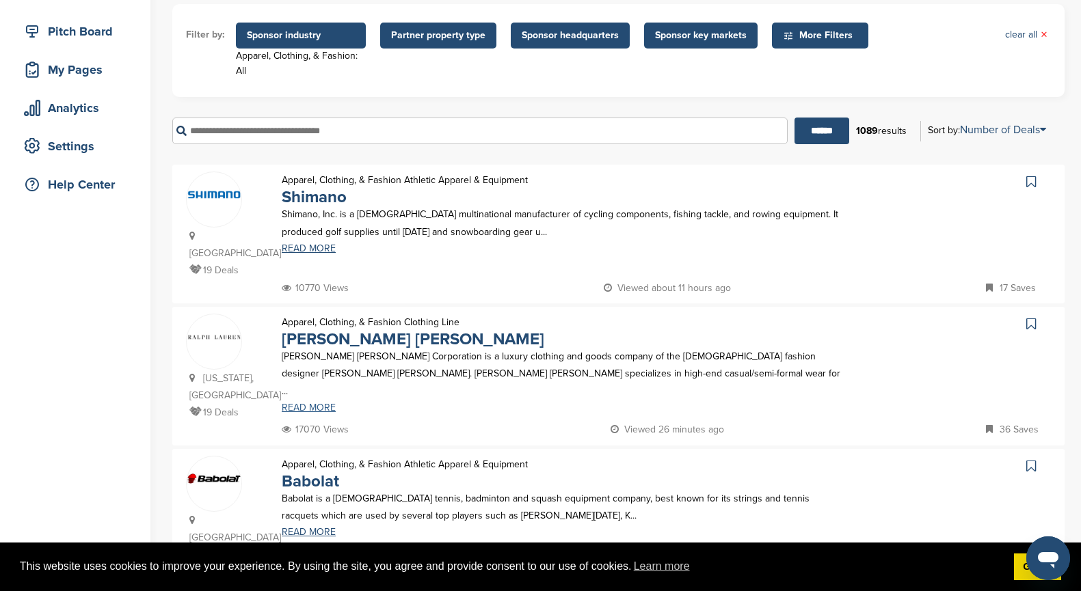
click at [295, 403] on link "READ MORE" at bounding box center [562, 408] width 560 height 10
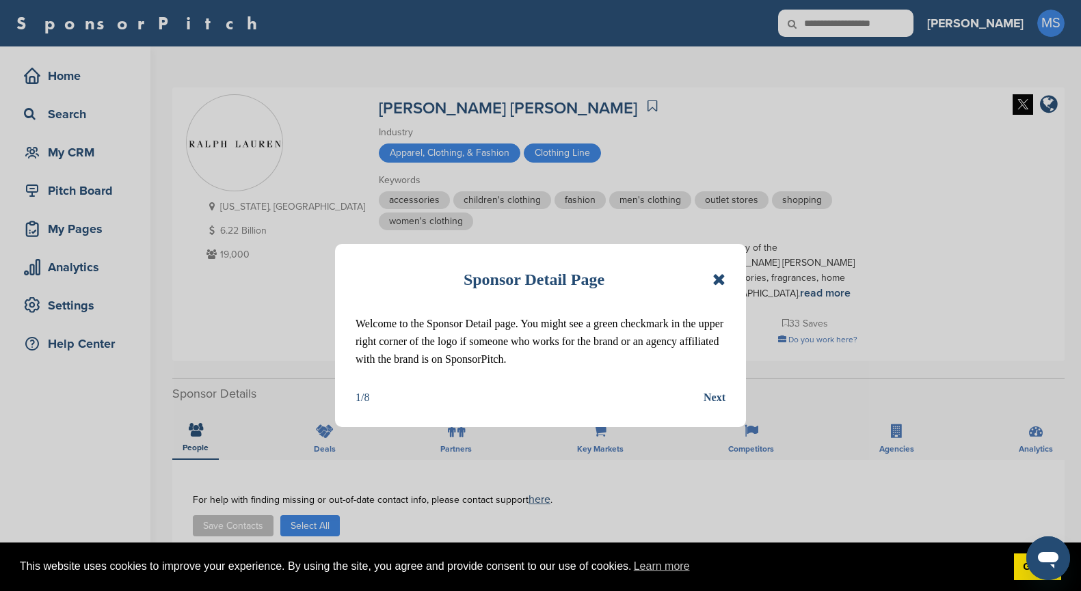
click at [719, 280] on icon at bounding box center [718, 279] width 13 height 16
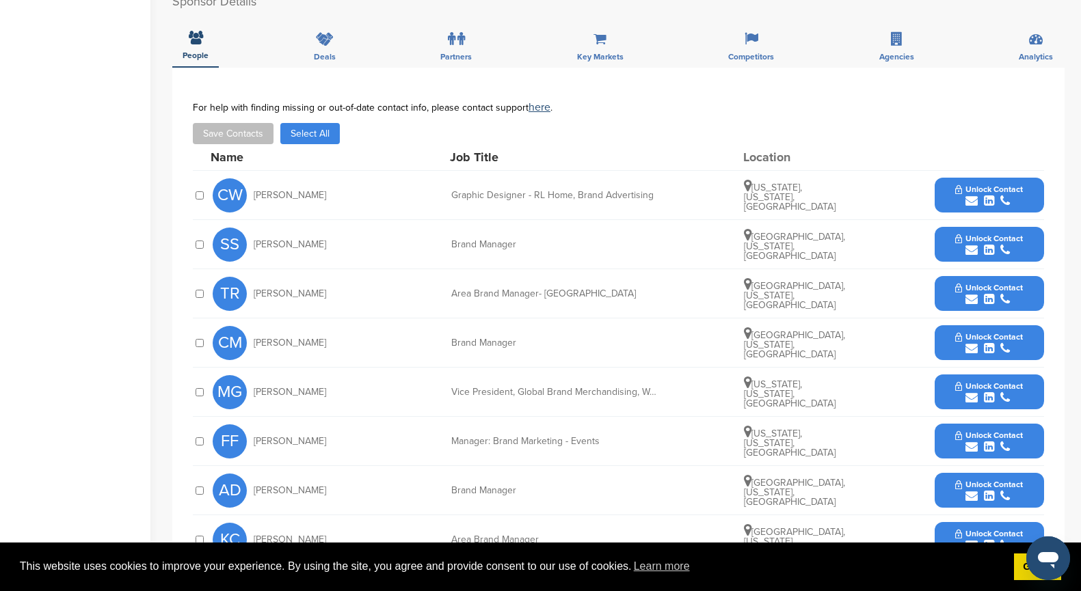
scroll to position [396, 0]
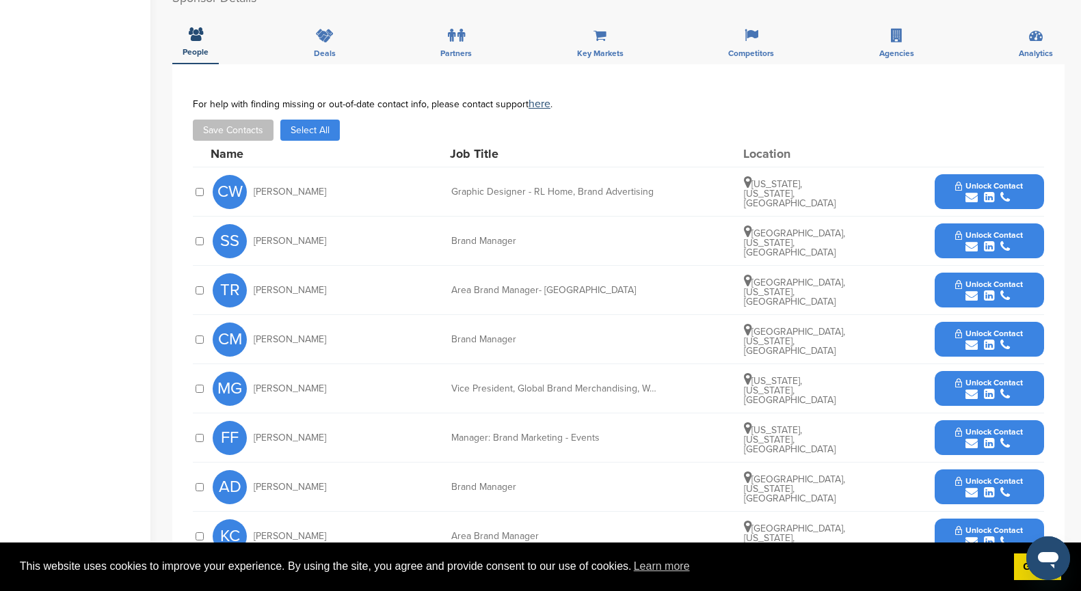
click at [1006, 388] on icon "submit" at bounding box center [1005, 394] width 10 height 12
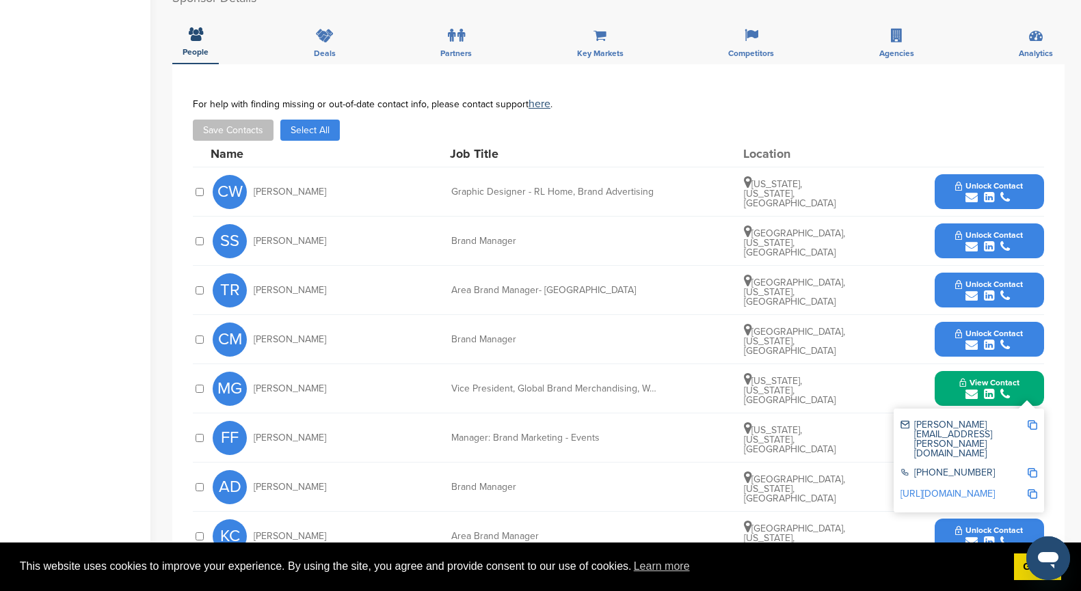
click at [853, 414] on div "FF [PERSON_NAME] Manager: Brand Marketing - Events [US_STATE], [US_STATE], [GEO…" at bounding box center [628, 438] width 831 height 49
click at [864, 379] on div "MG [PERSON_NAME] Vice President, Global Brand Merchandising, Womens Polo [US_ST…" at bounding box center [628, 388] width 831 height 49
click at [1012, 378] on span "View Contact" at bounding box center [989, 383] width 60 height 10
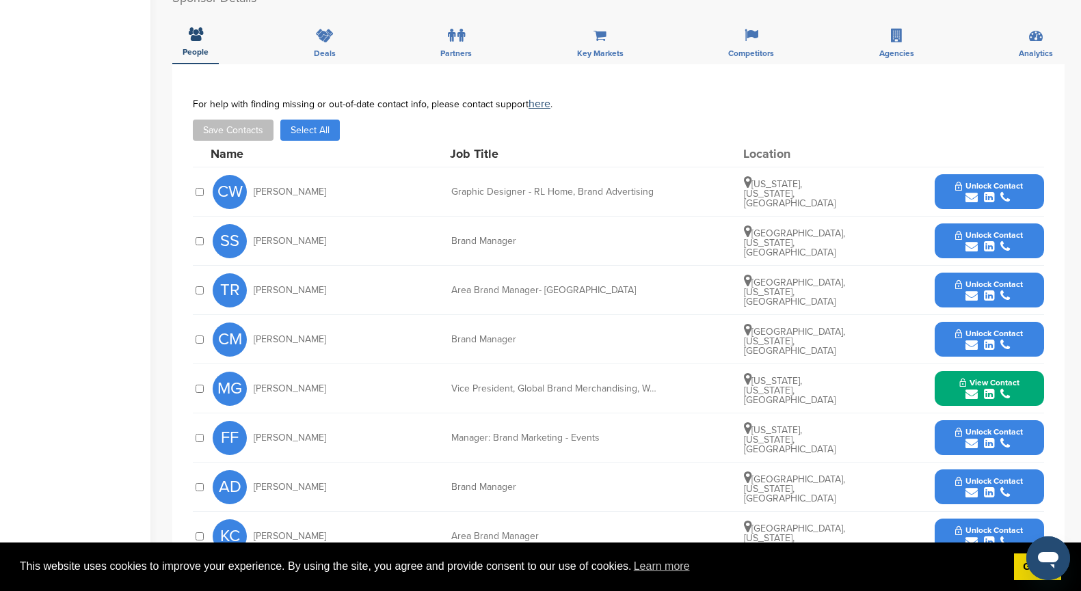
click at [989, 427] on span "Unlock Contact" at bounding box center [989, 432] width 68 height 10
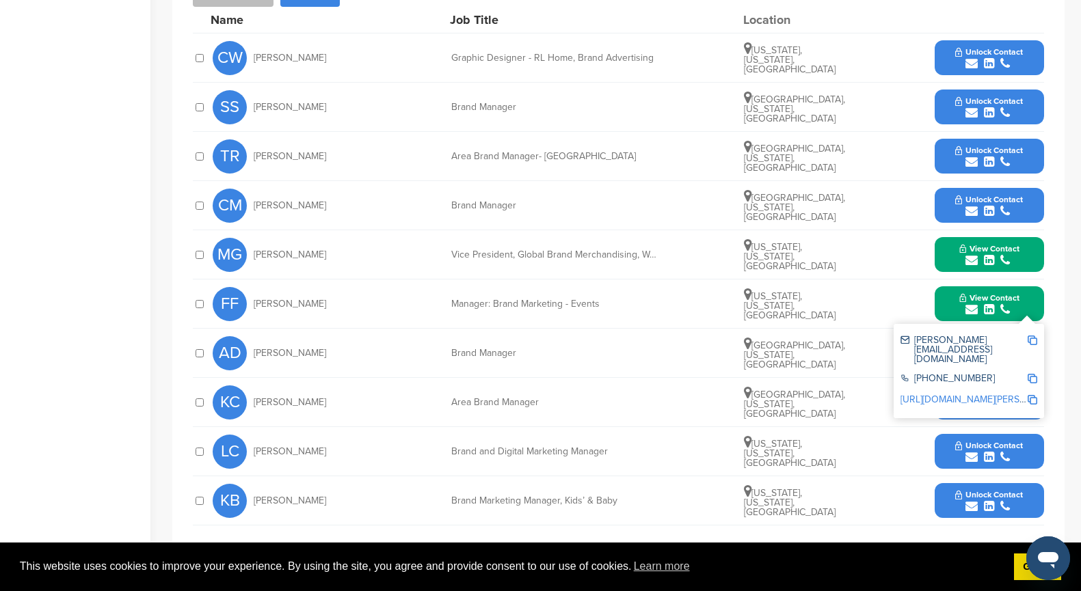
scroll to position [529, 0]
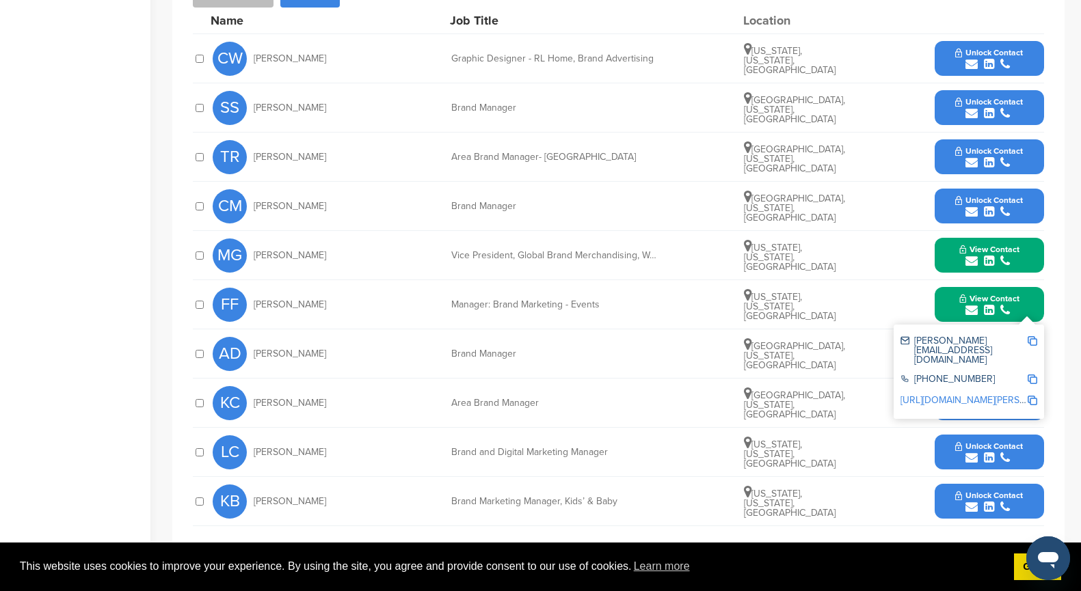
click at [979, 442] on span "Unlock Contact" at bounding box center [989, 447] width 68 height 10
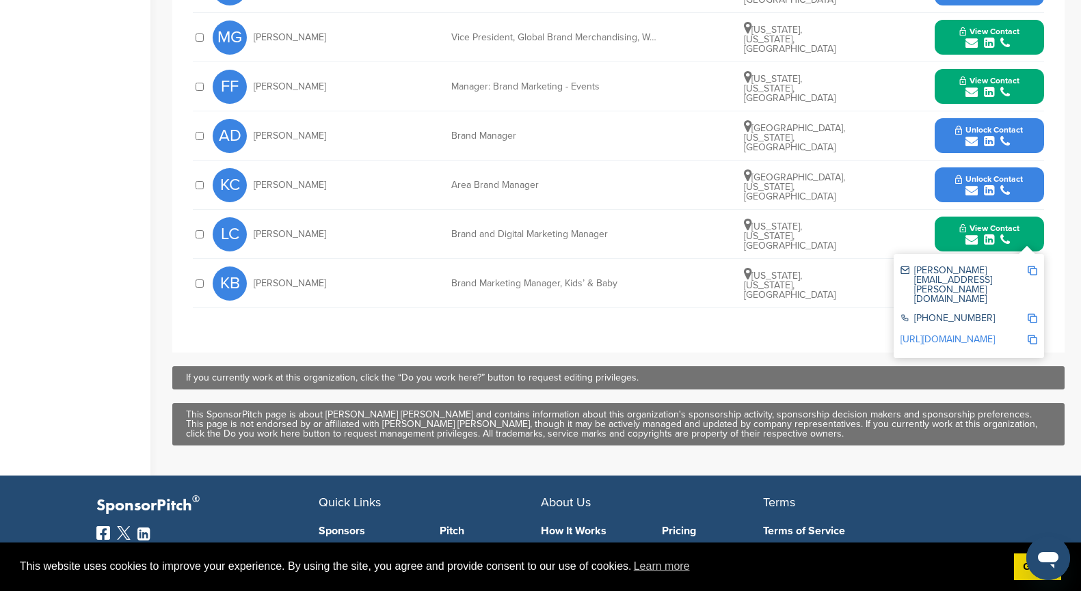
scroll to position [749, 0]
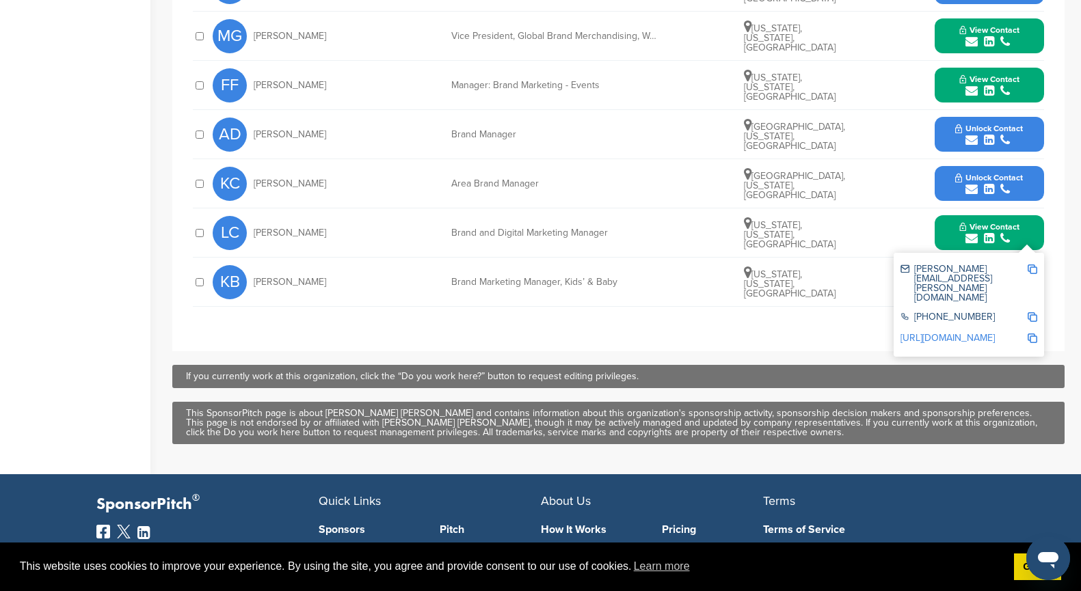
click at [973, 332] on link "[URL][DOMAIN_NAME]" at bounding box center [947, 338] width 94 height 12
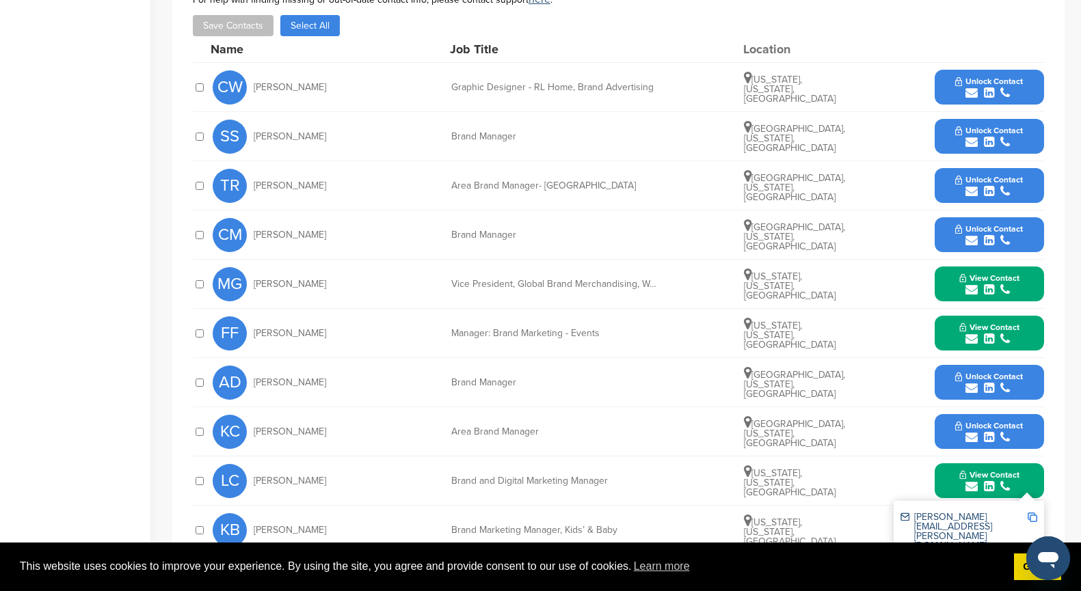
scroll to position [500, 0]
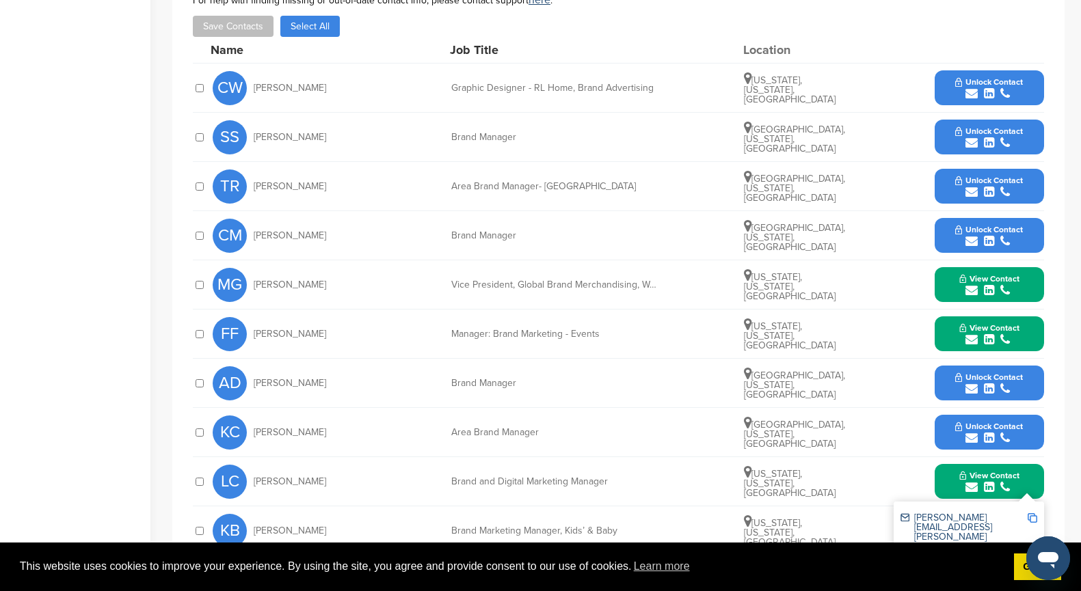
click at [1002, 323] on span "View Contact" at bounding box center [989, 328] width 60 height 10
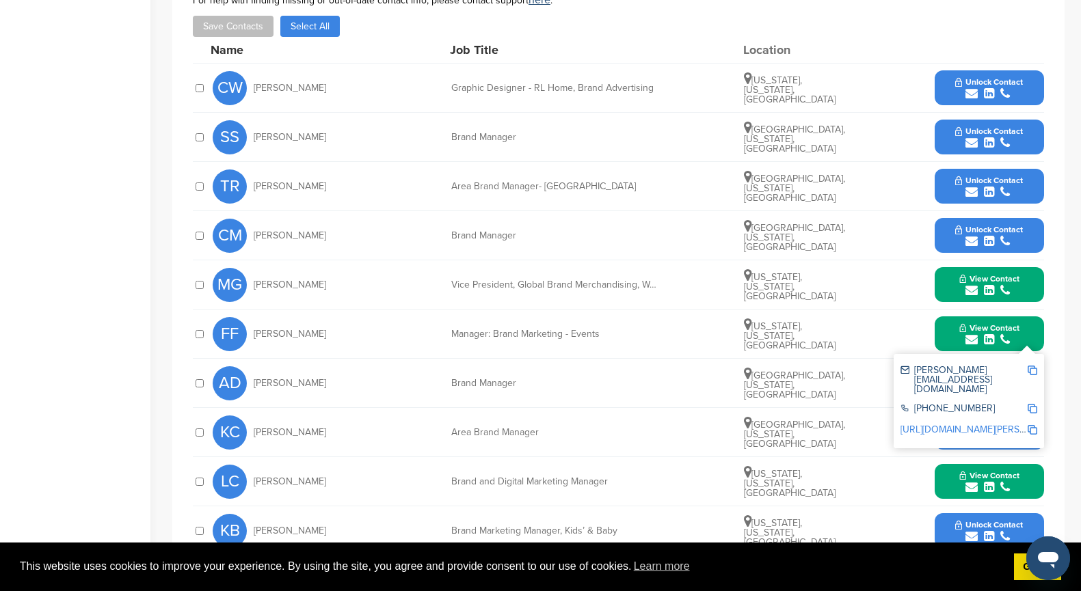
click at [961, 424] on link "[URL][DOMAIN_NAME][PERSON_NAME]" at bounding box center [983, 430] width 167 height 12
click at [1010, 274] on span "View Contact" at bounding box center [989, 279] width 60 height 10
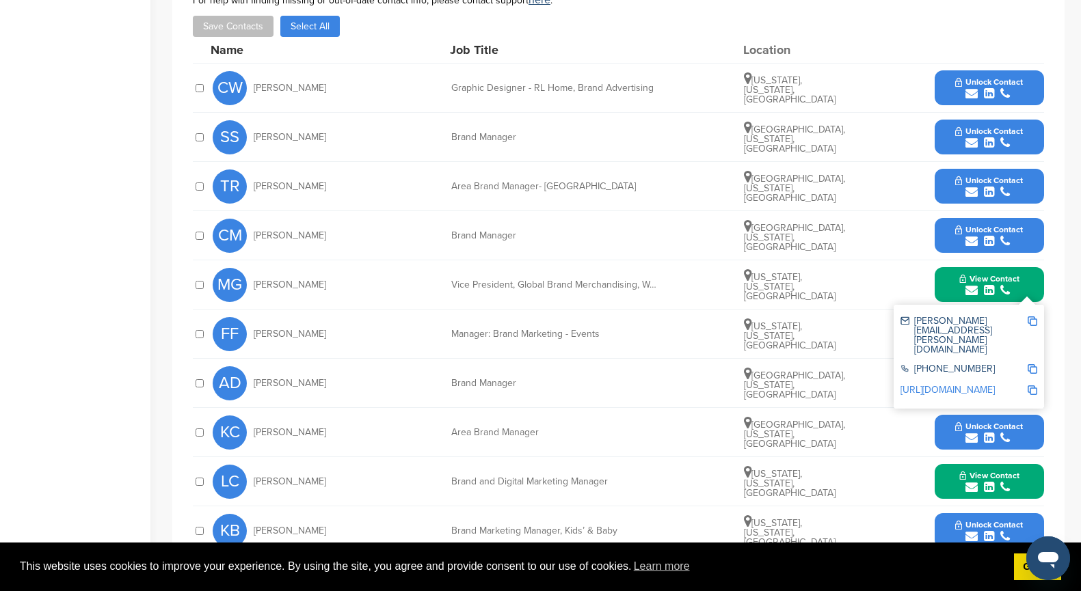
click at [959, 384] on link "[URL][DOMAIN_NAME]" at bounding box center [947, 390] width 94 height 12
